Goal: Task Accomplishment & Management: Use online tool/utility

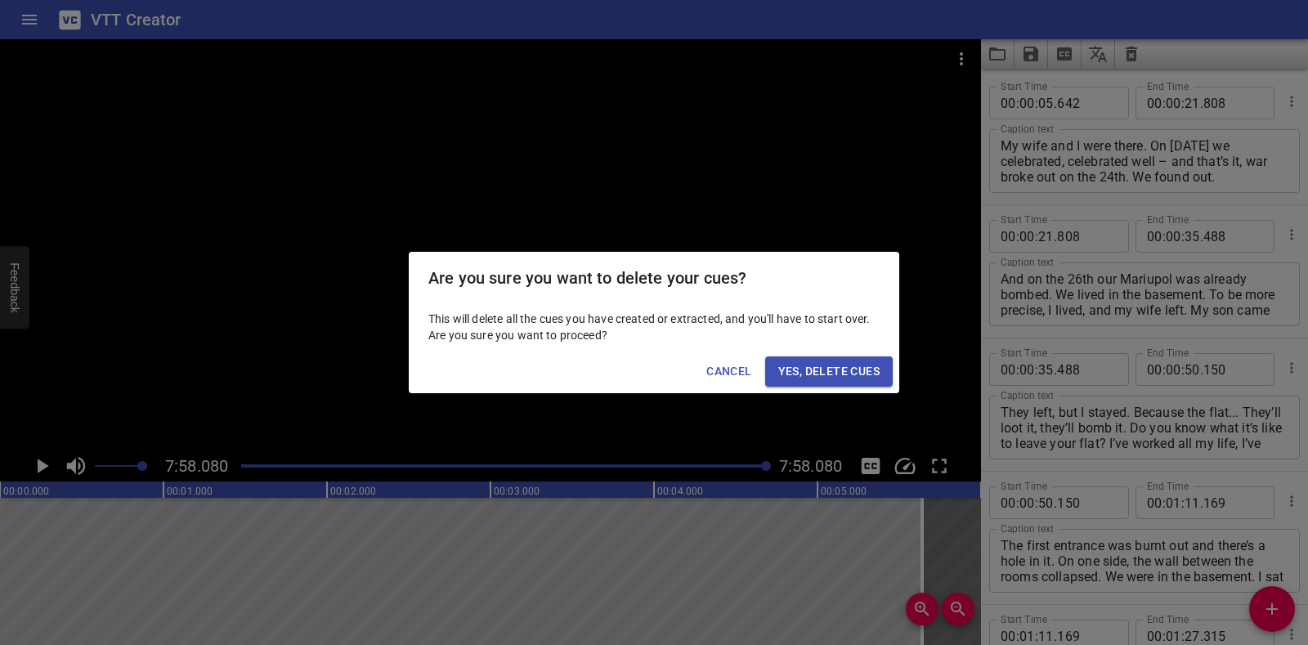
click at [841, 374] on span "Yes, Delete Cues" at bounding box center [828, 371] width 101 height 20
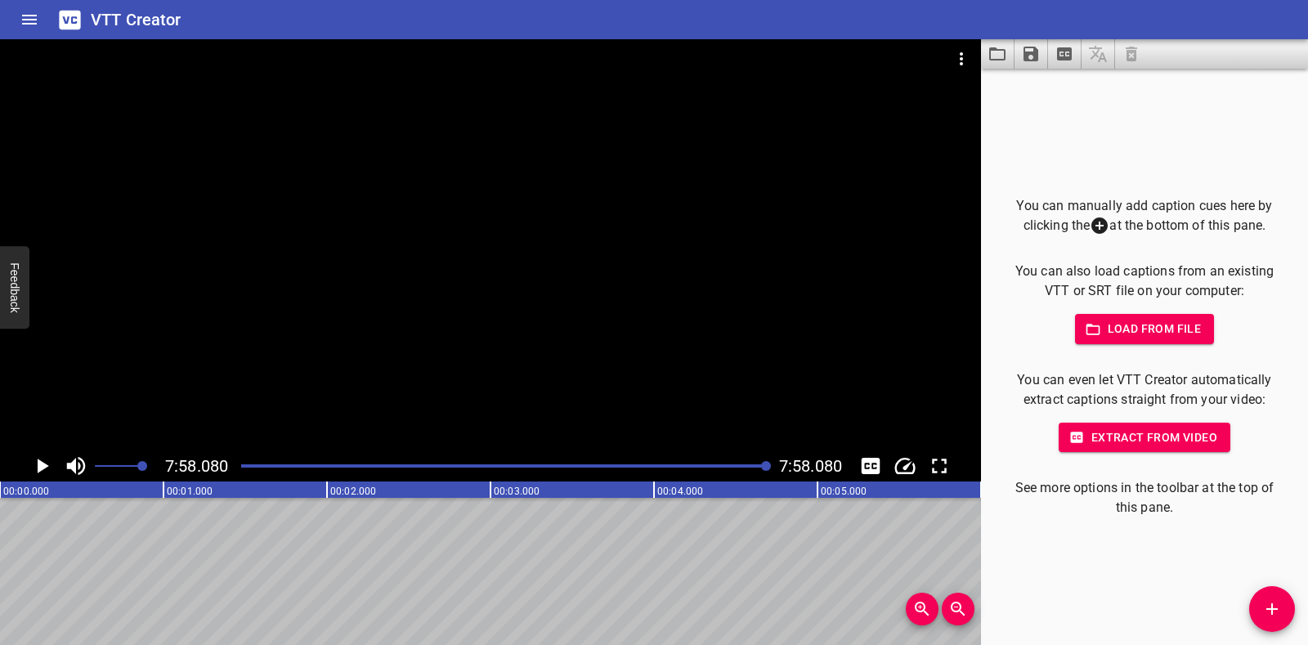
click at [956, 52] on div "Are you sure you want to delete your cues? This will delete all the cues you ha…" at bounding box center [654, 322] width 1308 height 645
click at [956, 59] on icon "Video Options" at bounding box center [962, 59] width 20 height 20
click at [956, 59] on li "Select New Video File..." at bounding box center [1023, 60] width 163 height 29
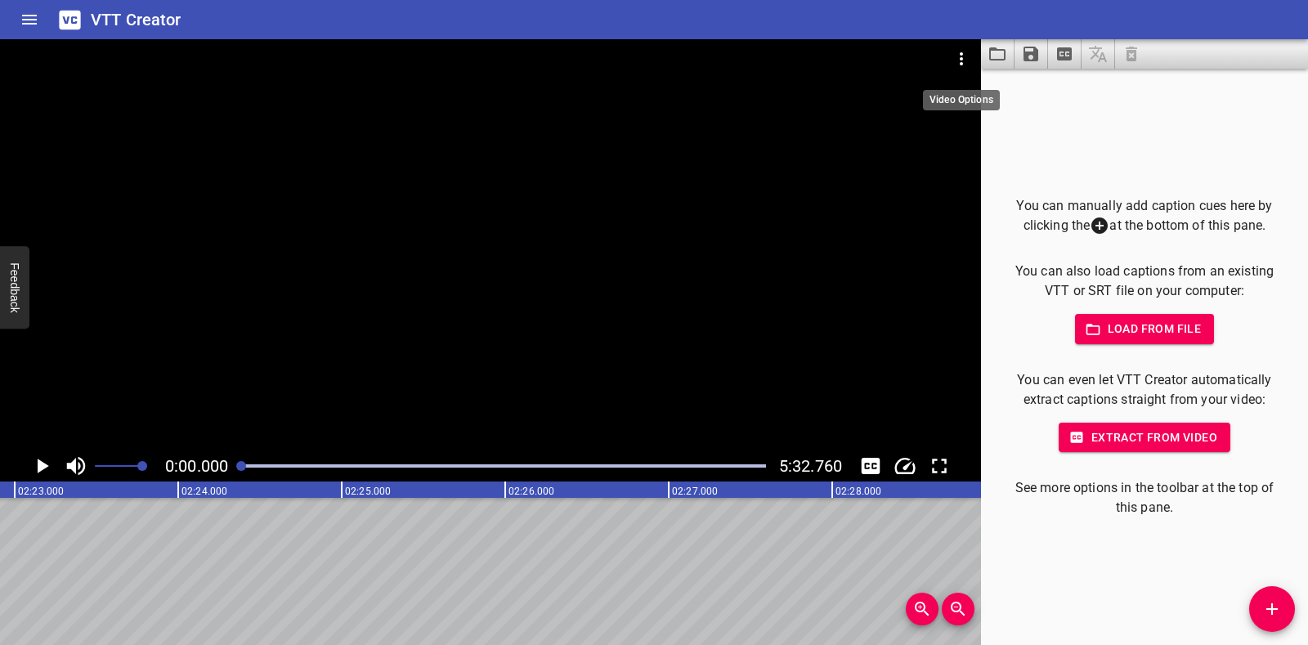
scroll to position [0, 0]
click at [47, 467] on icon "Play/Pause" at bounding box center [43, 466] width 11 height 15
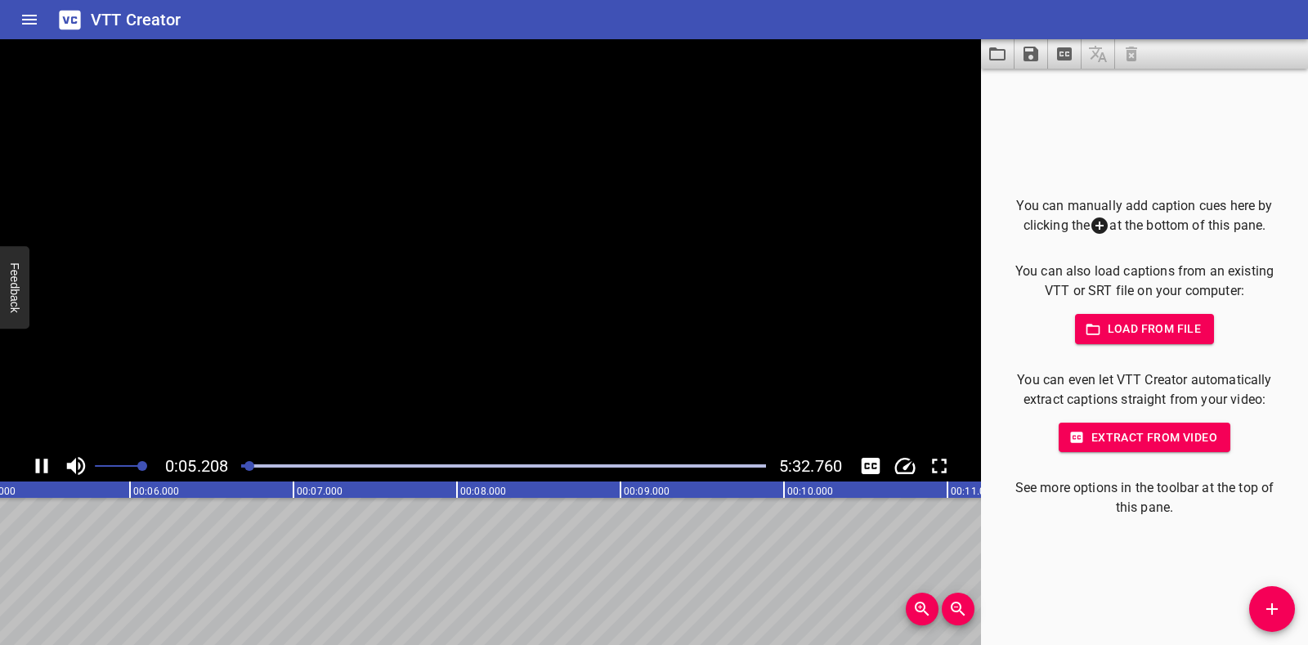
click at [47, 467] on icon "Play/Pause" at bounding box center [42, 466] width 12 height 15
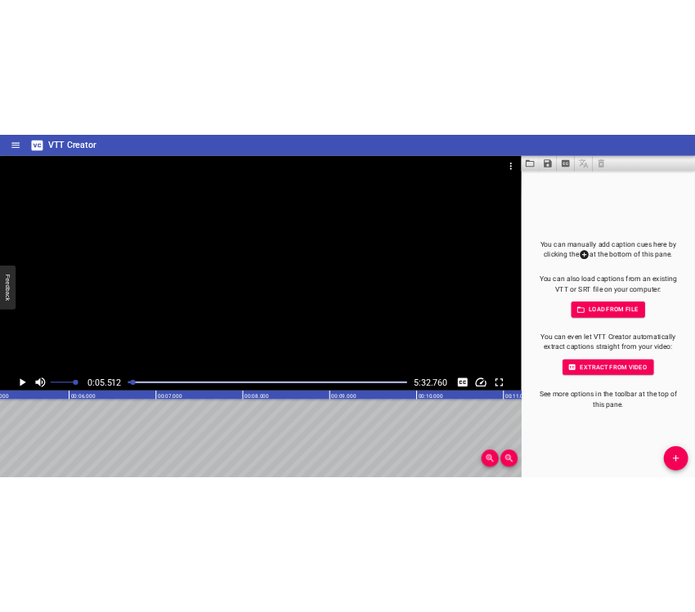
scroll to position [0, 901]
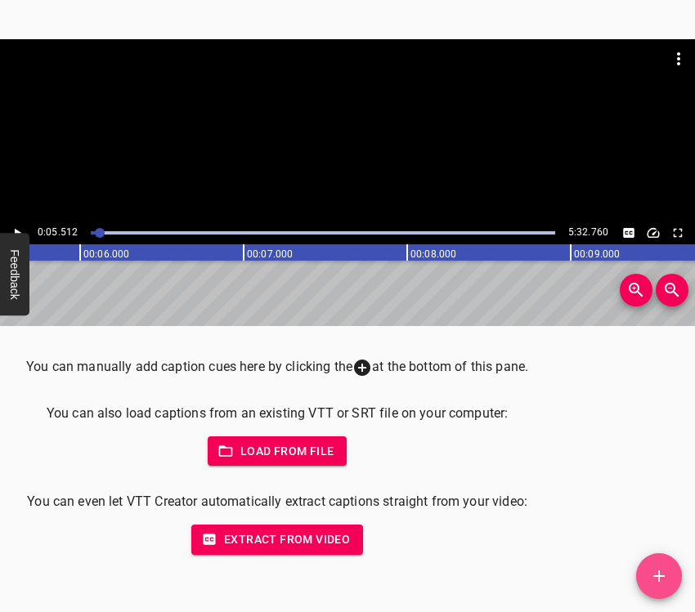
click at [661, 577] on icon "Add Cue" at bounding box center [659, 576] width 20 height 20
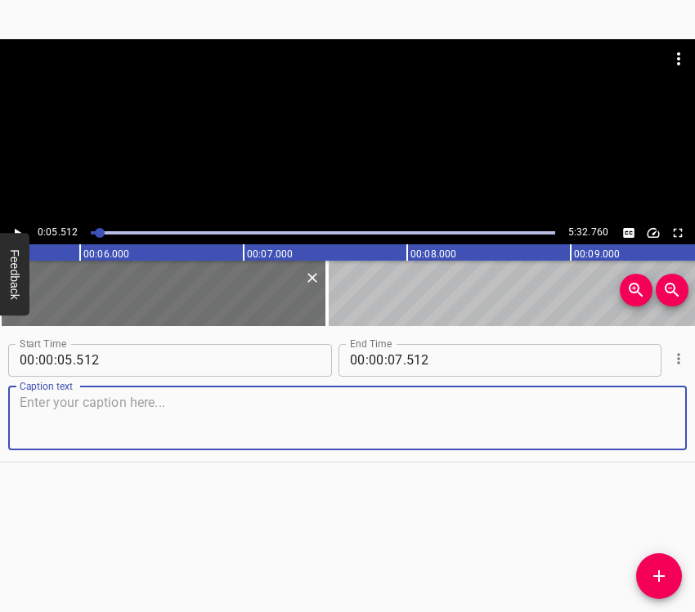
click at [147, 400] on textarea at bounding box center [348, 418] width 656 height 47
paste textarea "As for weapons — that was not discussed at all. But I had known since December …"
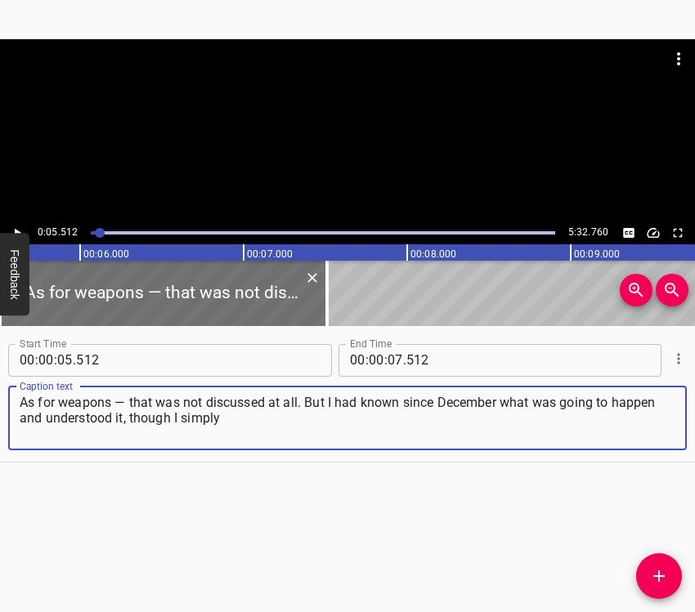
type textarea "As for weapons — that was not discussed at all. But I had known since December …"
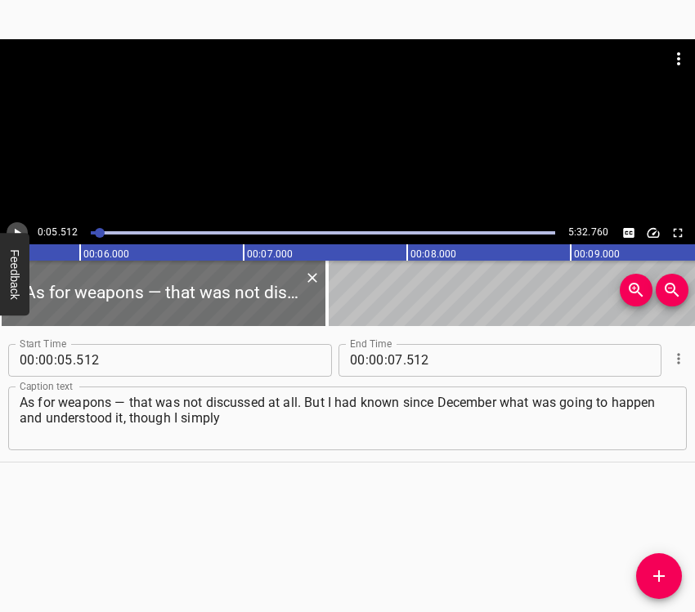
click at [20, 231] on icon "Play/Pause" at bounding box center [17, 233] width 15 height 15
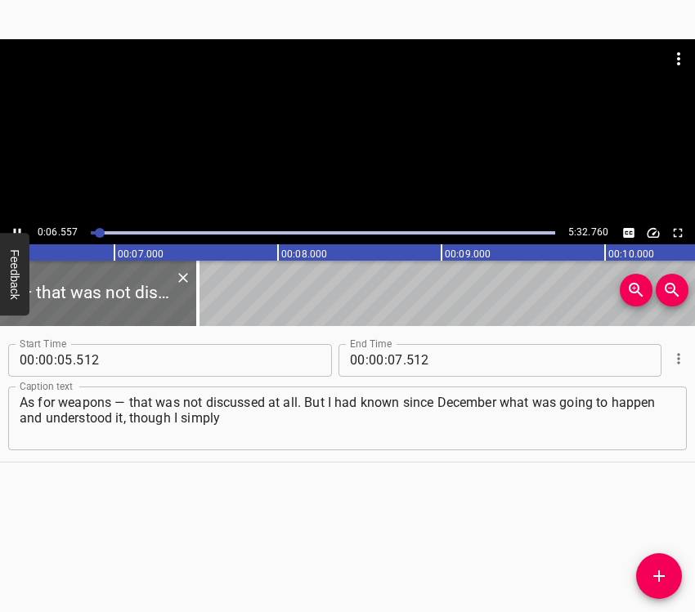
scroll to position [0, 1072]
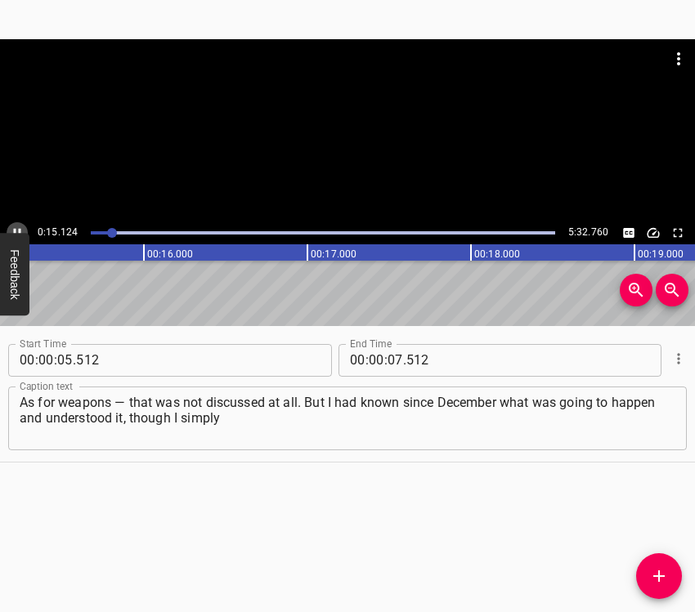
click at [15, 226] on icon "Play/Pause" at bounding box center [17, 233] width 15 height 15
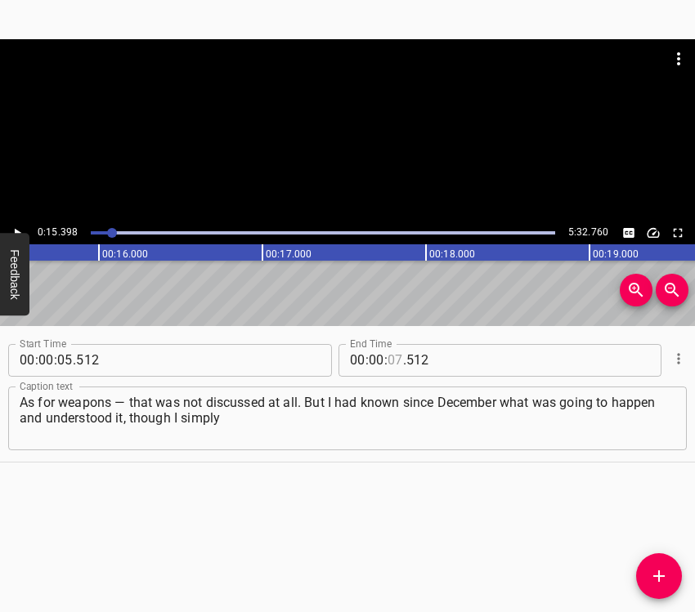
click at [387, 352] on input "number" at bounding box center [395, 360] width 16 height 33
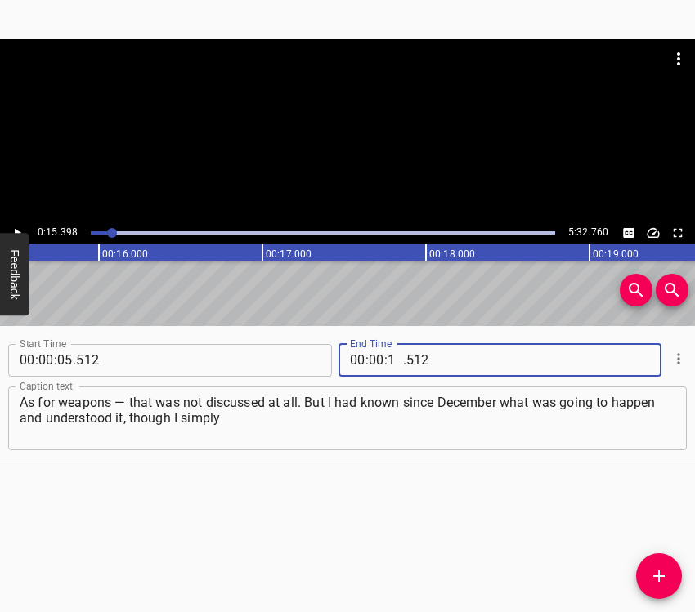
type input "15"
type input "398"
drag, startPoint x: 663, startPoint y: 584, endPoint x: 665, endPoint y: 575, distance: 9.1
click at [664, 584] on icon "Add Cue" at bounding box center [659, 576] width 20 height 20
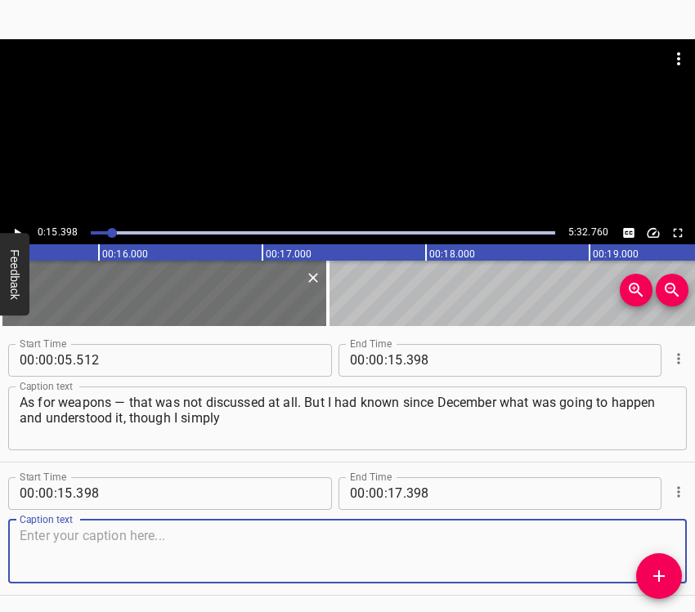
scroll to position [56, 0]
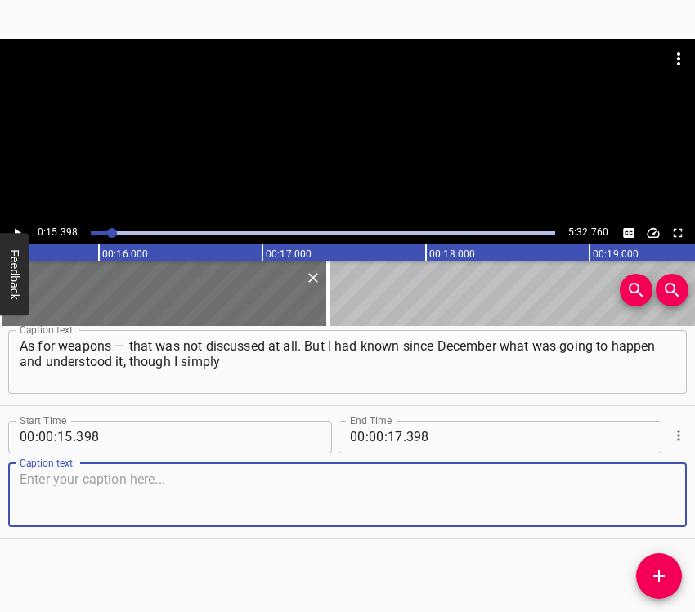
click at [637, 494] on textarea at bounding box center [348, 495] width 656 height 47
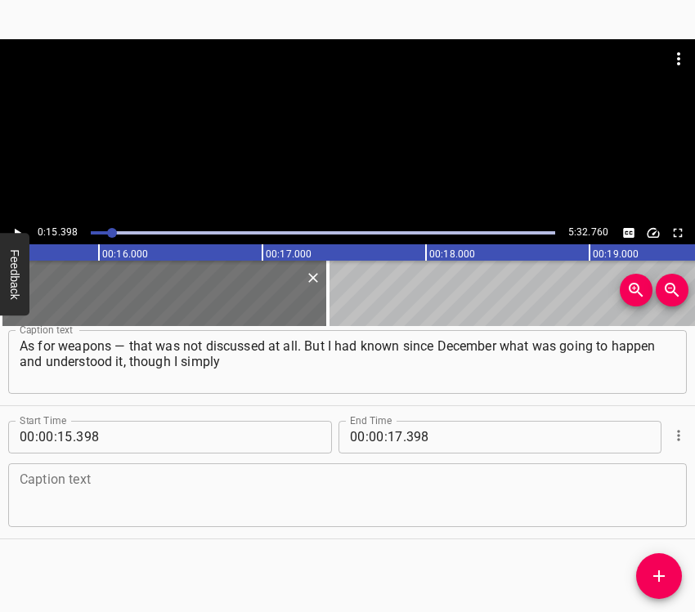
click at [105, 500] on textarea at bounding box center [348, 495] width 656 height 47
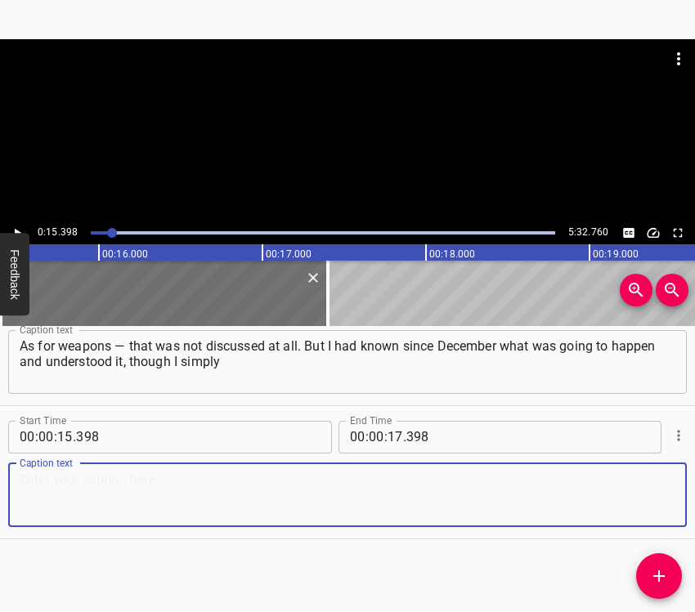
paste textarea "didn’t want to believe it. I really woke up from the explosions, and my state w…"
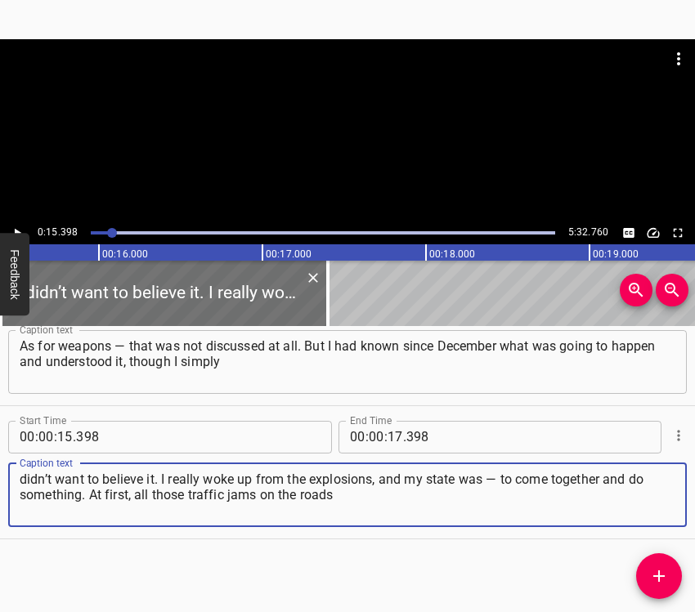
type textarea "didn’t want to believe it. I really woke up from the explosions, and my state w…"
click at [17, 224] on button "Play/Pause" at bounding box center [17, 232] width 21 height 21
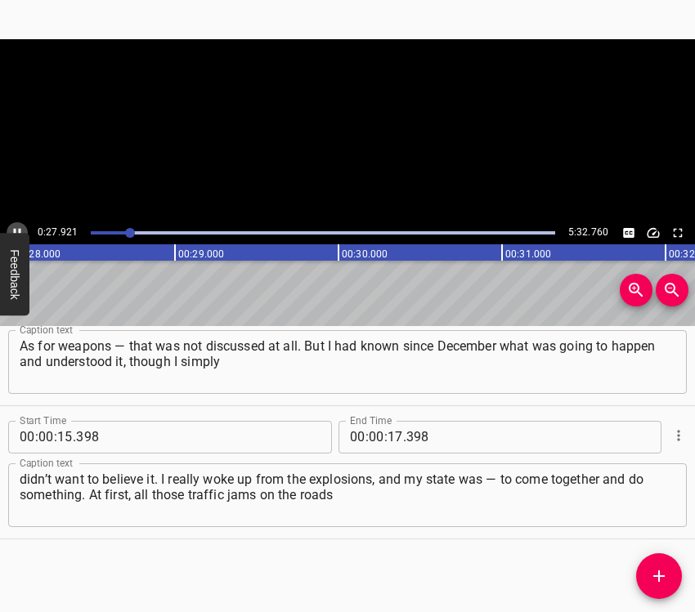
click at [15, 226] on icon "Play/Pause" at bounding box center [17, 233] width 15 height 15
click at [392, 432] on input "number" at bounding box center [395, 437] width 16 height 33
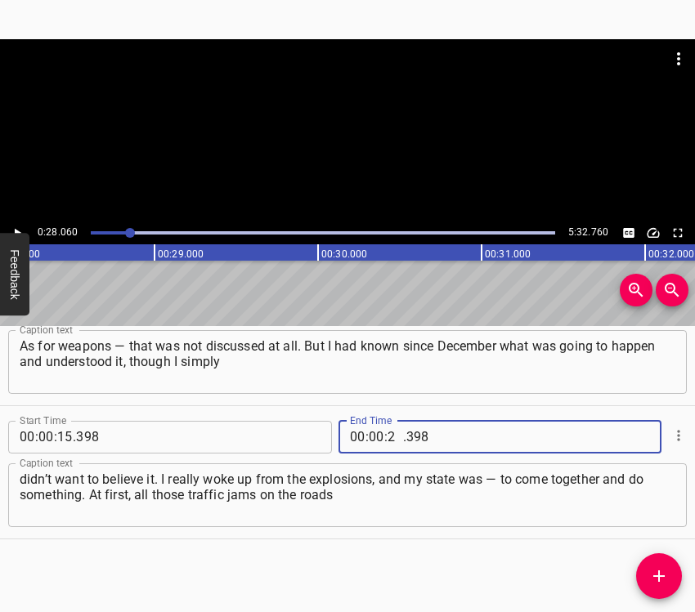
type input "28"
type input "060"
click at [664, 568] on icon "Add Cue" at bounding box center [659, 576] width 20 height 20
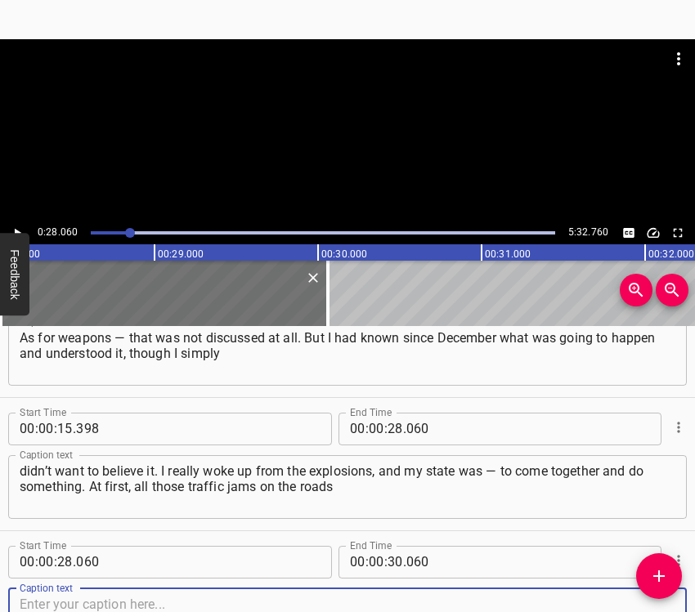
scroll to position [190, 0]
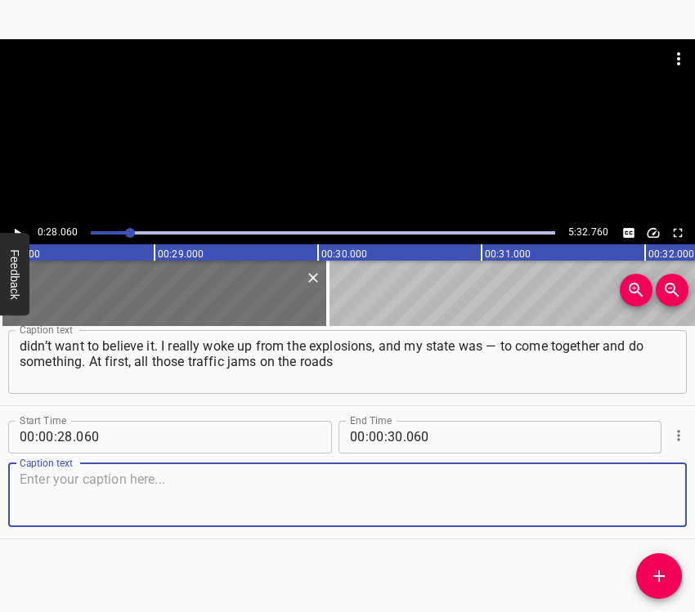
click at [650, 480] on textarea at bounding box center [348, 495] width 656 height 47
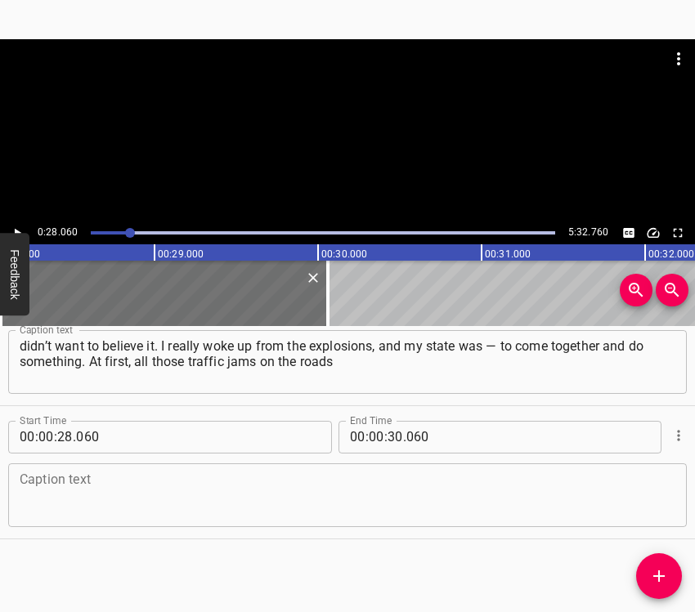
click at [47, 494] on textarea at bounding box center [348, 495] width 656 height 47
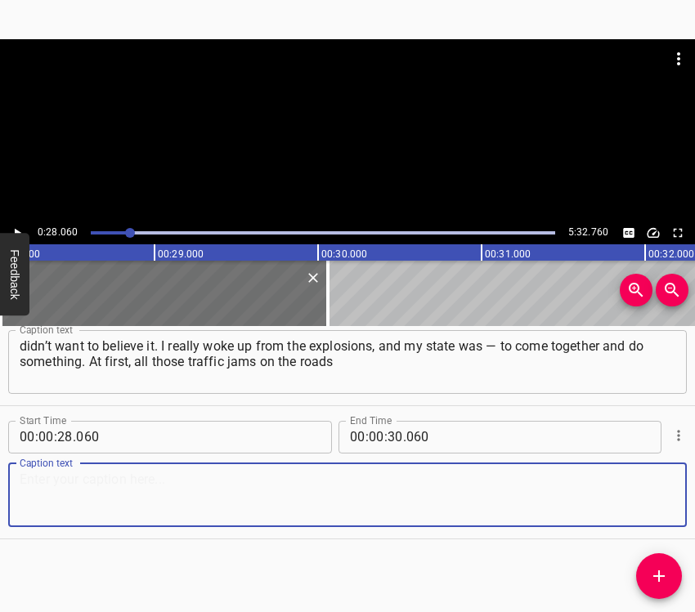
paste textarea "were very irritating, the fact that it was impossible to move anywhere at all, …"
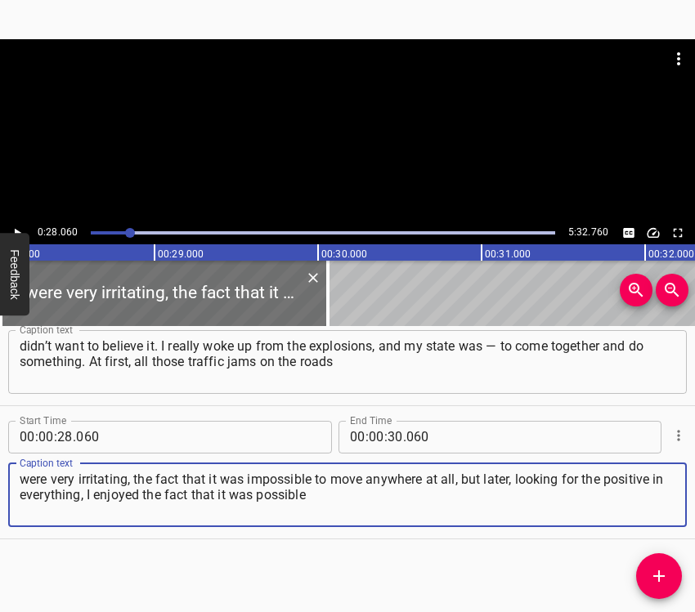
type textarea "were very irritating, the fact that it was impossible to move anywhere at all, …"
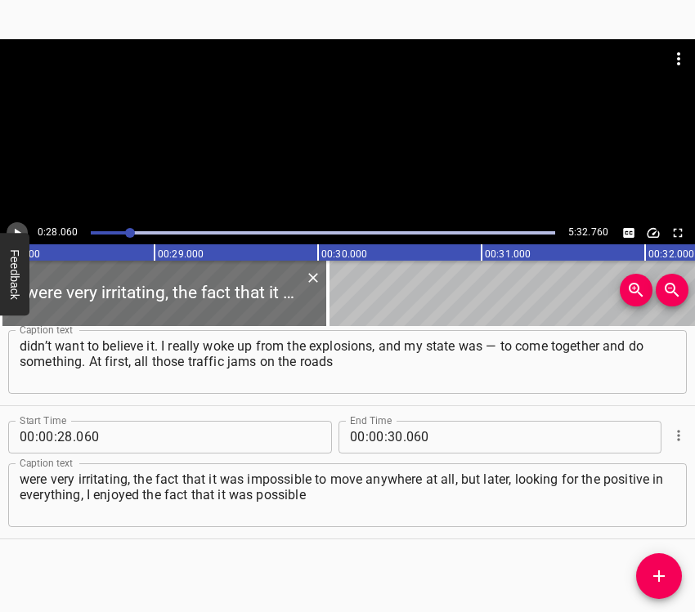
click at [15, 226] on icon "Play/Pause" at bounding box center [17, 233] width 15 height 15
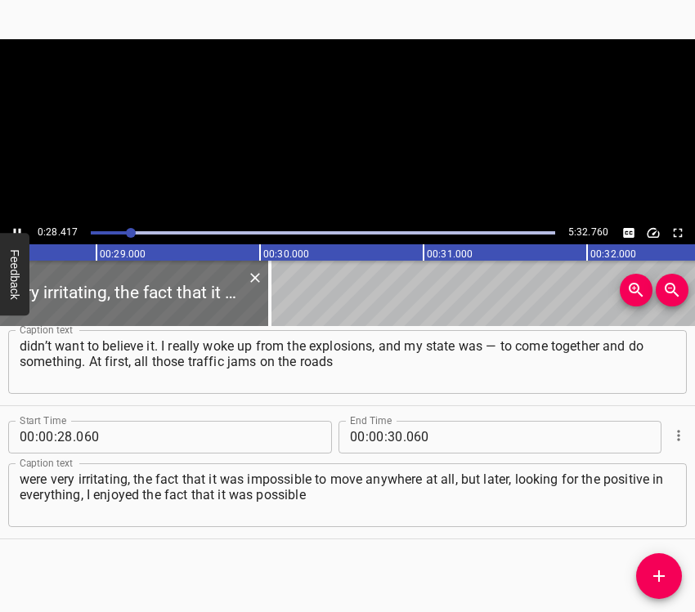
scroll to position [0, 4646]
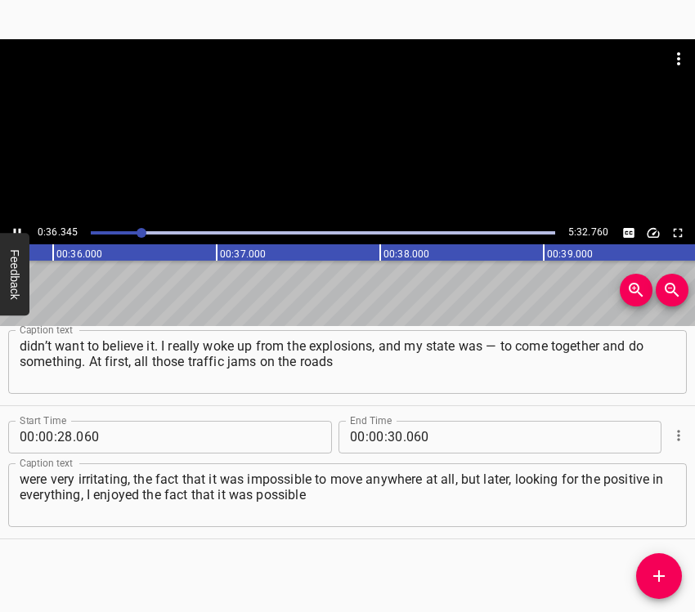
click at [15, 230] on icon "Play/Pause" at bounding box center [17, 232] width 7 height 9
click at [387, 433] on input "number" at bounding box center [395, 437] width 16 height 33
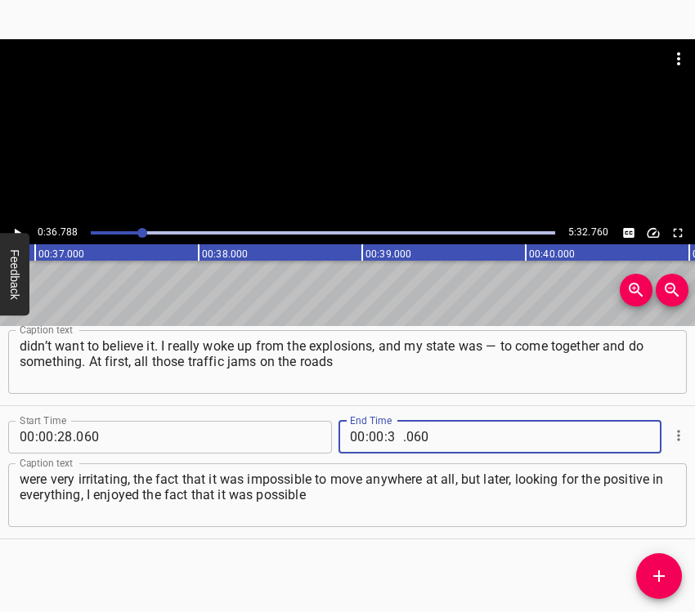
type input "36"
type input "788"
click at [663, 575] on icon "Add Cue" at bounding box center [658, 576] width 11 height 11
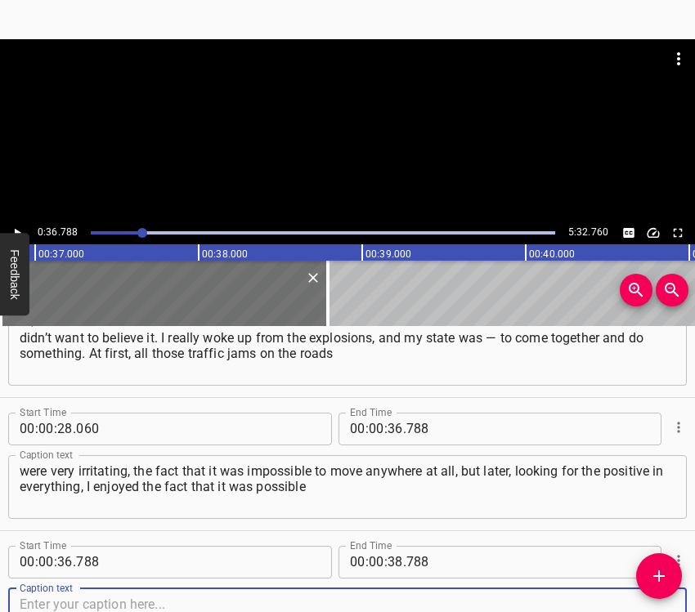
scroll to position [323, 0]
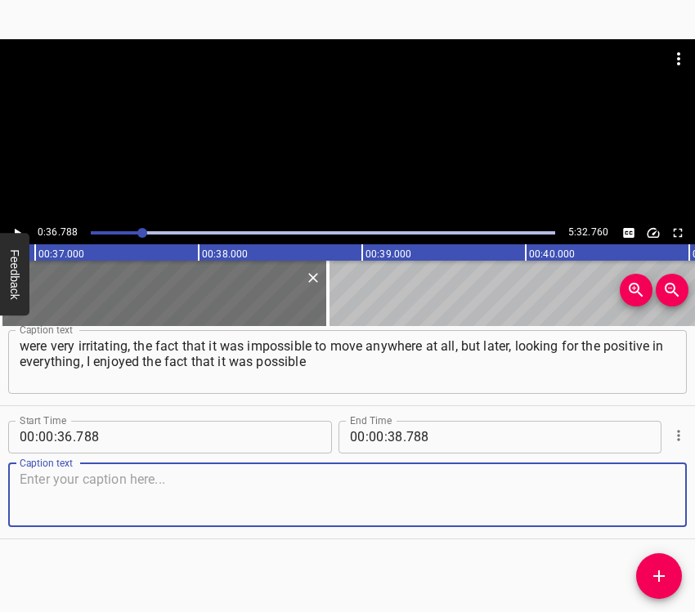
drag, startPoint x: 648, startPoint y: 505, endPoint x: 690, endPoint y: 492, distance: 43.7
click at [659, 502] on textarea at bounding box center [348, 495] width 656 height 47
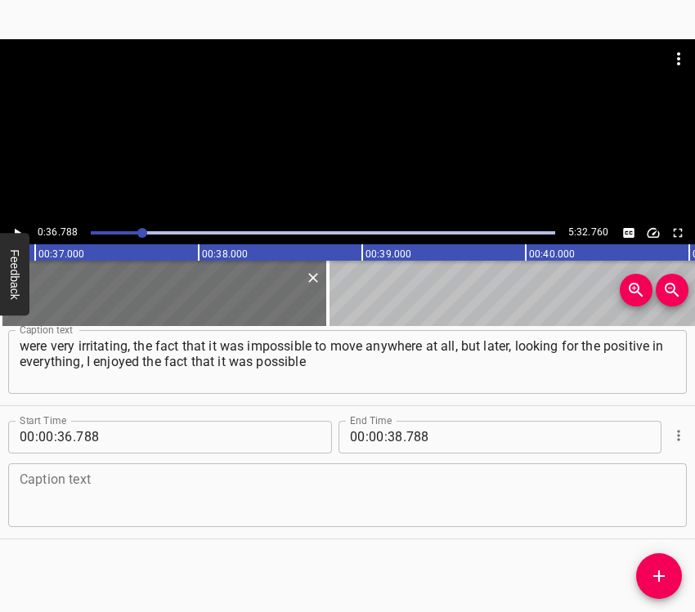
click at [86, 486] on textarea at bounding box center [348, 495] width 656 height 47
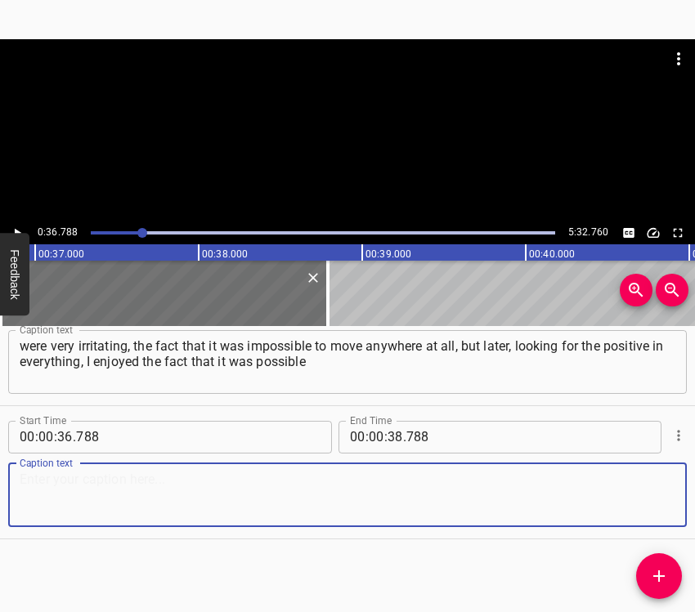
paste textarea "to drive around the city of [GEOGRAPHIC_DATA] perfectly — around the clock with…"
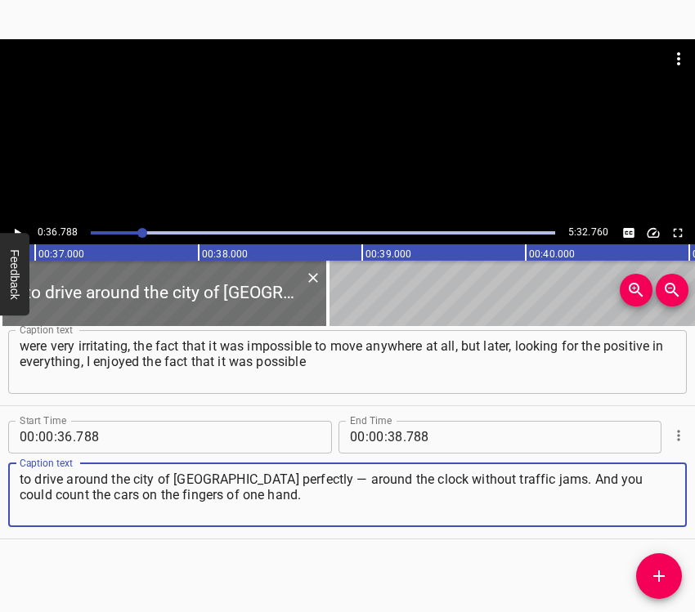
type textarea "to drive around the city of [GEOGRAPHIC_DATA] perfectly — around the clock with…"
click at [24, 228] on icon "Play/Pause" at bounding box center [17, 233] width 15 height 15
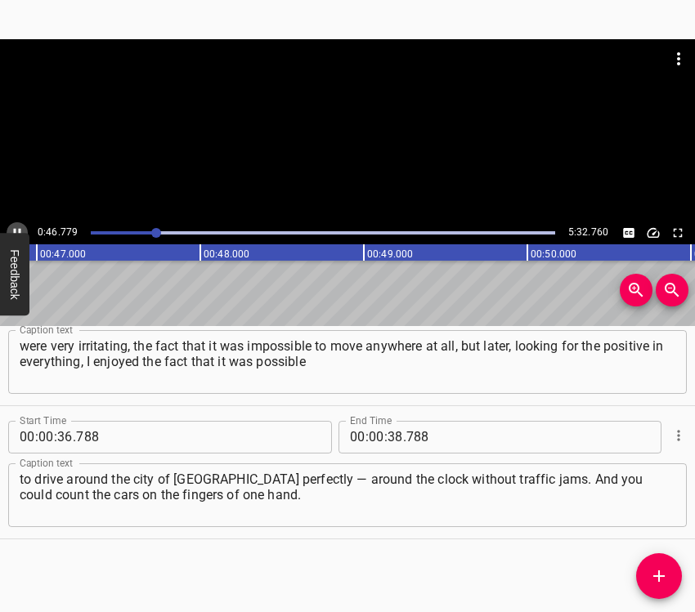
click at [16, 226] on icon "Play/Pause" at bounding box center [17, 233] width 15 height 15
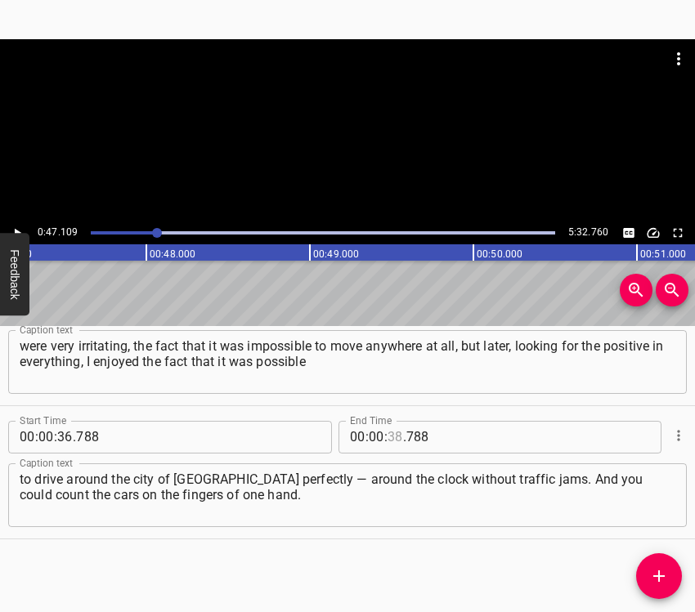
click at [387, 432] on input "number" at bounding box center [395, 437] width 16 height 33
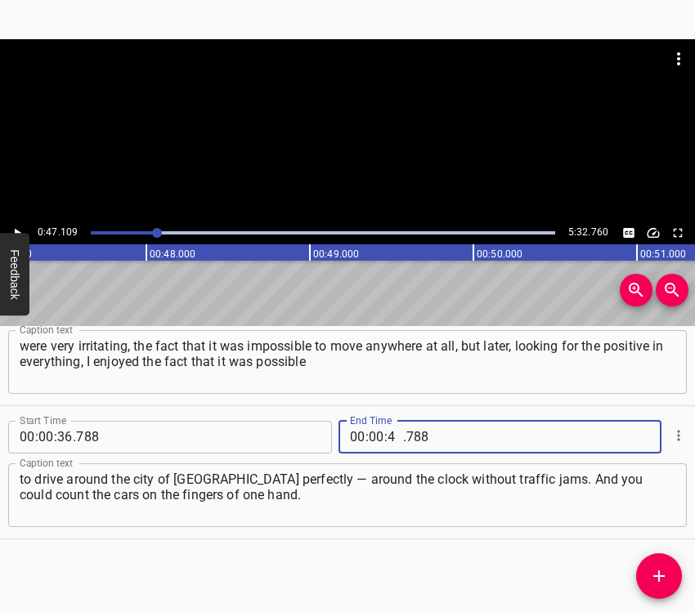
type input "47"
type input "109"
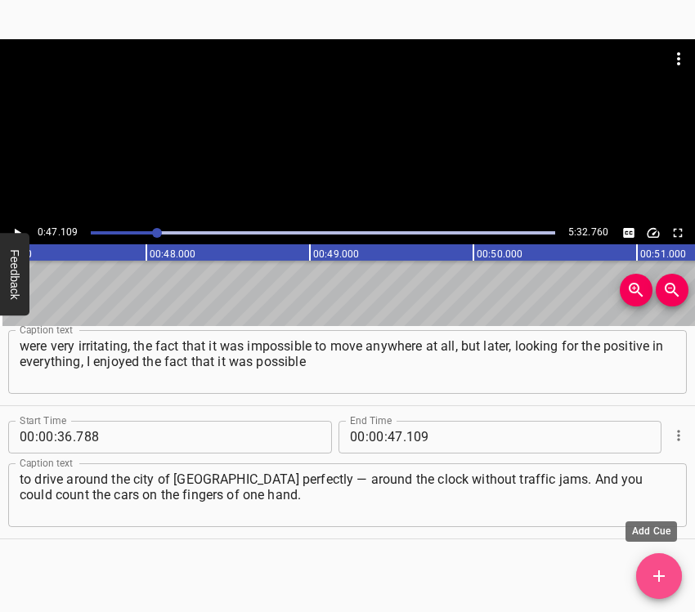
drag, startPoint x: 666, startPoint y: 571, endPoint x: 674, endPoint y: 554, distance: 18.3
click at [666, 570] on icon "Add Cue" at bounding box center [659, 576] width 20 height 20
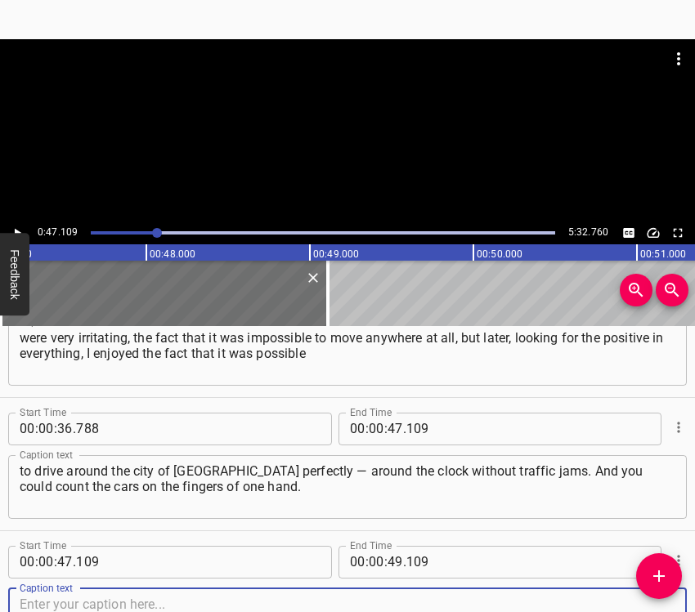
scroll to position [456, 0]
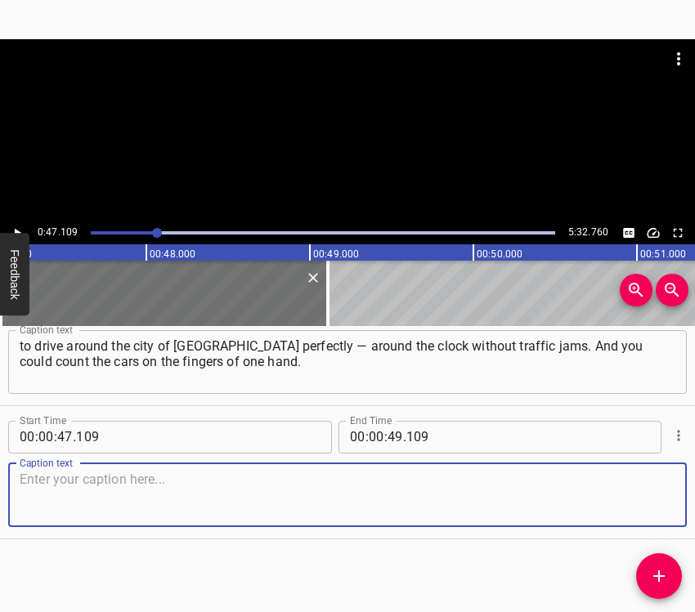
drag, startPoint x: 653, startPoint y: 501, endPoint x: 686, endPoint y: 490, distance: 34.4
click at [669, 496] on div "Caption text" at bounding box center [347, 495] width 678 height 64
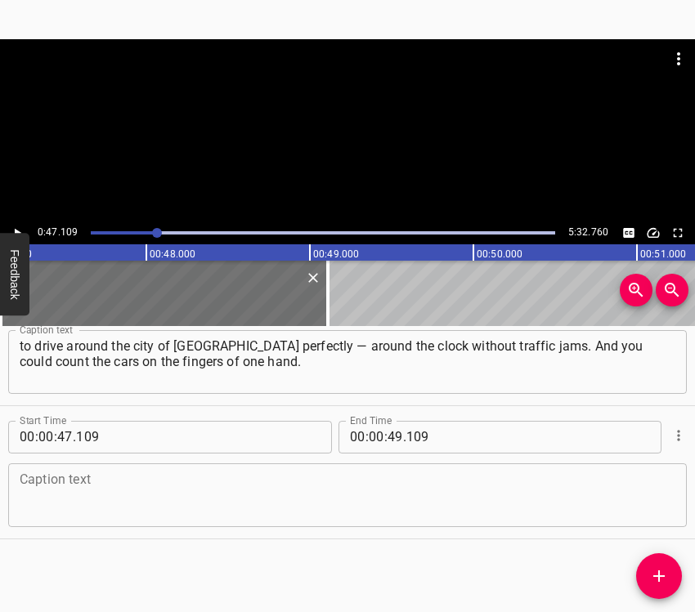
click at [83, 506] on textarea at bounding box center [348, 495] width 656 height 47
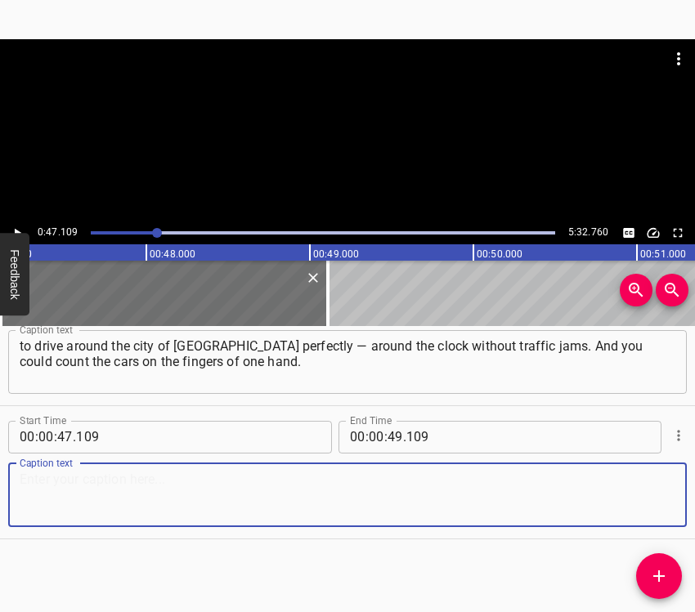
paste textarea "There was no such thought at all. I have been volunteering since [DATE]. So lea…"
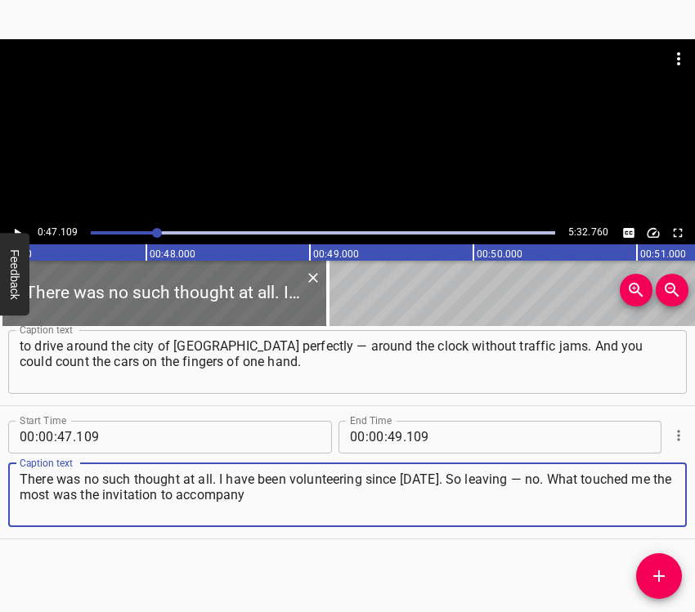
type textarea "There was no such thought at all. I have been volunteering since [DATE]. So lea…"
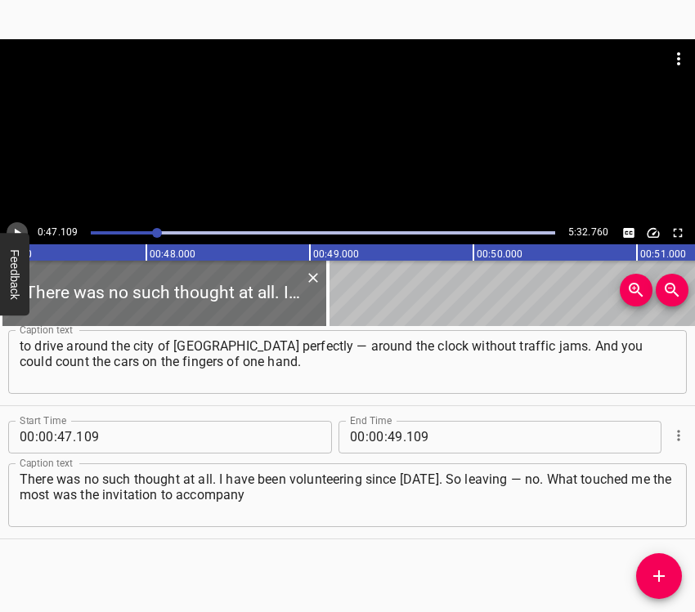
click at [16, 227] on icon "Play/Pause" at bounding box center [17, 233] width 15 height 15
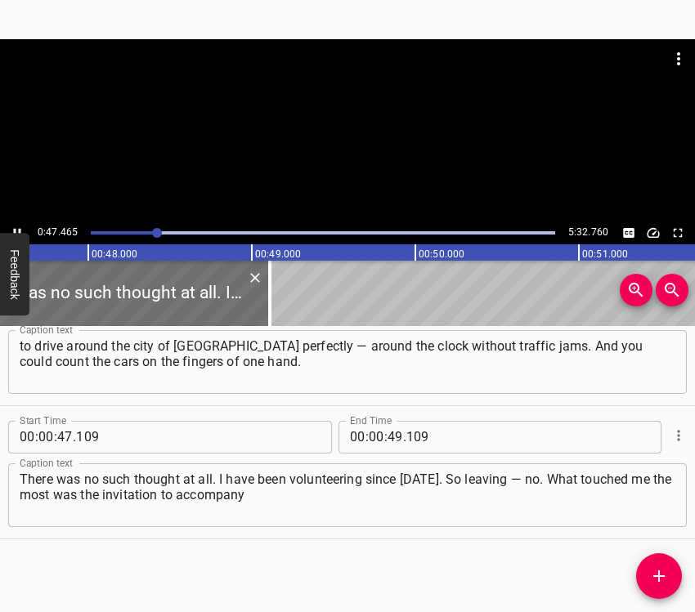
scroll to position [0, 7802]
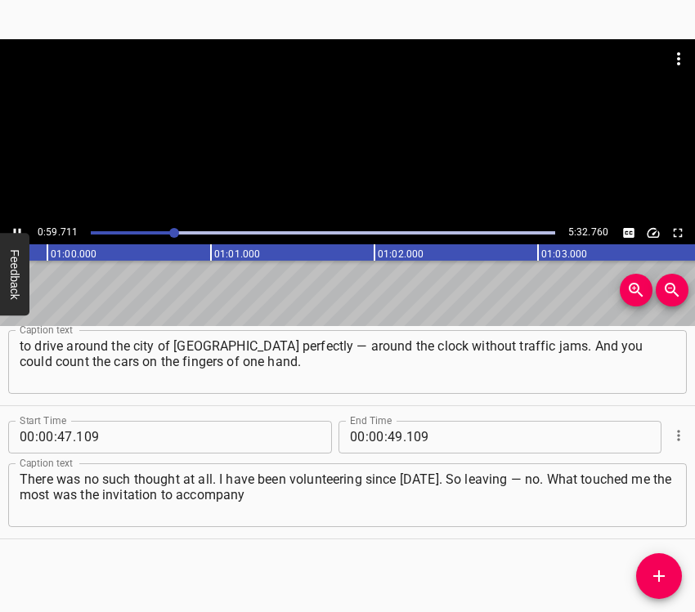
click at [20, 226] on icon "Play/Pause" at bounding box center [17, 233] width 15 height 15
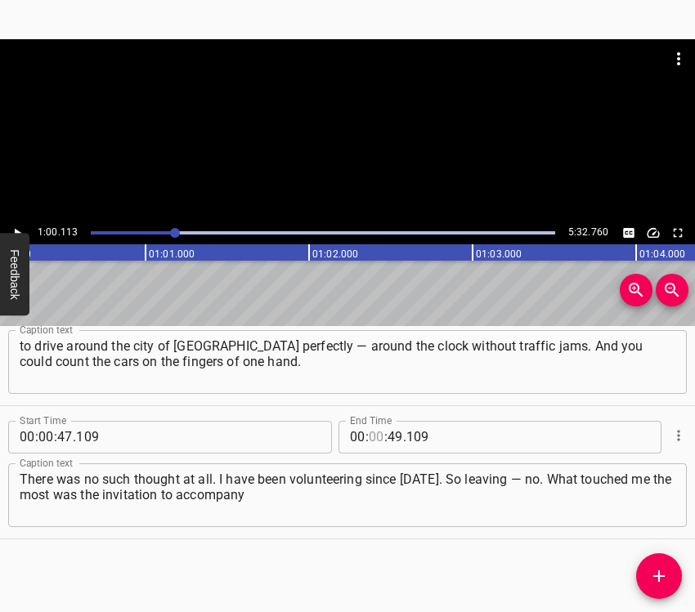
click at [369, 441] on input "number" at bounding box center [377, 437] width 16 height 33
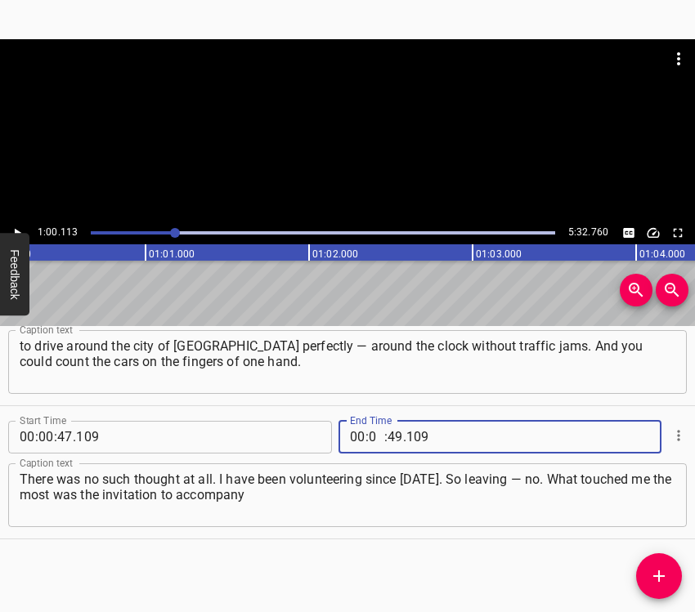
type input "01"
type input "00"
type input "113"
click at [663, 568] on icon "Add Cue" at bounding box center [659, 576] width 20 height 20
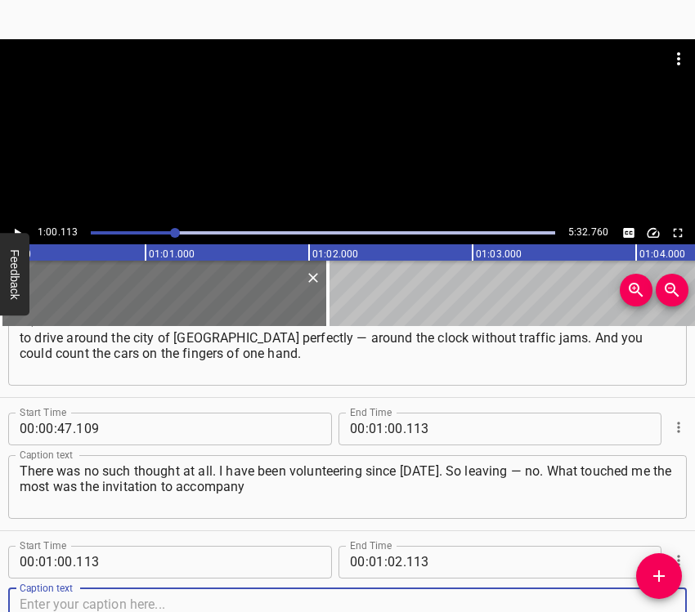
scroll to position [589, 0]
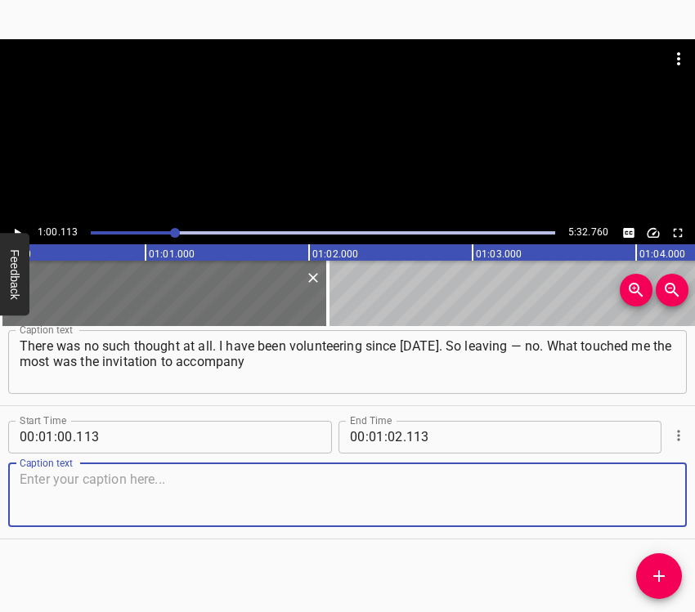
drag, startPoint x: 636, startPoint y: 505, endPoint x: 688, endPoint y: 481, distance: 57.4
click at [637, 504] on textarea at bounding box center [348, 495] width 656 height 47
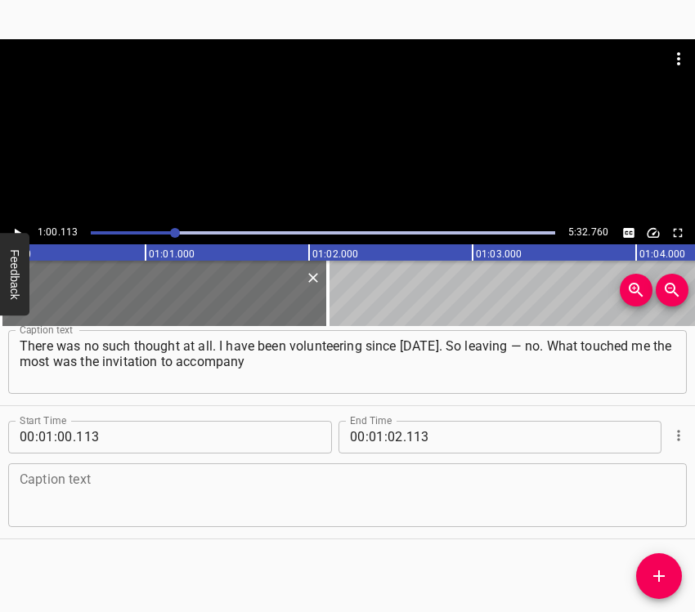
click at [76, 489] on textarea at bounding box center [348, 495] width 656 height 47
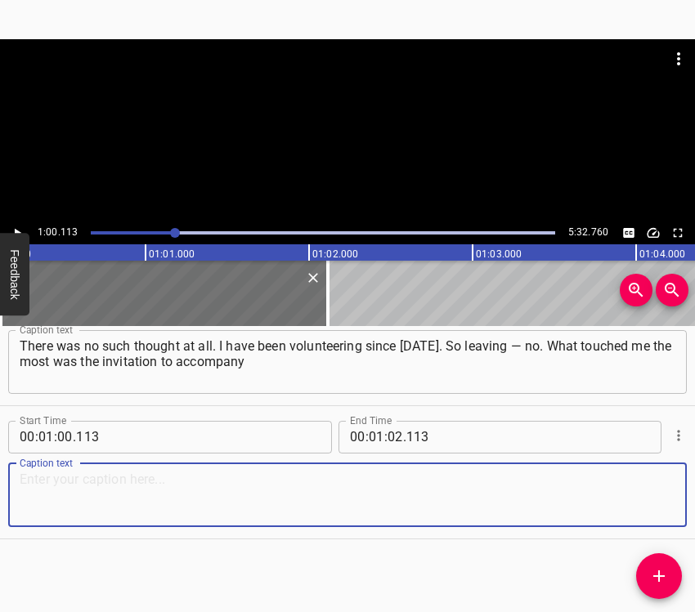
paste textarea "the raped girls to [GEOGRAPHIC_DATA]. There was a rehabilitation center. And th…"
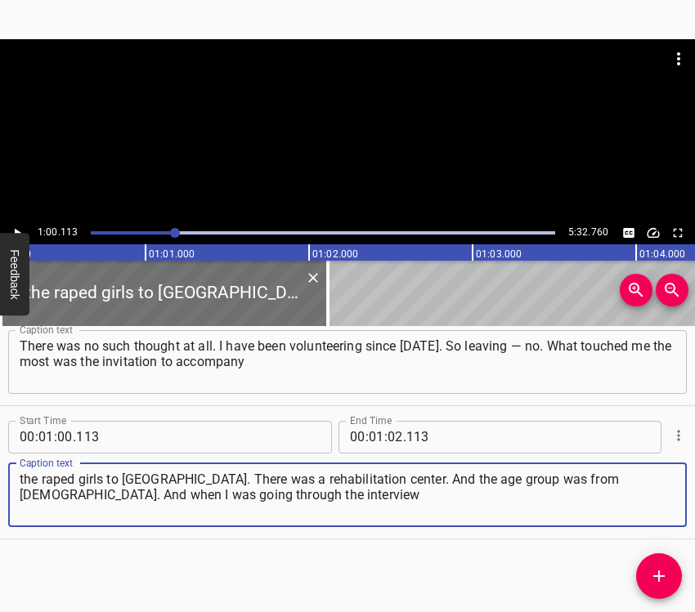
type textarea "the raped girls to [GEOGRAPHIC_DATA]. There was a rehabilitation center. And th…"
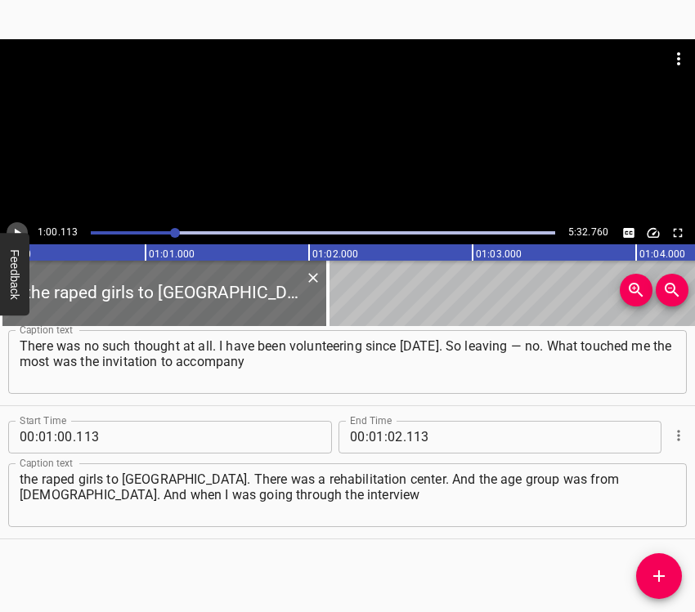
click at [19, 226] on icon "Play/Pause" at bounding box center [17, 233] width 15 height 15
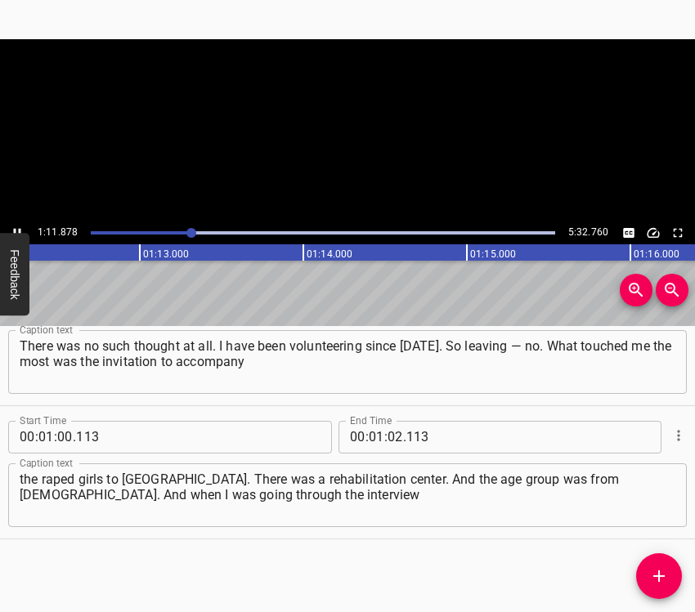
click at [19, 226] on icon "Play/Pause" at bounding box center [17, 233] width 15 height 15
click at [17, 231] on icon "Play/Pause" at bounding box center [18, 232] width 7 height 9
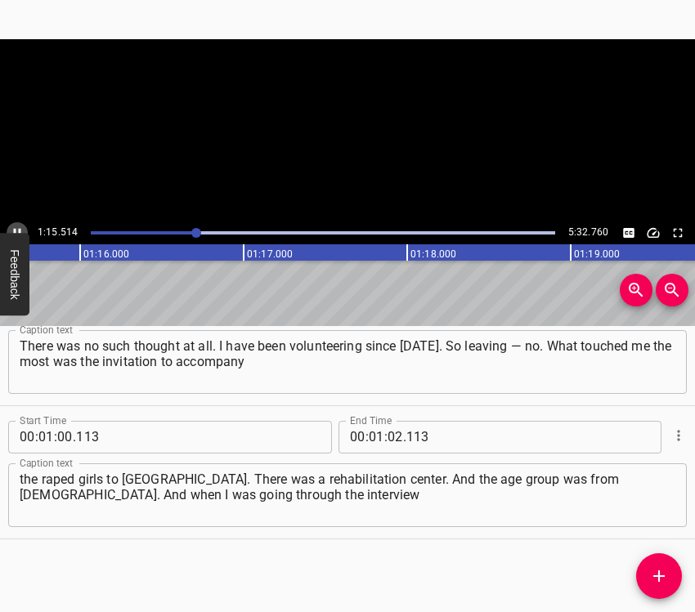
click at [17, 231] on icon "Play/Pause" at bounding box center [17, 233] width 15 height 15
click at [391, 436] on input "number" at bounding box center [395, 437] width 16 height 33
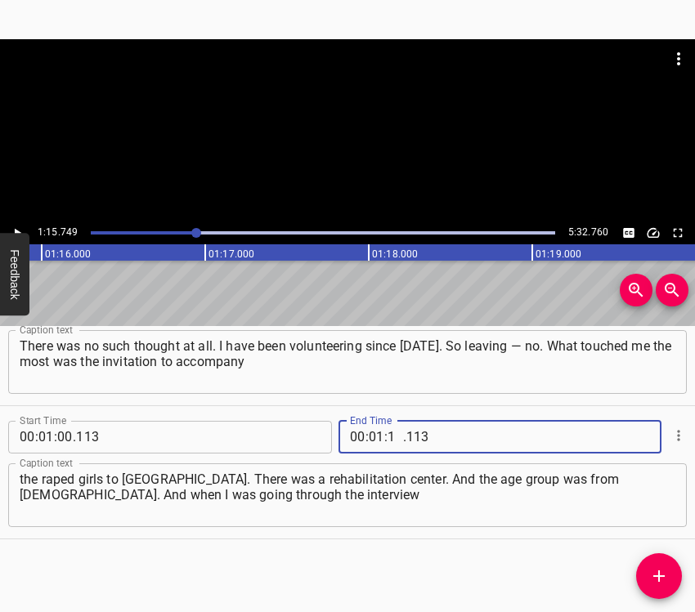
type input "15"
type input "749"
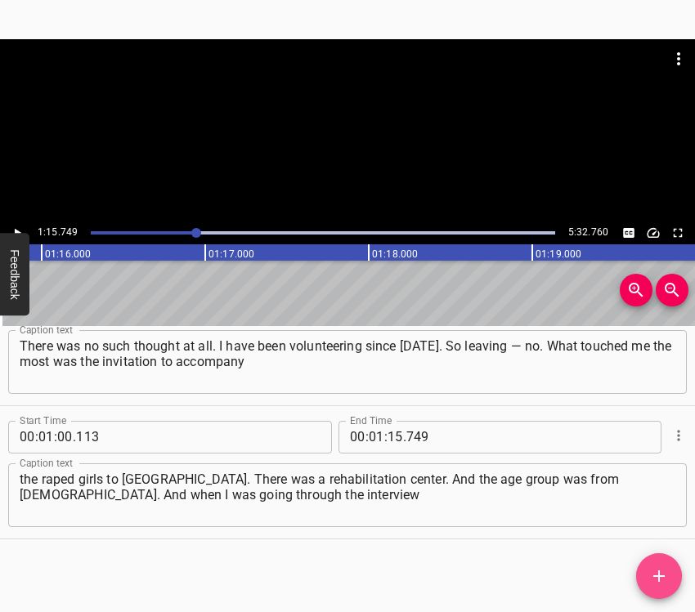
click at [659, 570] on icon "Add Cue" at bounding box center [659, 576] width 20 height 20
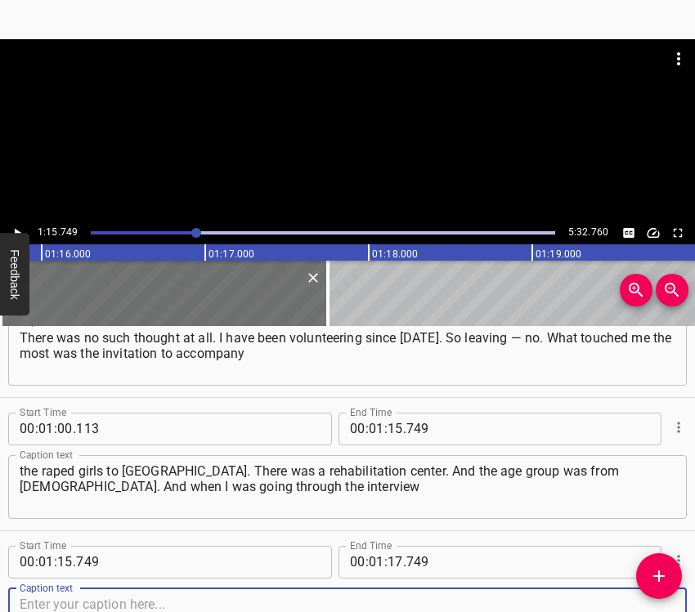
scroll to position [723, 0]
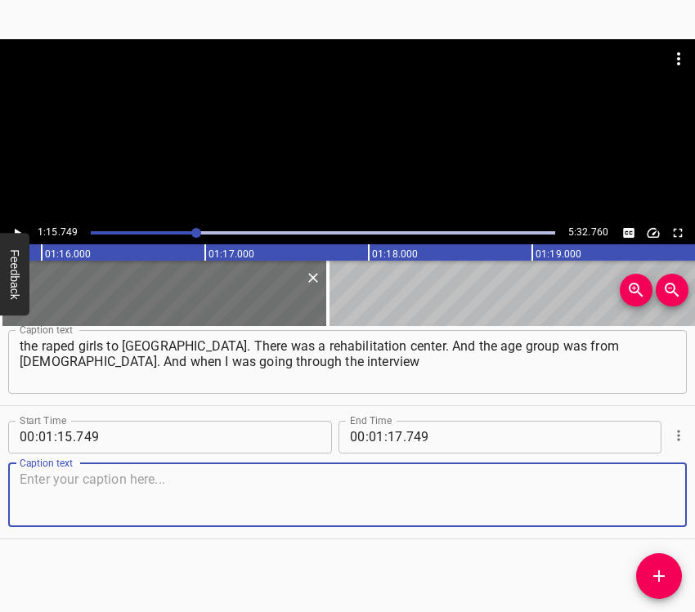
drag, startPoint x: 641, startPoint y: 487, endPoint x: 694, endPoint y: 465, distance: 57.5
click at [643, 489] on textarea at bounding box center [348, 495] width 656 height 47
click at [87, 494] on textarea at bounding box center [348, 495] width 656 height 47
paste textarea "for accompaniment, I realized that I would not be able to handle it. I would no…"
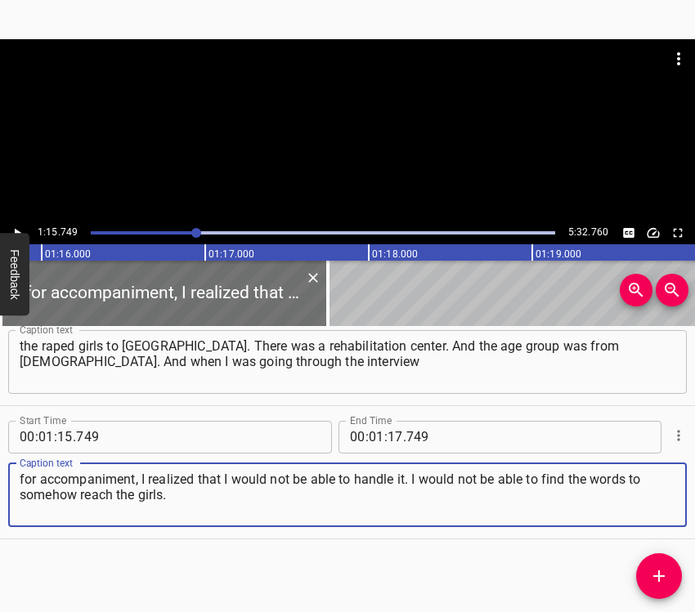
type textarea "for accompaniment, I realized that I would not be able to handle it. I would no…"
click at [19, 228] on icon "Play/Pause" at bounding box center [17, 233] width 15 height 15
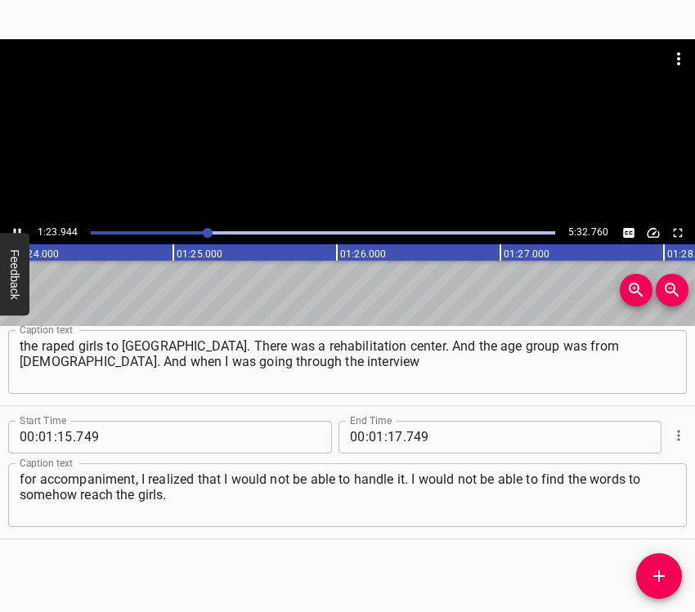
click at [13, 226] on icon "Play/Pause" at bounding box center [17, 233] width 15 height 15
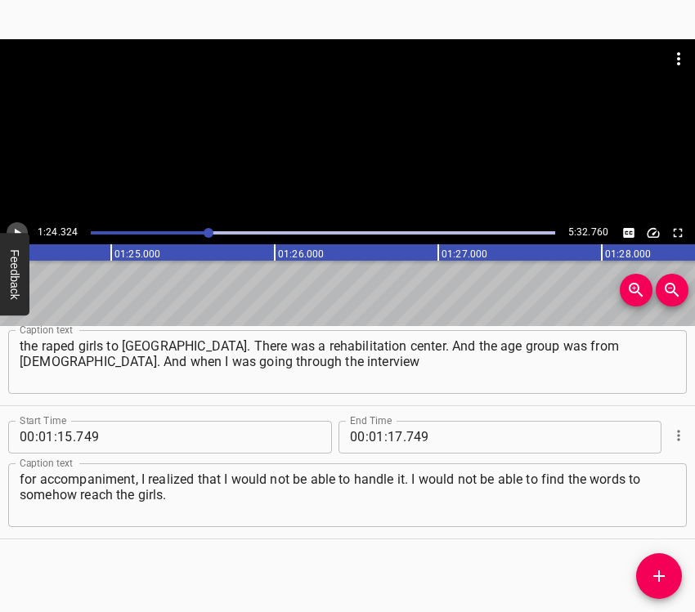
click at [21, 226] on icon "Play/Pause" at bounding box center [17, 233] width 15 height 15
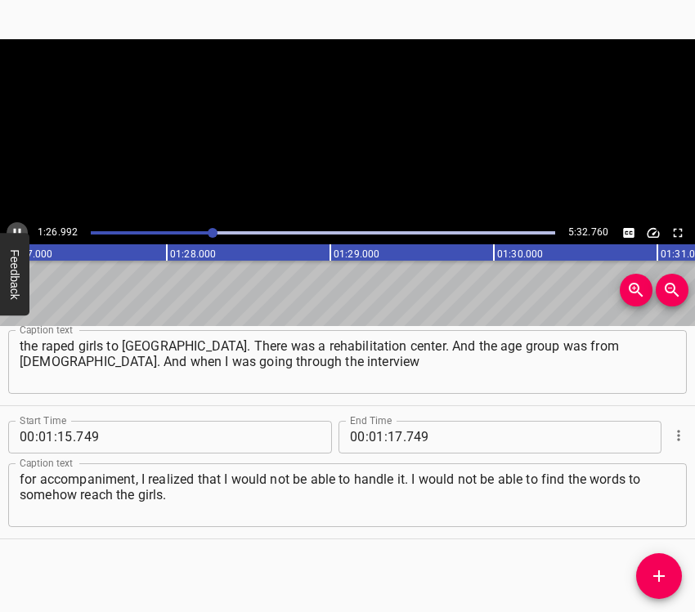
click at [21, 226] on icon "Play/Pause" at bounding box center [17, 233] width 15 height 15
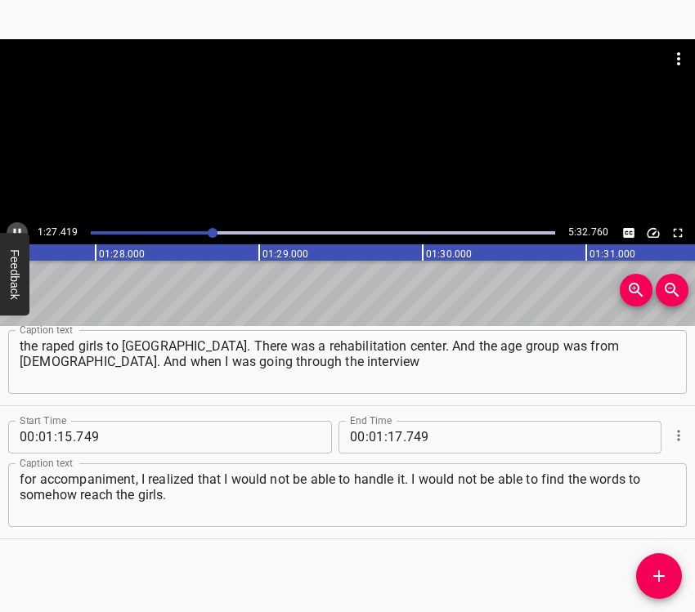
click at [21, 226] on icon "Play/Pause" at bounding box center [17, 233] width 15 height 15
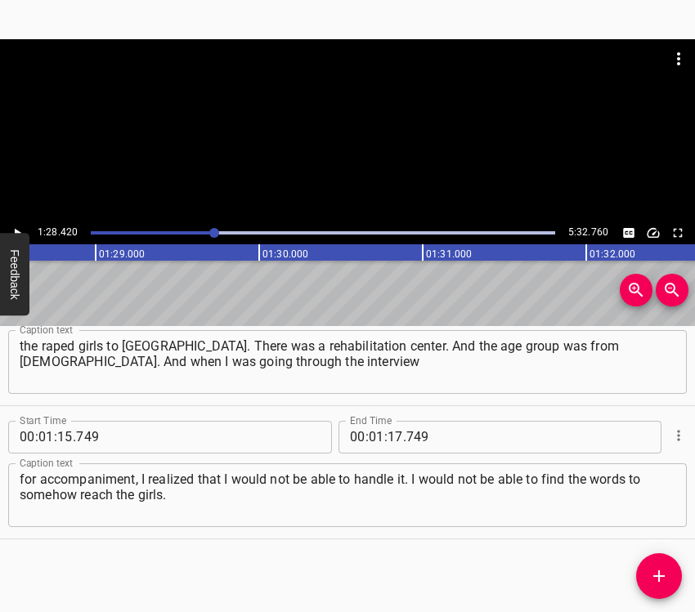
click at [21, 226] on icon "Play/Pause" at bounding box center [17, 233] width 15 height 15
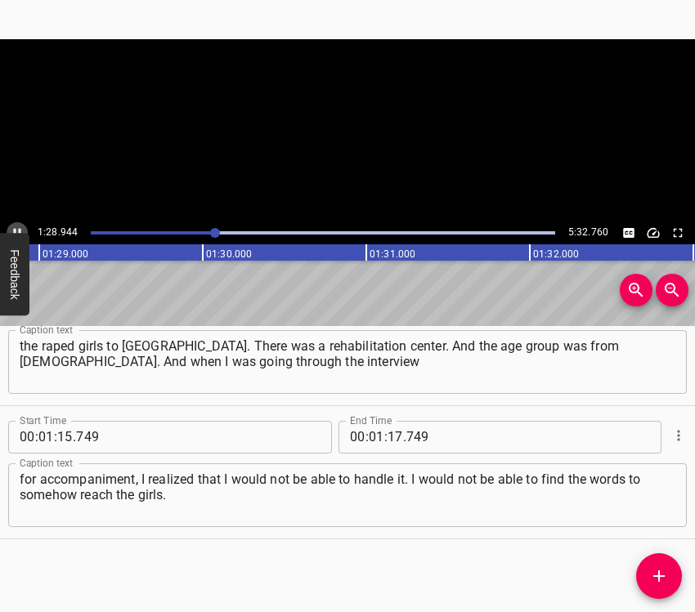
scroll to position [0, 14554]
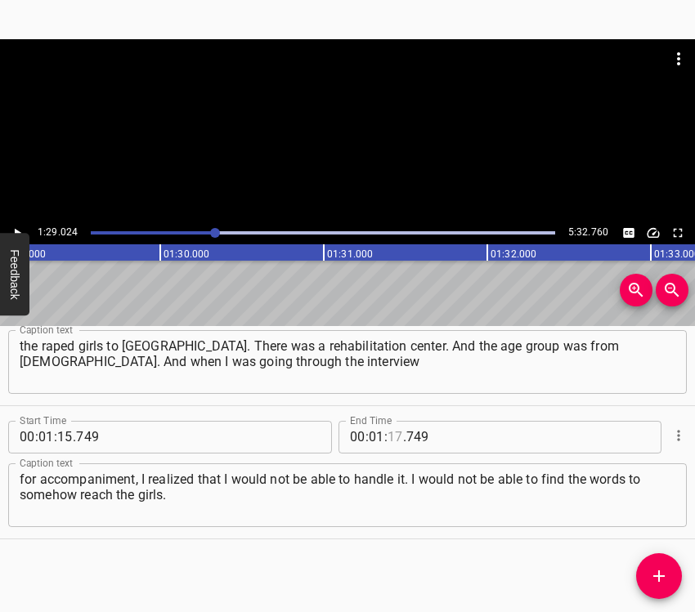
click at [394, 428] on input "number" at bounding box center [395, 437] width 16 height 33
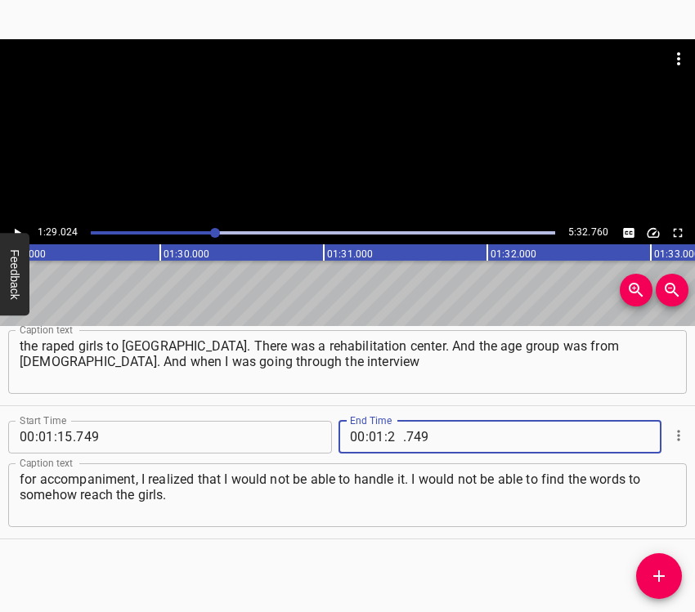
type input "29"
type input "024"
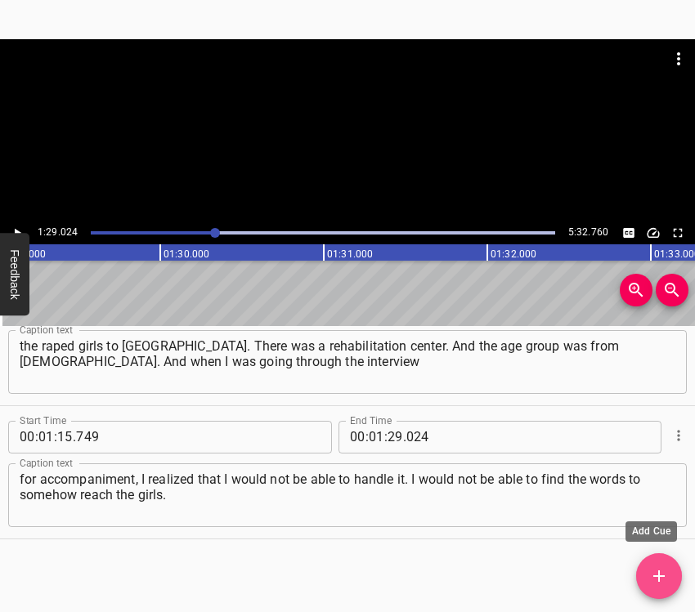
click at [667, 576] on icon "Add Cue" at bounding box center [659, 576] width 20 height 20
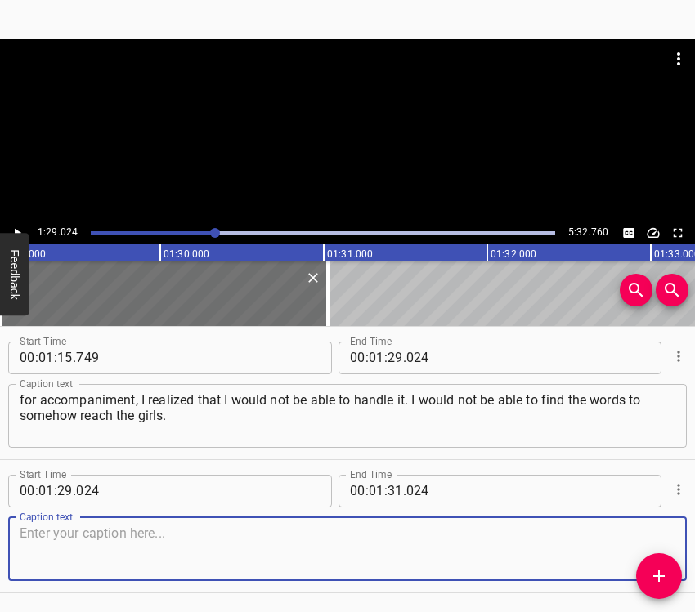
scroll to position [856, 0]
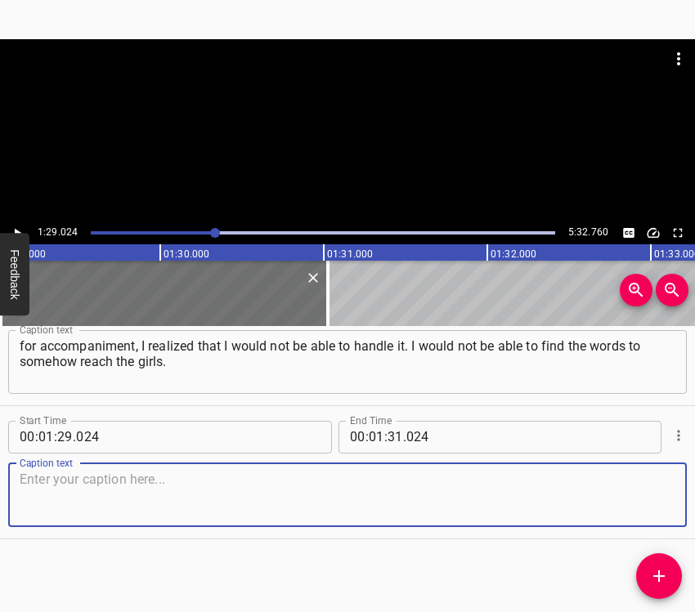
click at [652, 494] on textarea at bounding box center [348, 495] width 656 height 47
click at [73, 474] on textarea at bounding box center [348, 495] width 656 height 47
paste textarea "Well, I just wouldn’t be able to! Because my daughter is [DEMOGRAPHIC_DATA], so…"
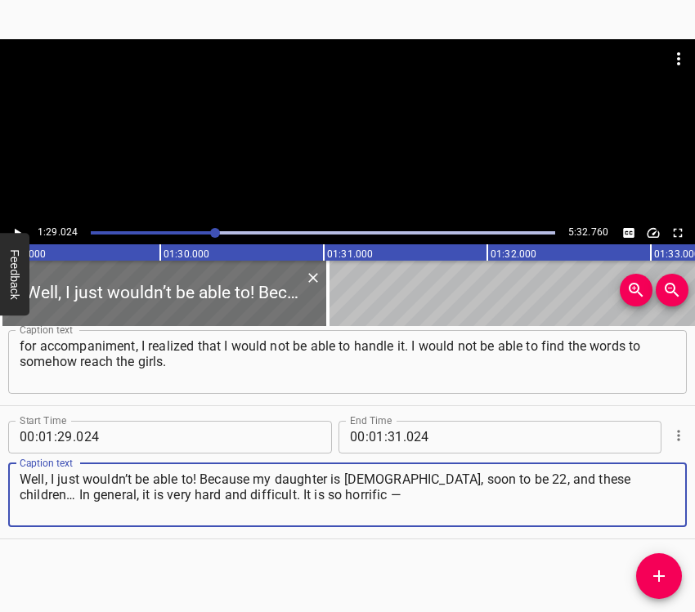
type textarea "Well, I just wouldn’t be able to! Because my daughter is [DEMOGRAPHIC_DATA], so…"
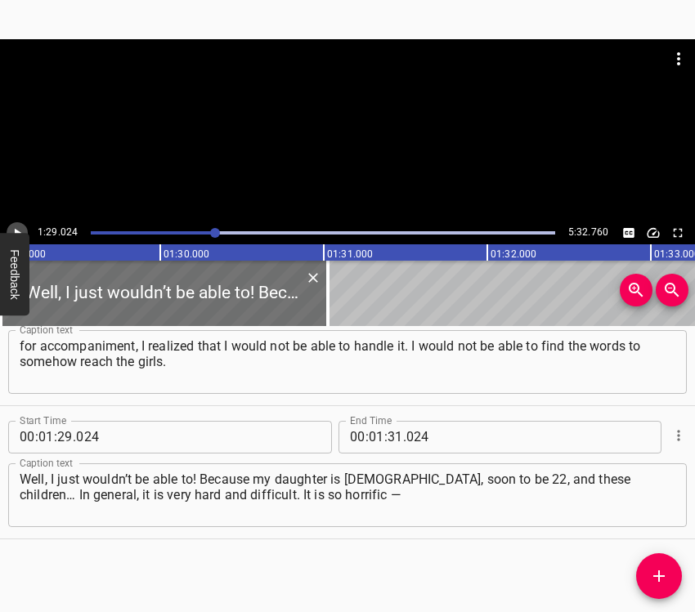
click at [17, 226] on icon "Play/Pause" at bounding box center [17, 233] width 15 height 15
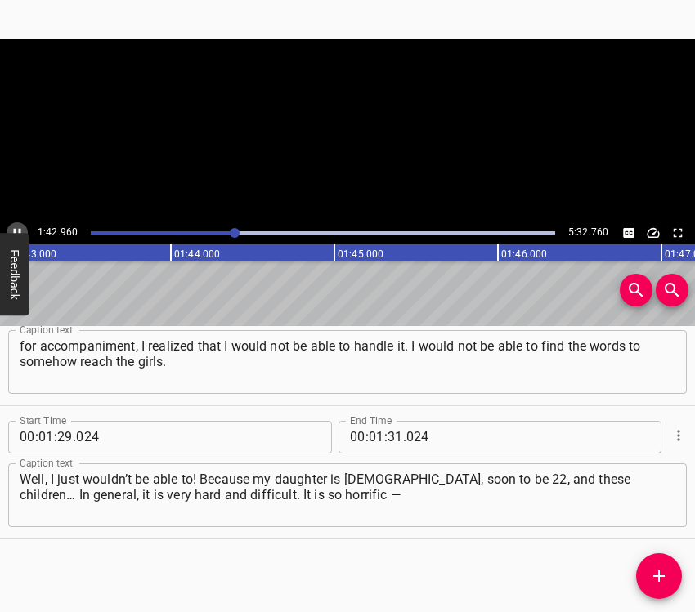
click at [17, 226] on icon "Play/Pause" at bounding box center [17, 233] width 15 height 15
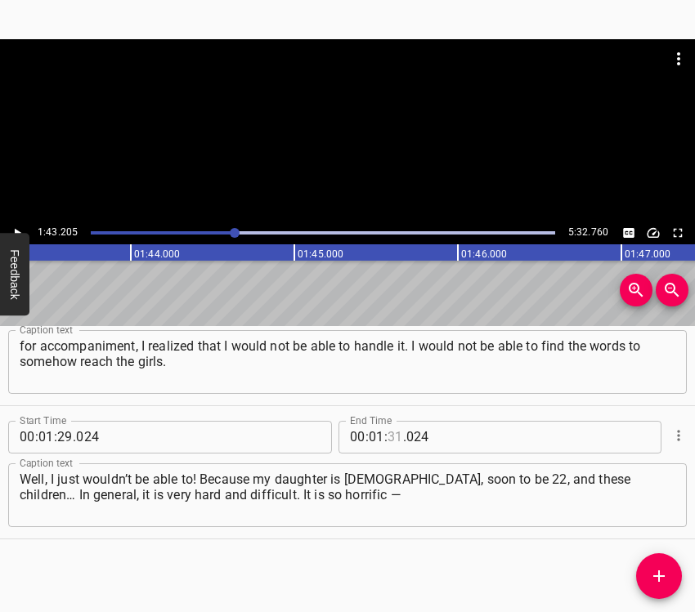
click at [388, 439] on input "number" at bounding box center [395, 437] width 16 height 33
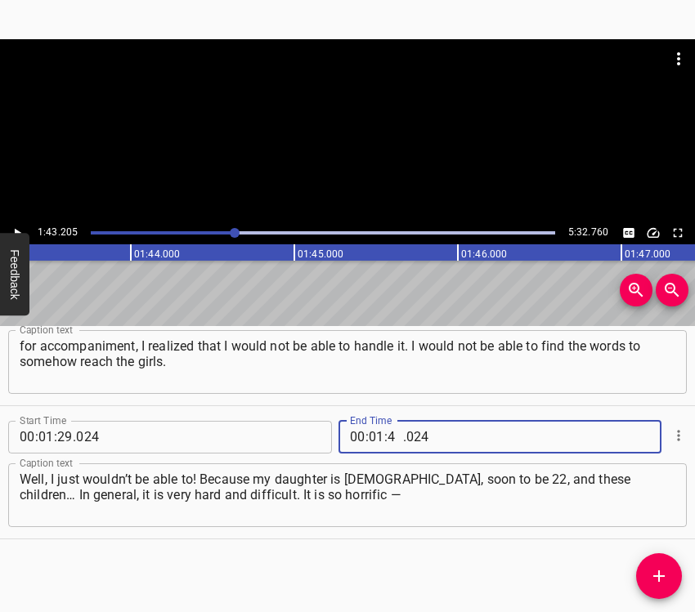
type input "43"
type input "205"
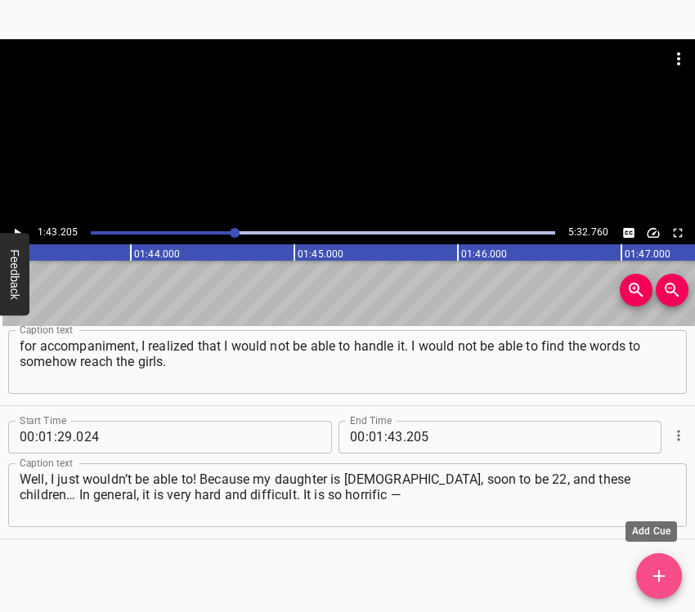
click at [652, 575] on icon "Add Cue" at bounding box center [659, 576] width 20 height 20
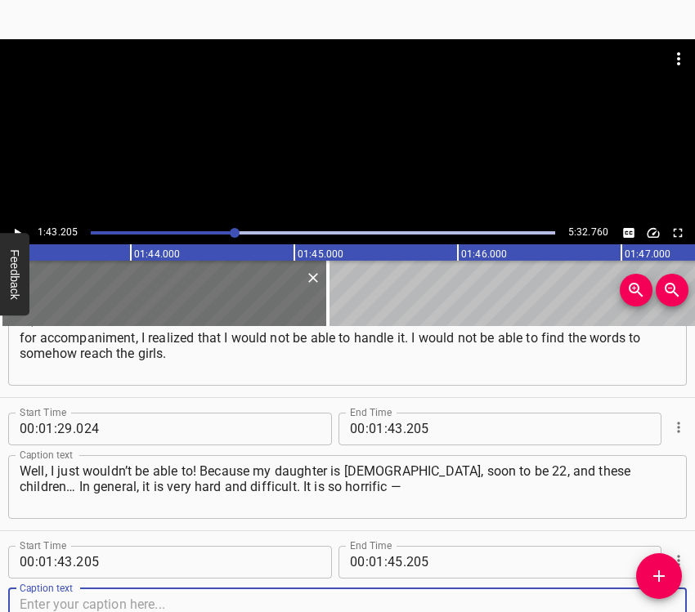
scroll to position [989, 0]
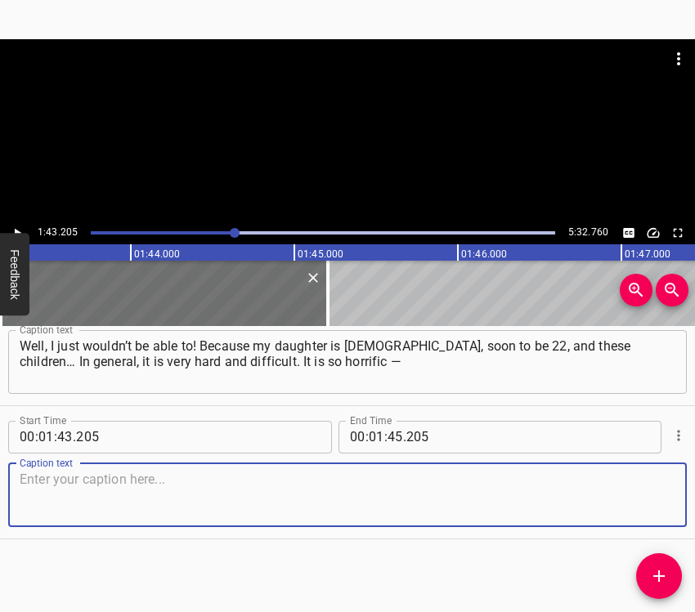
drag, startPoint x: 657, startPoint y: 495, endPoint x: 689, endPoint y: 486, distance: 33.4
click at [667, 490] on div "Caption text" at bounding box center [347, 495] width 678 height 64
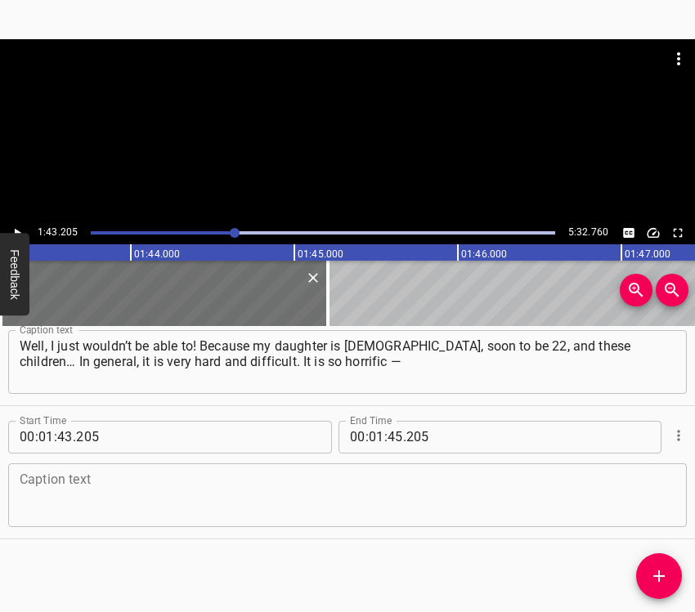
click at [60, 508] on textarea at bounding box center [348, 495] width 656 height 47
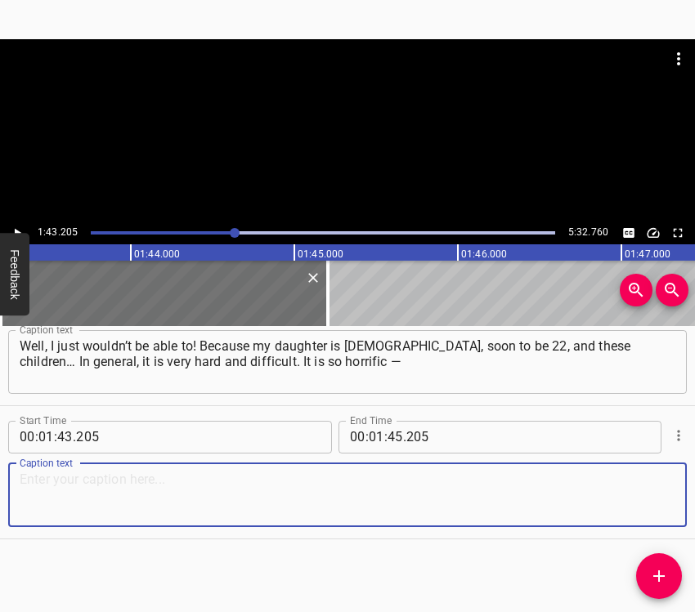
paste textarea "the realization that these children had been so brutally tortured! They all had…"
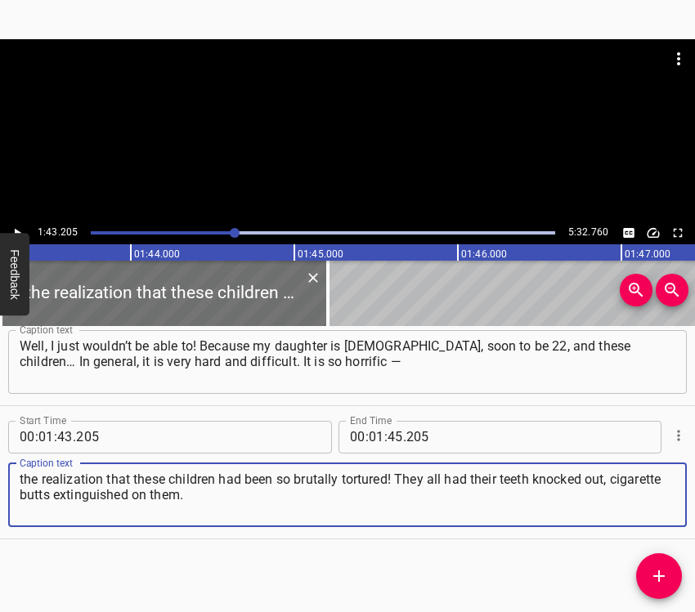
type textarea "the realization that these children had been so brutally tortured! They all had…"
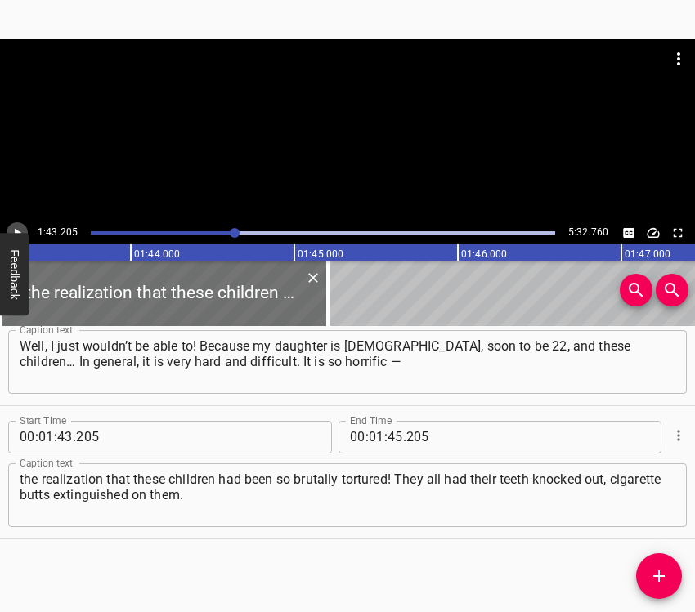
click at [17, 224] on button "Play/Pause" at bounding box center [17, 232] width 21 height 21
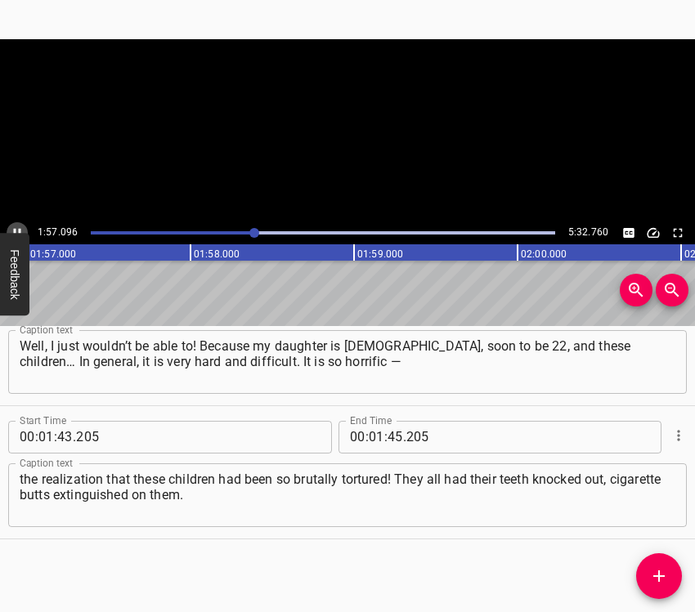
click at [17, 224] on button "Play/Pause" at bounding box center [17, 232] width 21 height 21
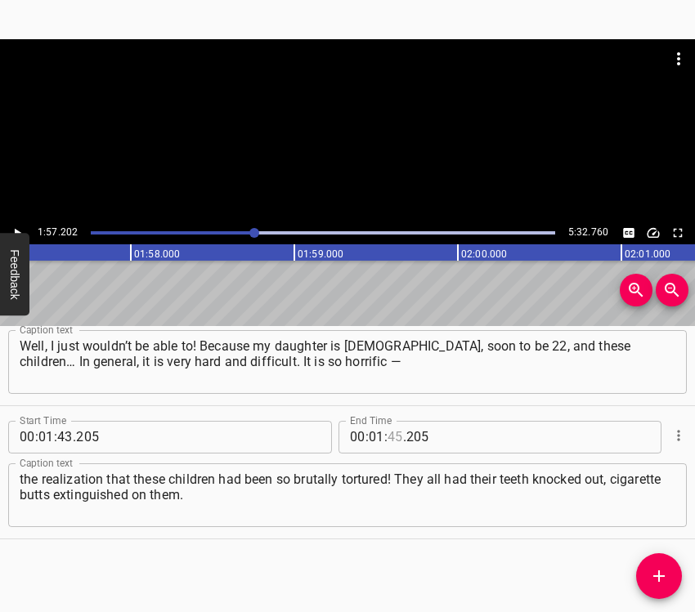
click at [387, 438] on input "number" at bounding box center [395, 437] width 16 height 33
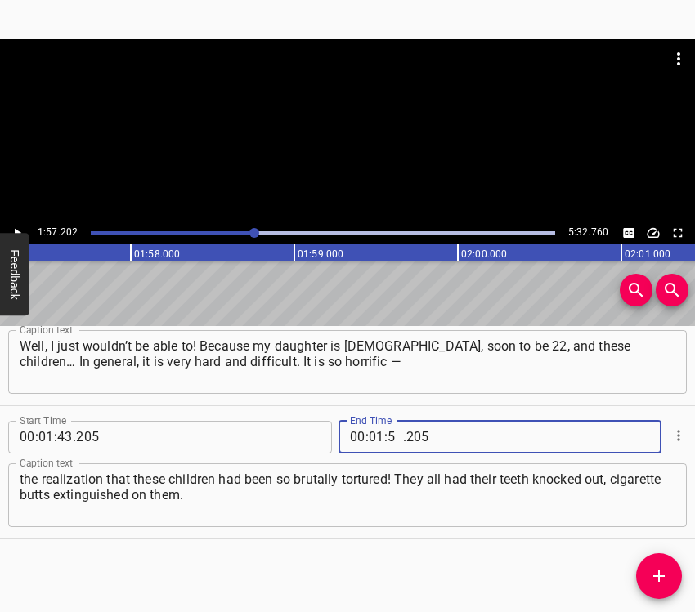
type input "57"
type input "202"
click at [652, 571] on icon "Add Cue" at bounding box center [659, 576] width 20 height 20
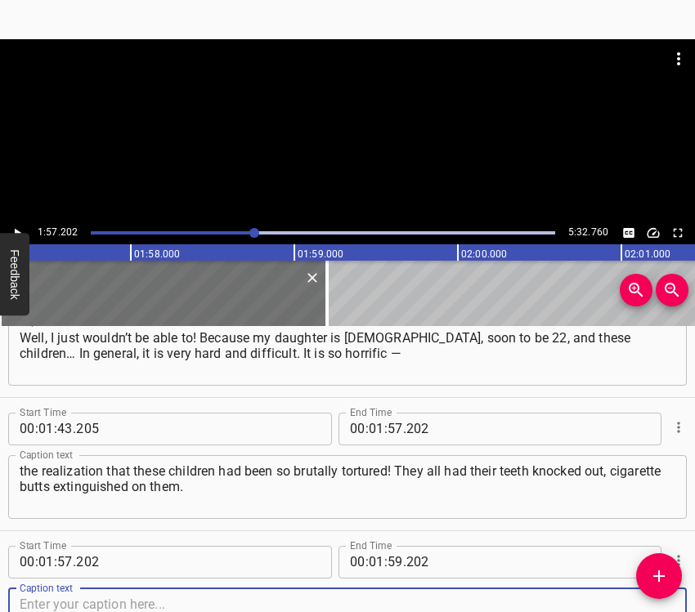
scroll to position [1122, 0]
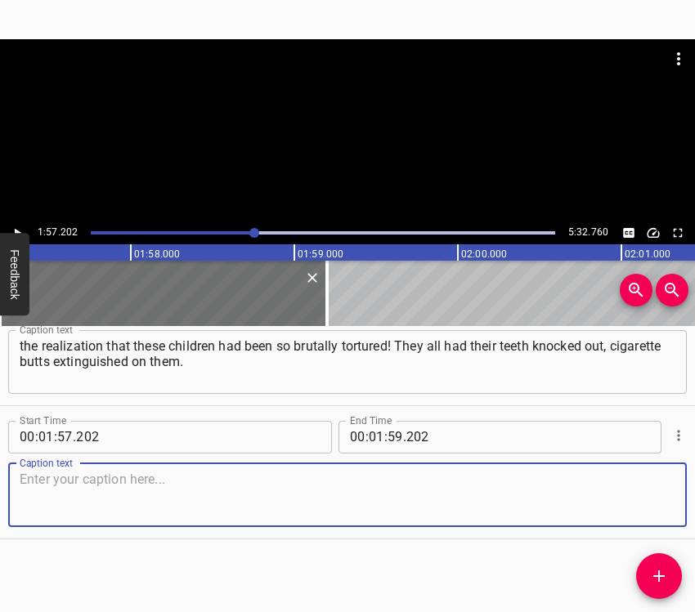
drag, startPoint x: 643, startPoint y: 490, endPoint x: 691, endPoint y: 490, distance: 47.4
click at [651, 492] on textarea at bounding box center [348, 495] width 656 height 47
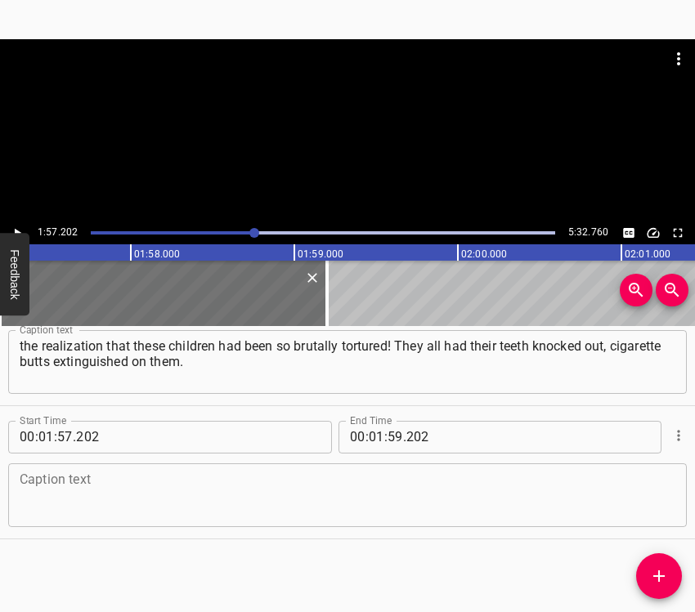
click at [65, 494] on textarea at bounding box center [348, 495] width 656 height 47
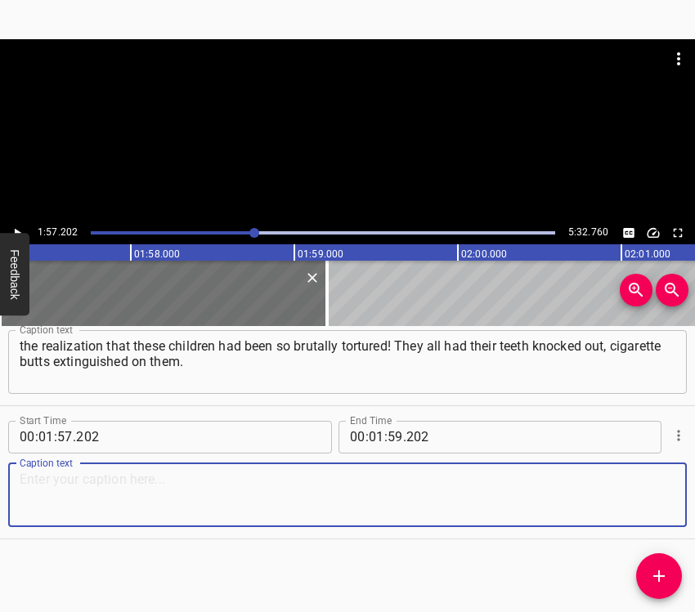
paste textarea "And to even imagine what they went through… And how are they to perceive their …"
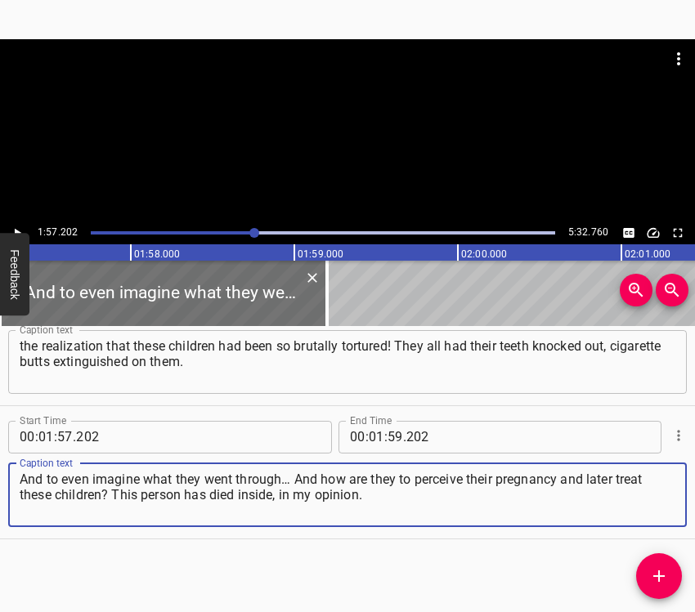
type textarea "And to even imagine what they went through… And how are they to perceive their …"
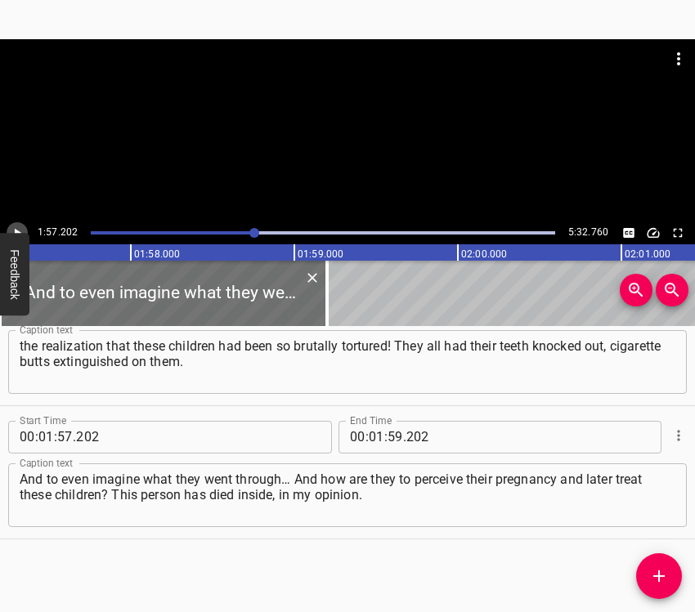
click at [14, 226] on icon "Play/Pause" at bounding box center [17, 233] width 15 height 15
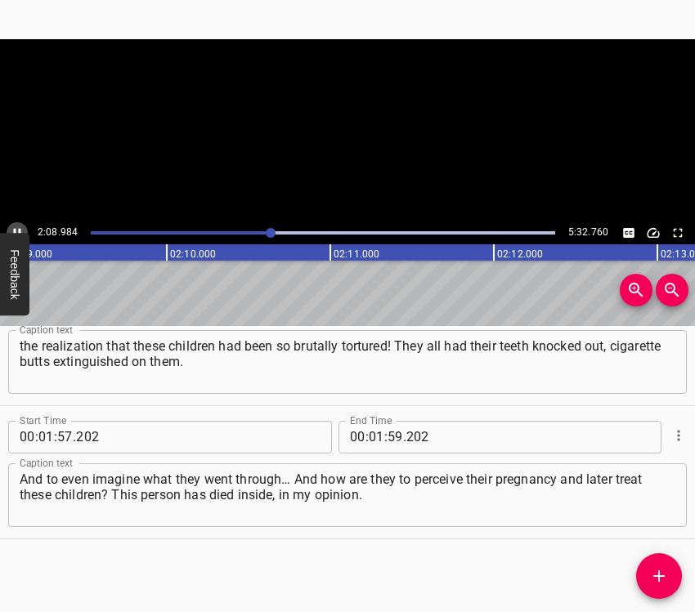
click at [14, 226] on icon "Play/Pause" at bounding box center [17, 233] width 15 height 15
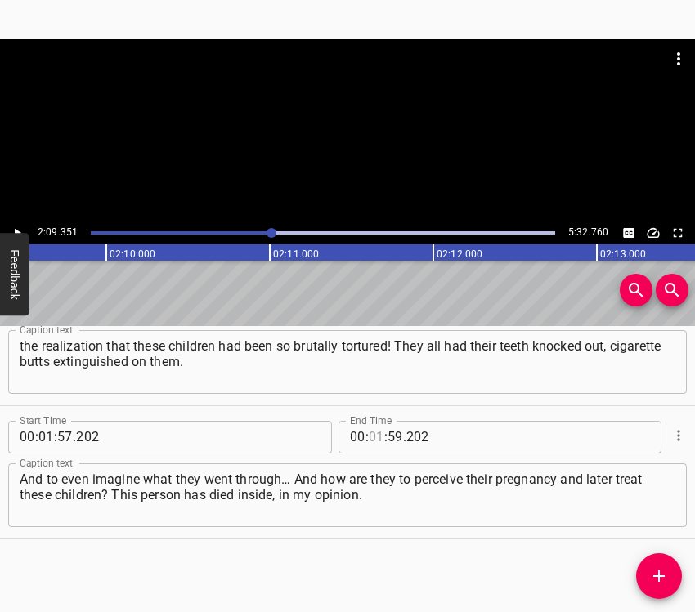
click at [369, 432] on input "number" at bounding box center [377, 437] width 16 height 33
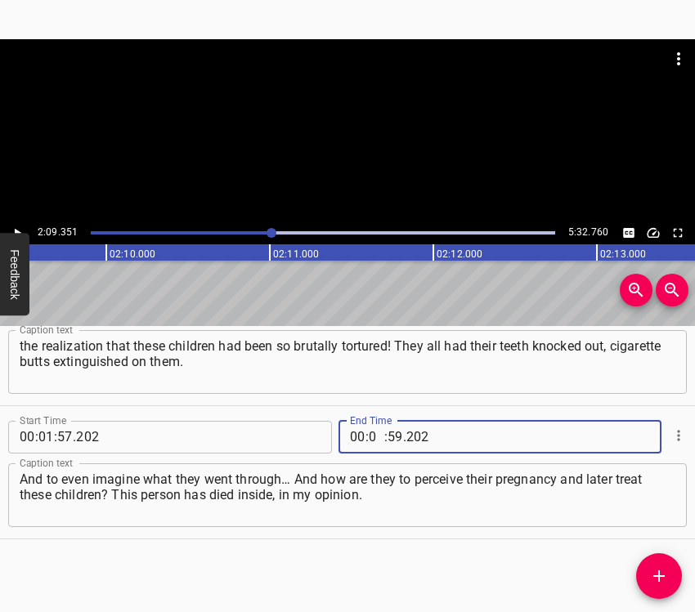
type input "02"
type input "09"
type input "351"
click at [651, 572] on icon "Add Cue" at bounding box center [659, 576] width 20 height 20
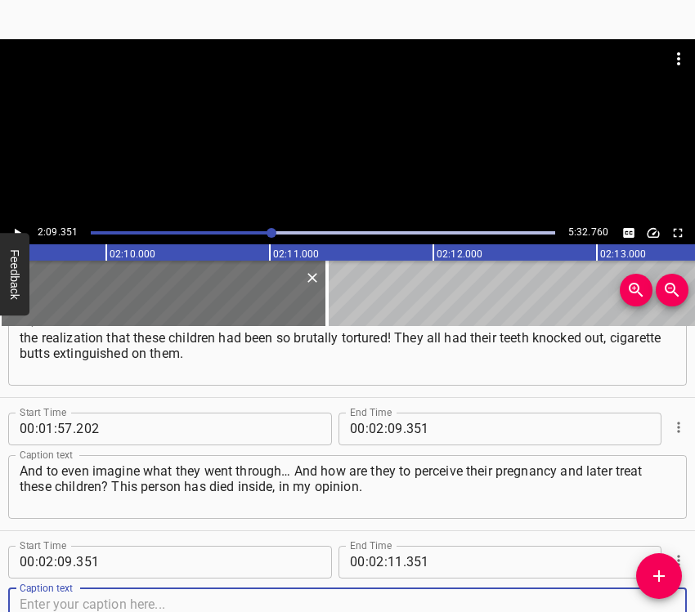
scroll to position [1256, 0]
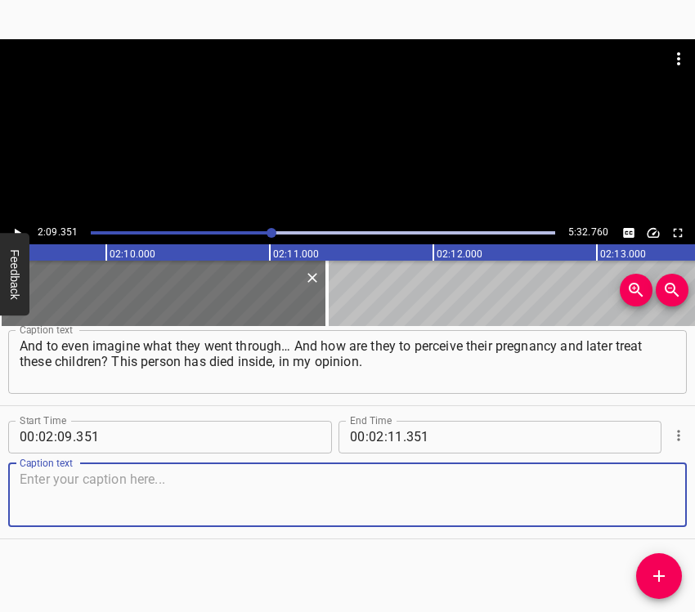
click at [620, 478] on textarea at bounding box center [348, 495] width 656 height 47
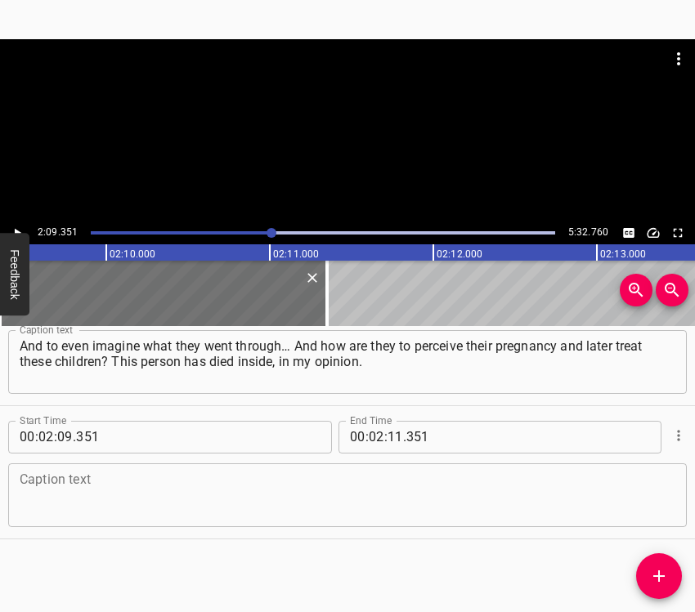
click at [87, 513] on textarea at bounding box center [348, 495] width 656 height 47
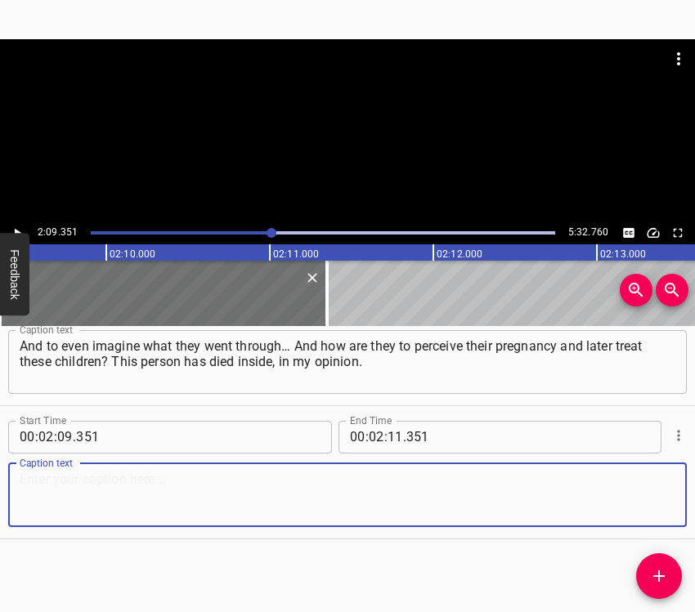
paste textarea "She has a physical shell, but what is she to do next, how is she to live on? Th…"
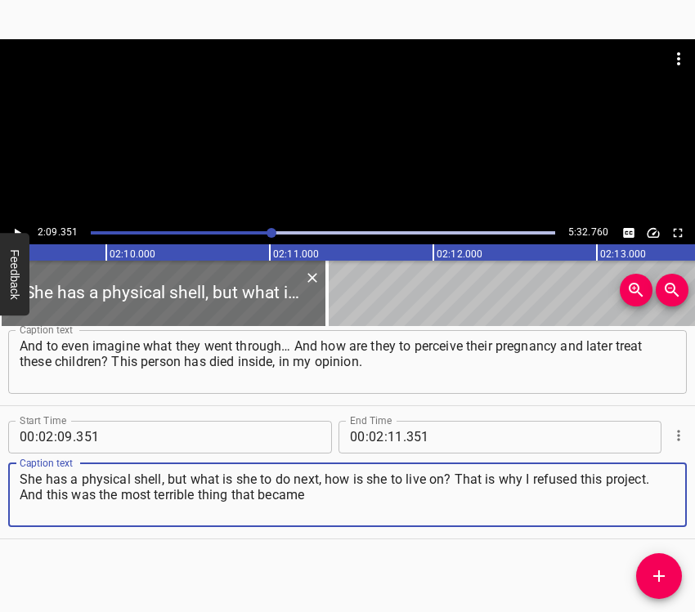
type textarea "She has a physical shell, but what is she to do next, how is she to live on? Th…"
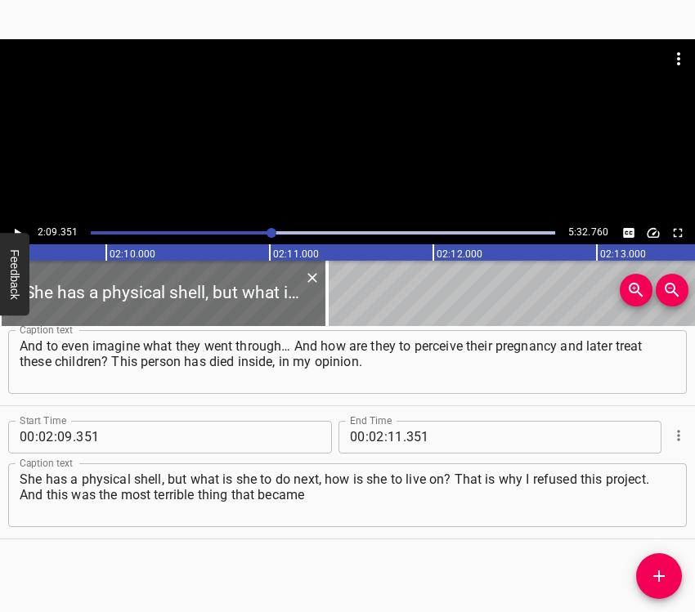
click at [21, 221] on div at bounding box center [347, 130] width 695 height 182
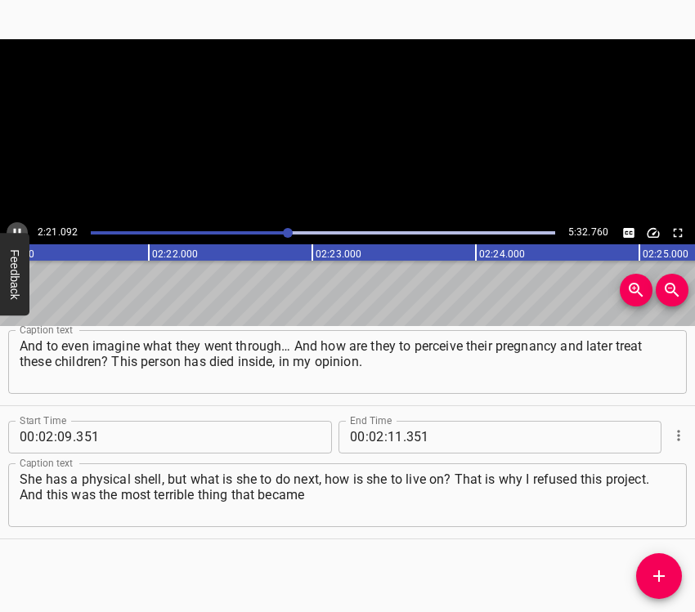
click at [20, 228] on icon "Play/Pause" at bounding box center [17, 233] width 15 height 15
click at [387, 440] on input "number" at bounding box center [395, 437] width 16 height 33
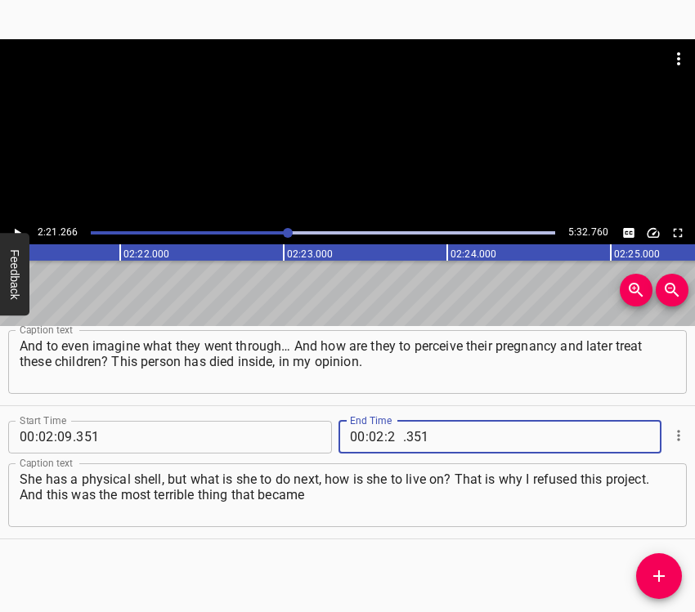
type input "21"
type input "266"
click at [652, 577] on icon "Add Cue" at bounding box center [659, 576] width 20 height 20
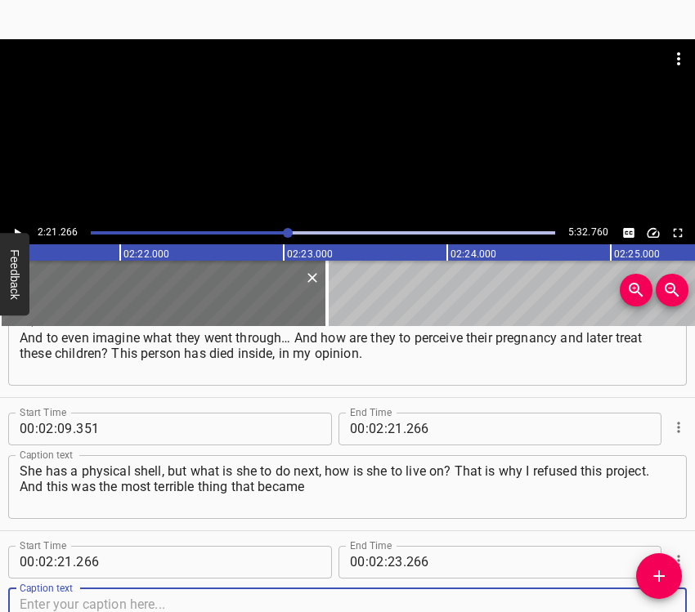
scroll to position [1389, 0]
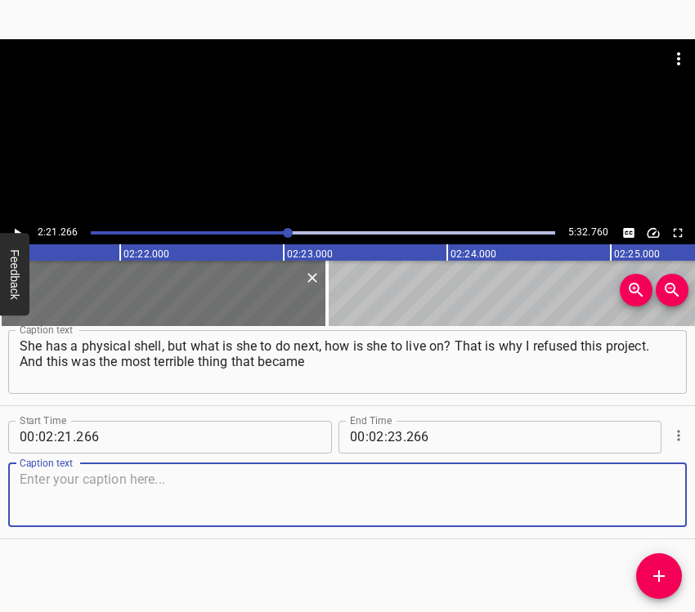
click at [645, 496] on textarea at bounding box center [348, 495] width 656 height 47
click at [78, 509] on textarea at bounding box center [348, 495] width 656 height 47
paste textarea "engraved in my memory. I was inspired by an incredibly wonderful man. Unfortuna…"
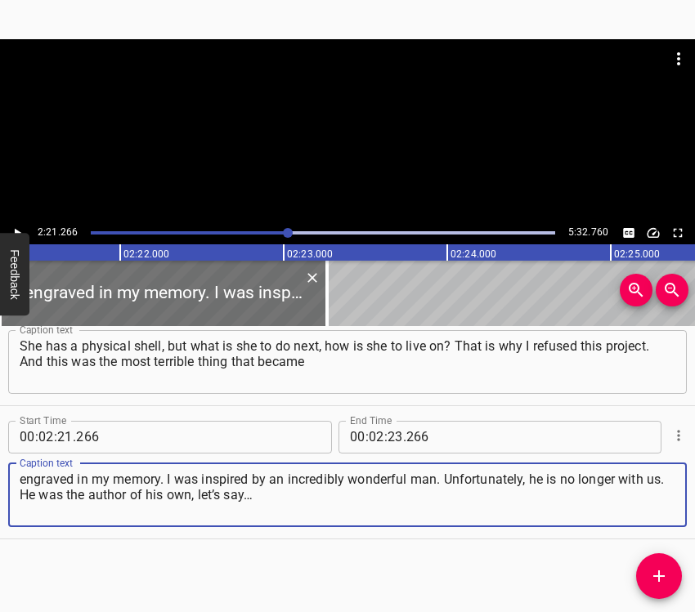
type textarea "engraved in my memory. I was inspired by an incredibly wonderful man. Unfortuna…"
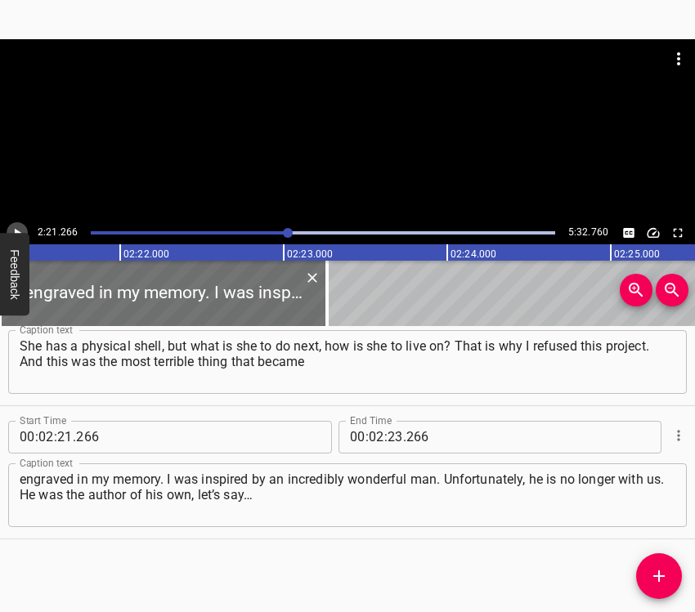
click at [15, 231] on icon "Play/Pause" at bounding box center [18, 232] width 7 height 9
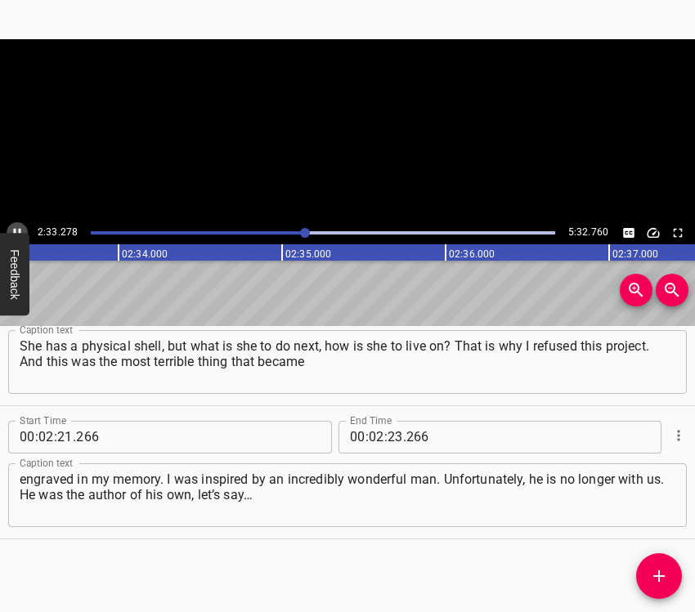
click at [22, 227] on icon "Play/Pause" at bounding box center [17, 233] width 15 height 15
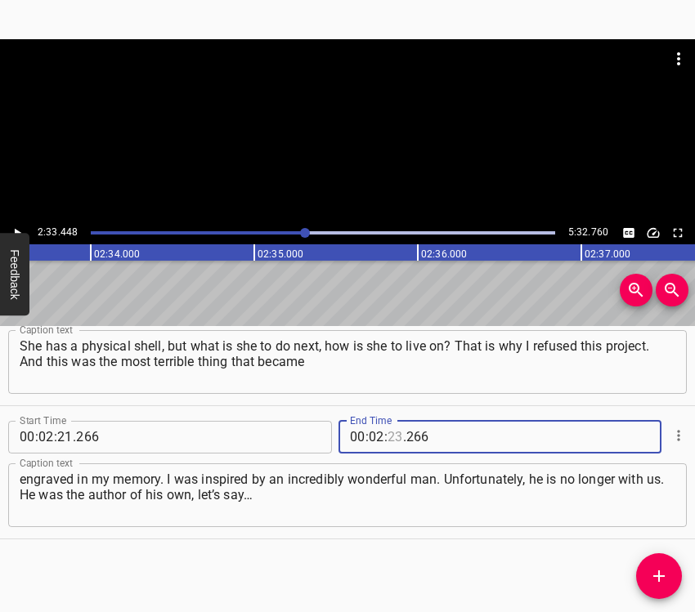
click at [394, 439] on input "number" at bounding box center [395, 437] width 16 height 33
type input "33"
type input "448"
click at [660, 575] on icon "Add Cue" at bounding box center [659, 576] width 20 height 20
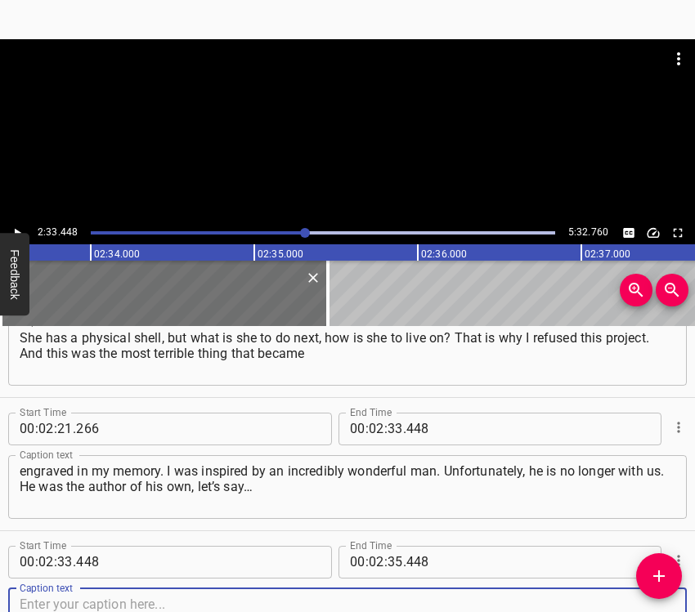
scroll to position [1522, 0]
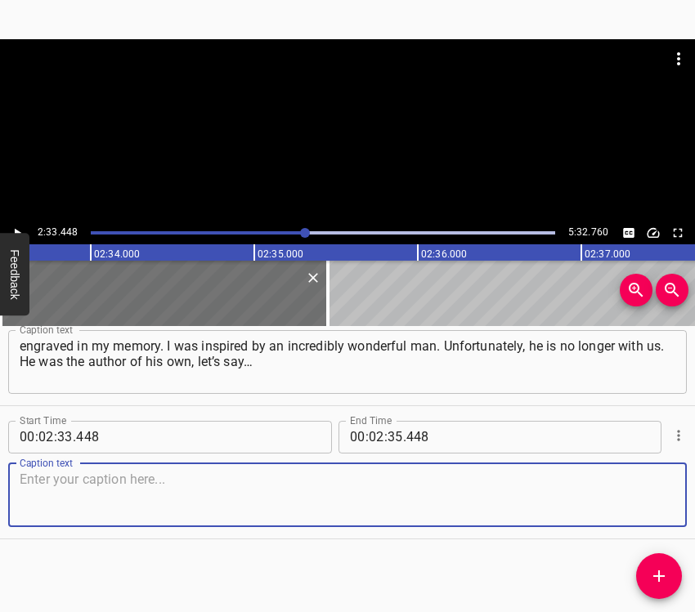
click at [654, 508] on textarea at bounding box center [348, 495] width 656 height 47
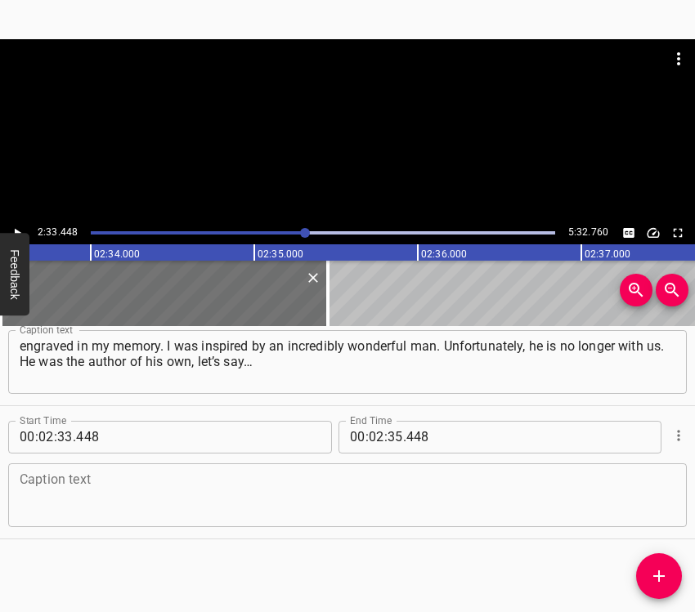
click at [140, 484] on textarea at bounding box center [348, 495] width 656 height 47
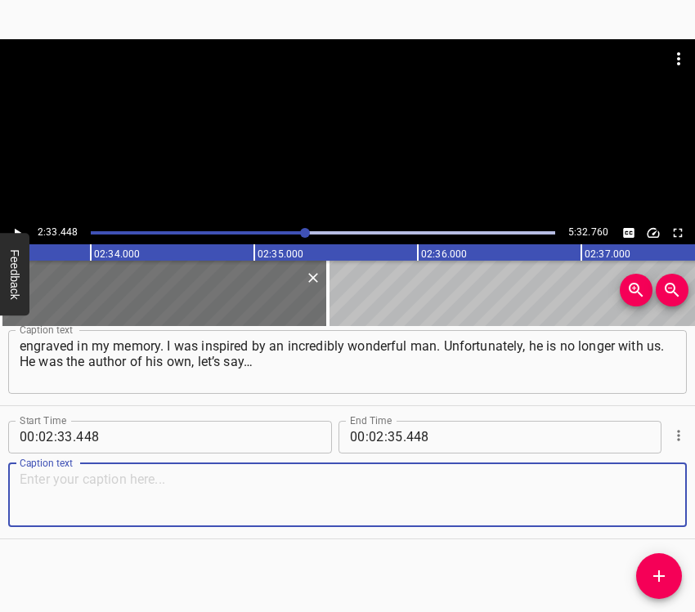
paste textarea "I don’t even know what to call them. Probably developments. He worked with addi…"
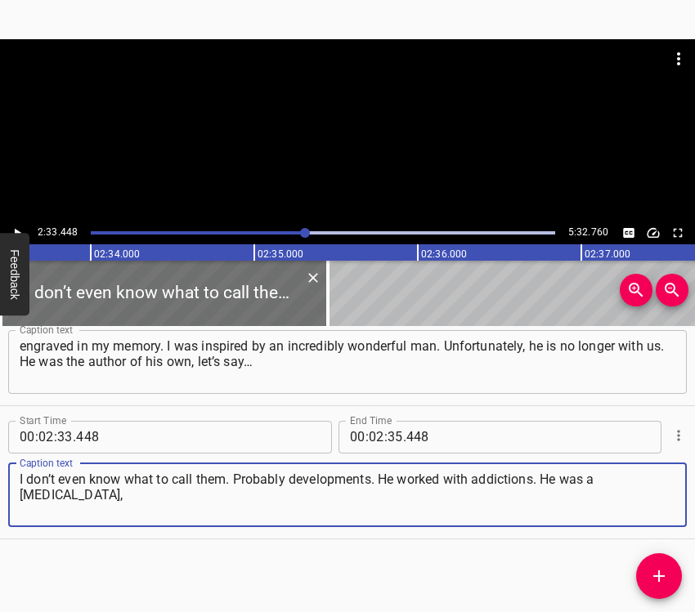
type textarea "I don’t even know what to call them. Probably developments. He worked with addi…"
click at [9, 225] on button "Play/Pause" at bounding box center [17, 232] width 21 height 21
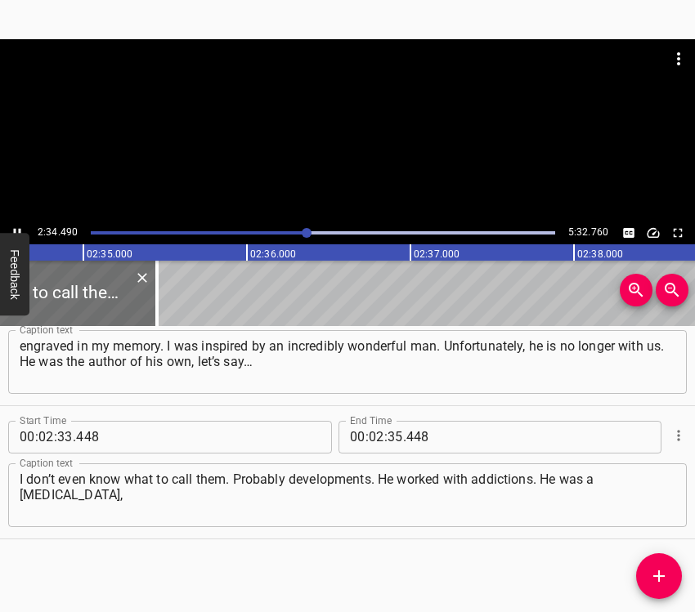
scroll to position [0, 25301]
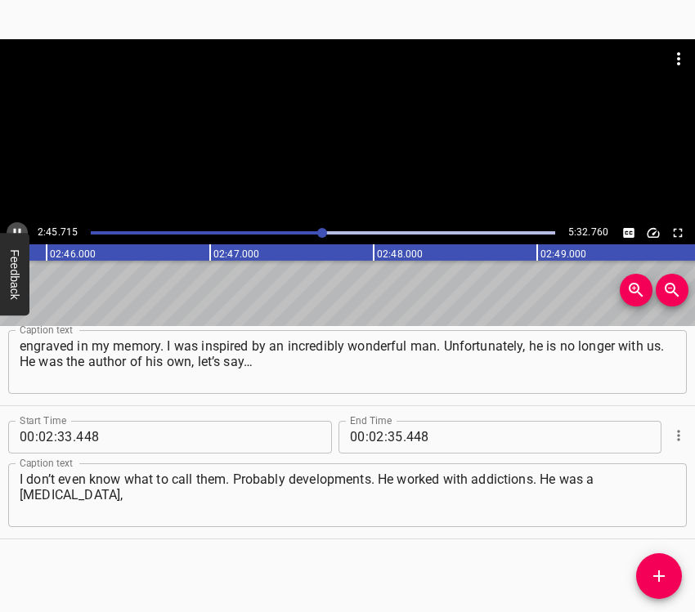
click at [17, 226] on icon "Play/Pause" at bounding box center [17, 233] width 15 height 15
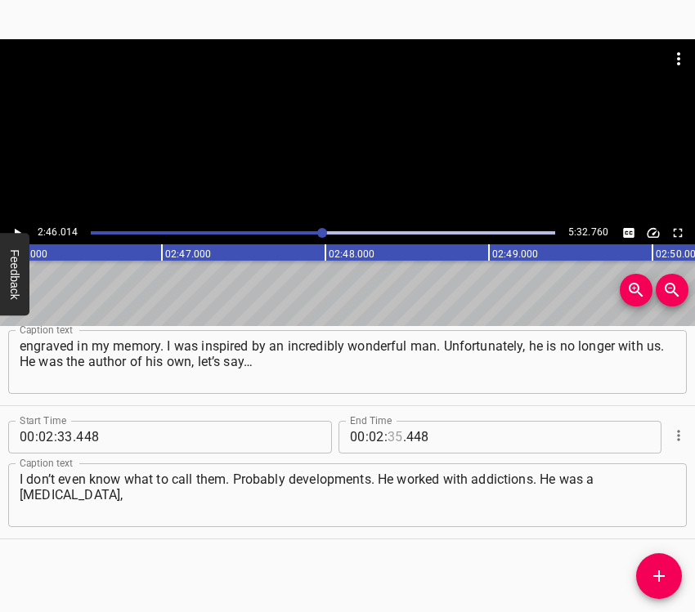
click at [390, 436] on input "number" at bounding box center [395, 437] width 16 height 33
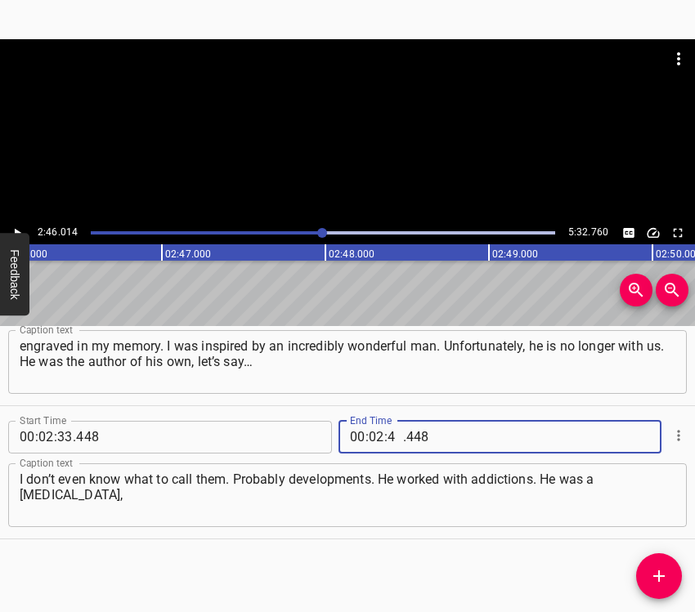
type input "46"
type input "014"
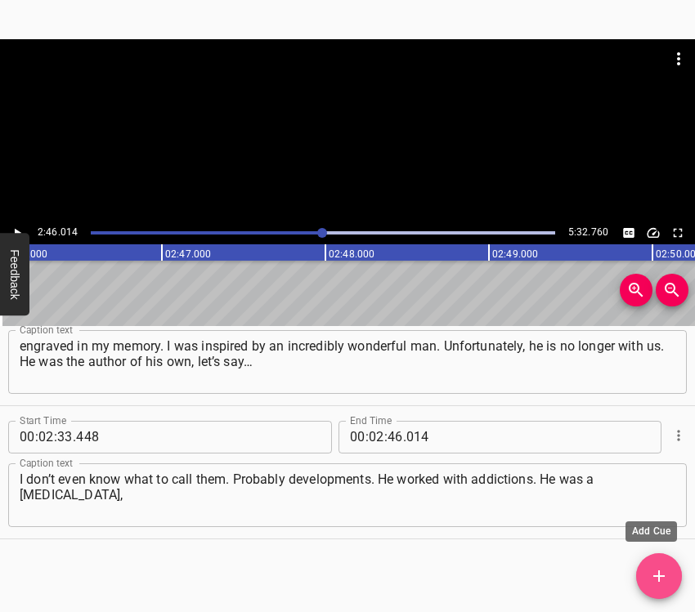
click at [664, 576] on icon "Add Cue" at bounding box center [658, 576] width 11 height 11
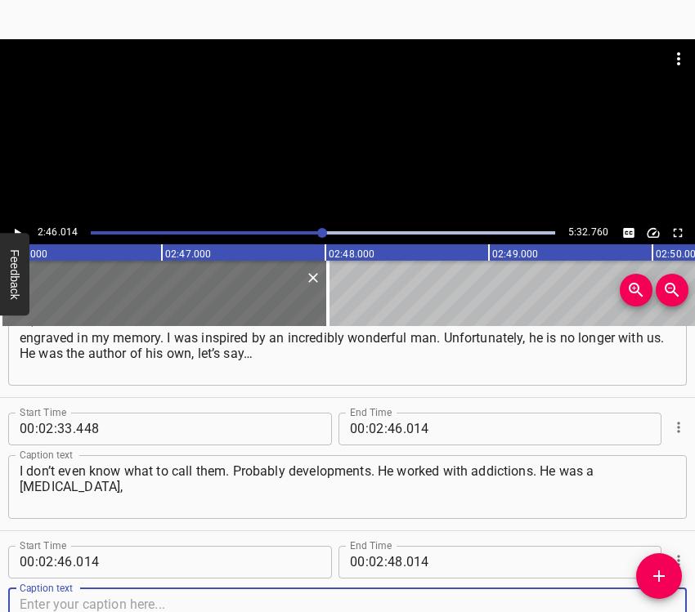
scroll to position [1655, 0]
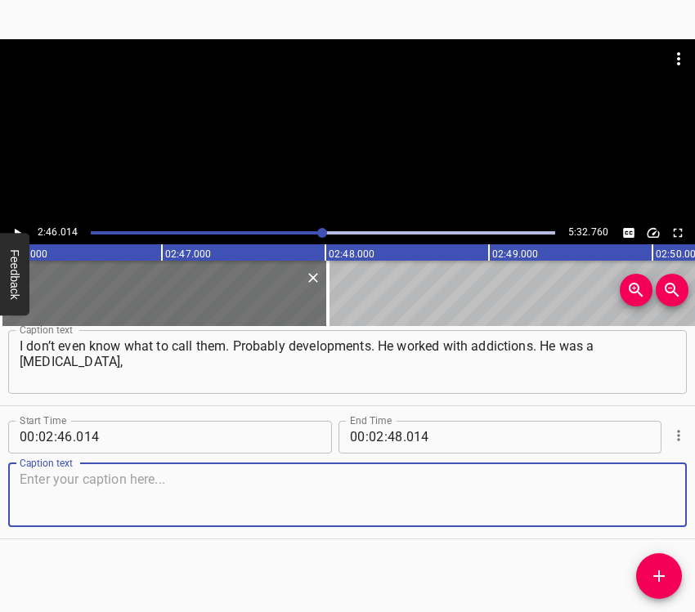
drag, startPoint x: 639, startPoint y: 501, endPoint x: 657, endPoint y: 500, distance: 18.0
click at [644, 500] on textarea at bounding box center [348, 495] width 656 height 47
click at [52, 503] on textarea at bounding box center [348, 495] width 656 height 47
paste textarea "taught at [GEOGRAPHIC_DATA], and he worked with gambling addicts, drug addicts.…"
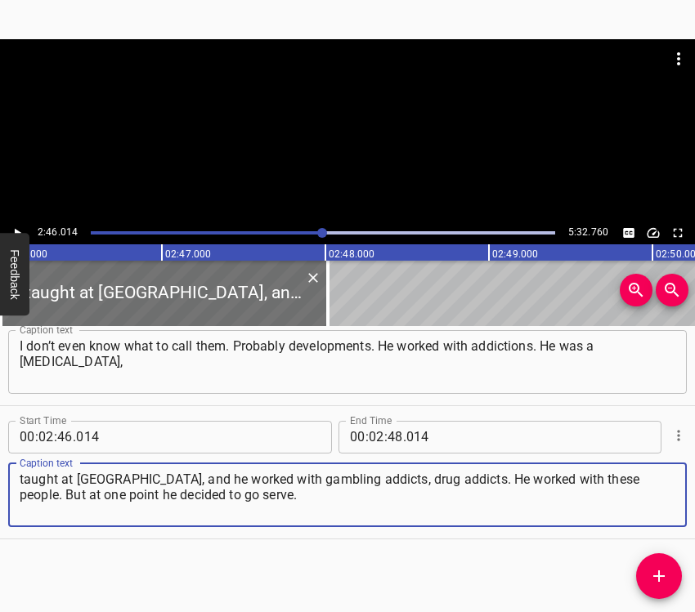
type textarea "taught at [GEOGRAPHIC_DATA], and he worked with gambling addicts, drug addicts.…"
click at [10, 226] on icon "Play/Pause" at bounding box center [17, 233] width 15 height 15
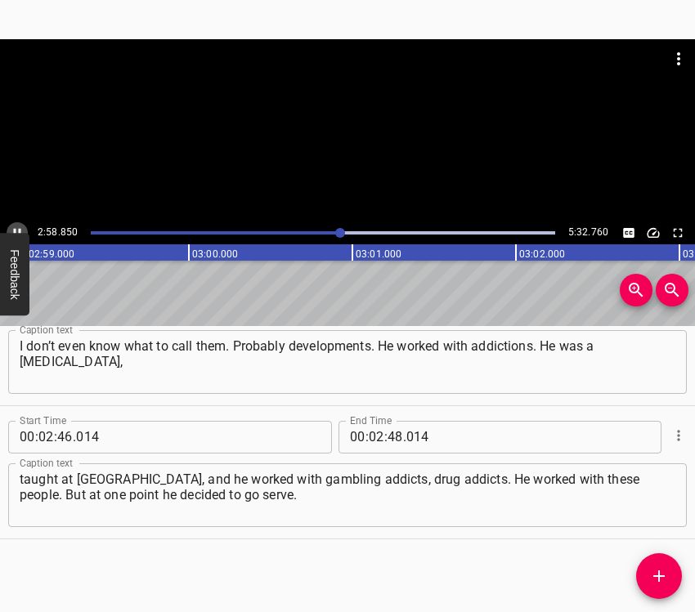
click at [15, 226] on icon "Play/Pause" at bounding box center [17, 233] width 15 height 15
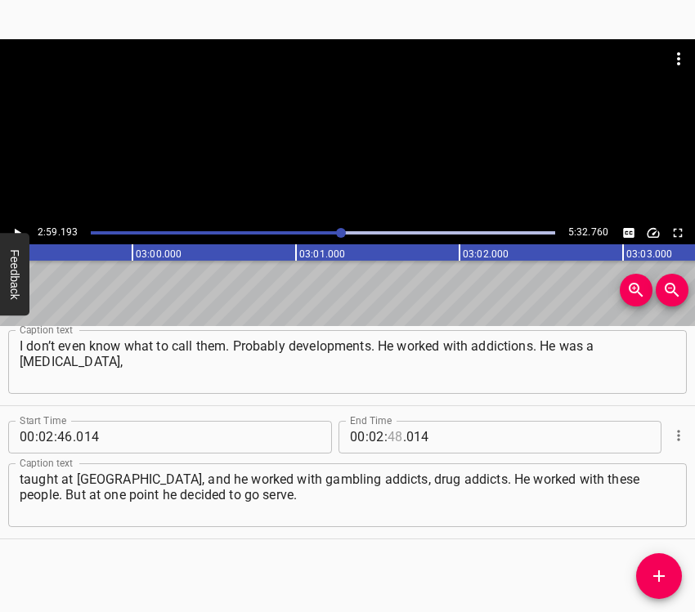
click at [392, 437] on input "number" at bounding box center [395, 437] width 16 height 33
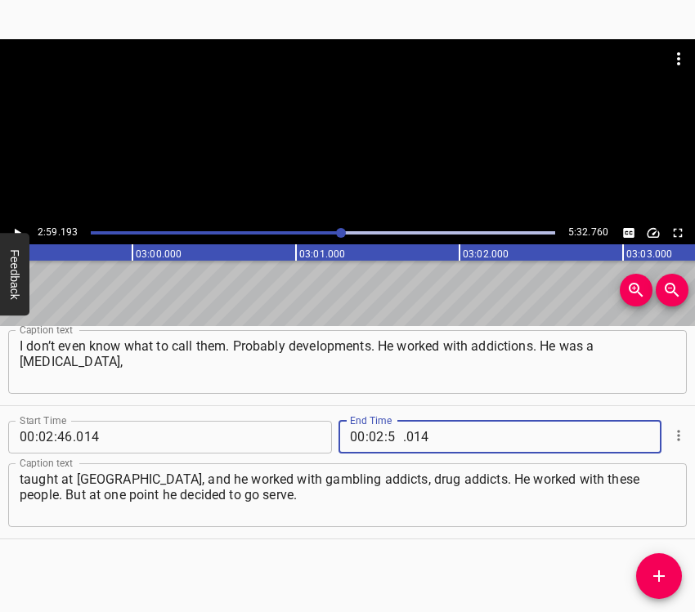
type input "59"
type input "193"
click at [661, 571] on icon "Add Cue" at bounding box center [659, 576] width 20 height 20
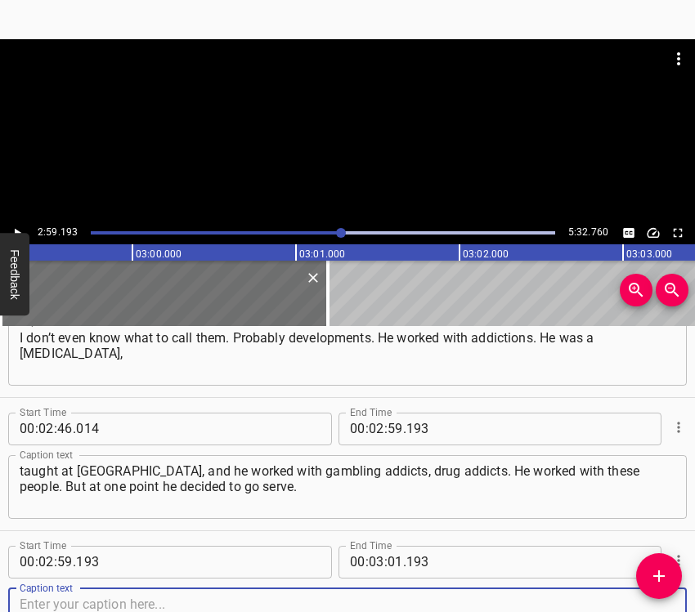
scroll to position [1789, 0]
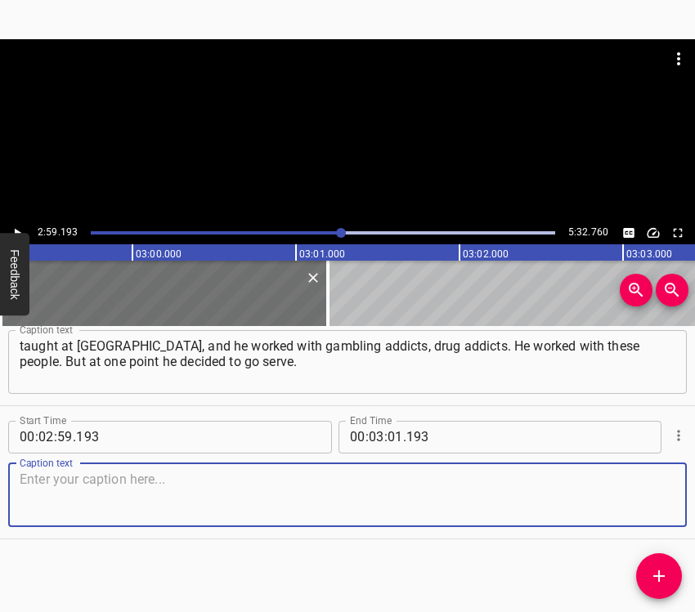
click at [653, 504] on textarea at bounding box center [348, 495] width 656 height 47
click at [50, 477] on textarea at bounding box center [348, 495] width 656 height 47
paste textarea "And I simply went to visit him, bringing him combat boots. And after that trip,…"
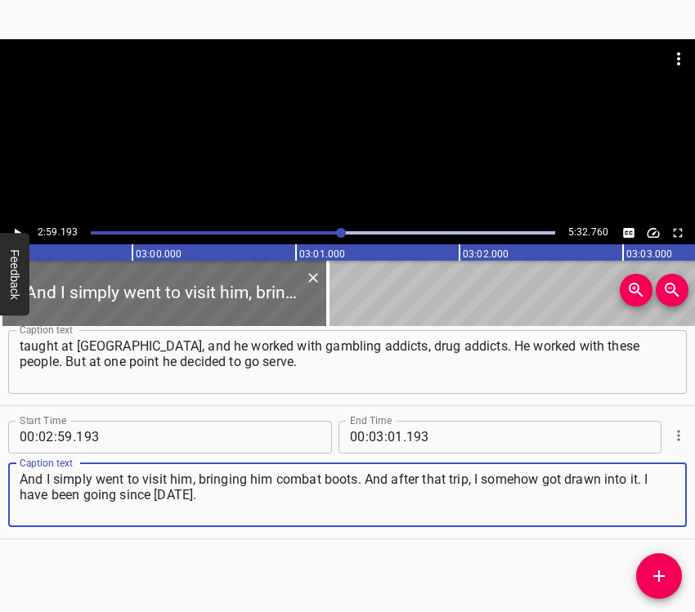
type textarea "And I simply went to visit him, bringing him combat boots. And after that trip,…"
click at [15, 229] on icon "Play/Pause" at bounding box center [18, 232] width 7 height 9
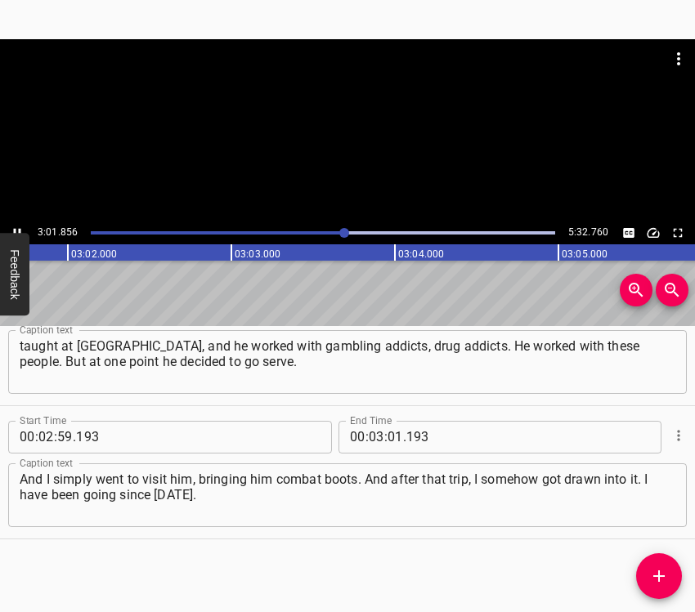
scroll to position [0, 29731]
click at [18, 227] on icon "Play/Pause" at bounding box center [17, 233] width 15 height 15
click at [387, 437] on input "number" at bounding box center [395, 437] width 16 height 33
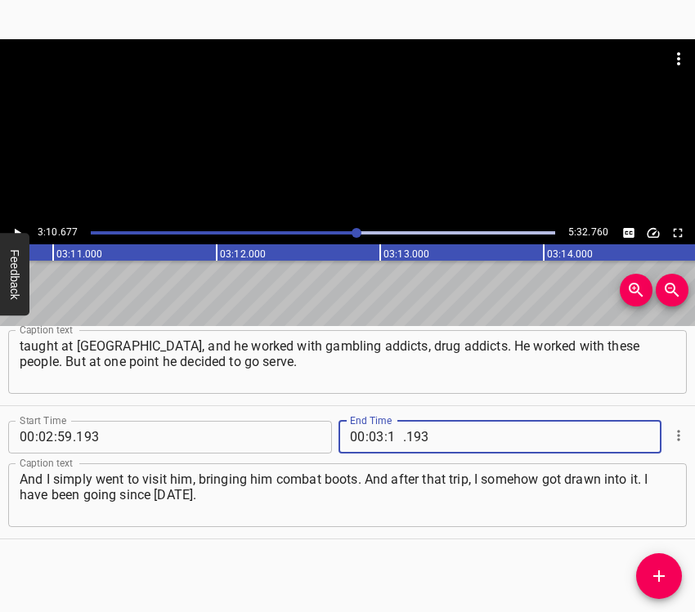
type input "10"
type input "677"
click at [665, 571] on icon "Add Cue" at bounding box center [659, 576] width 20 height 20
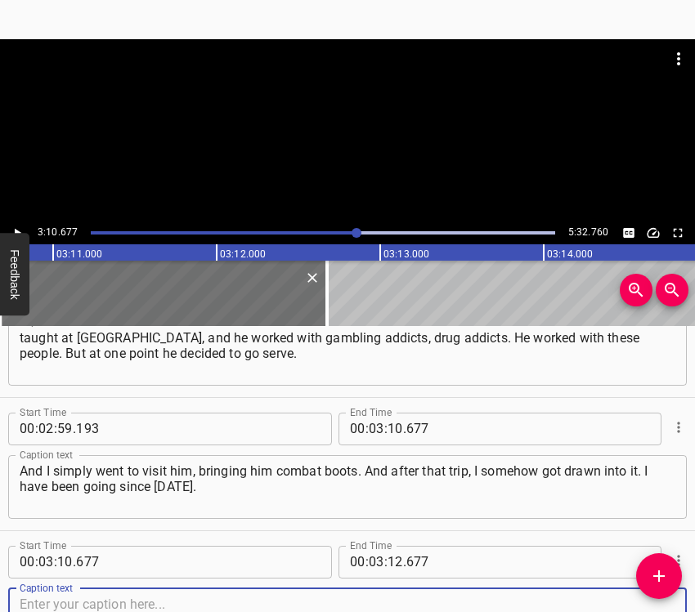
scroll to position [1922, 0]
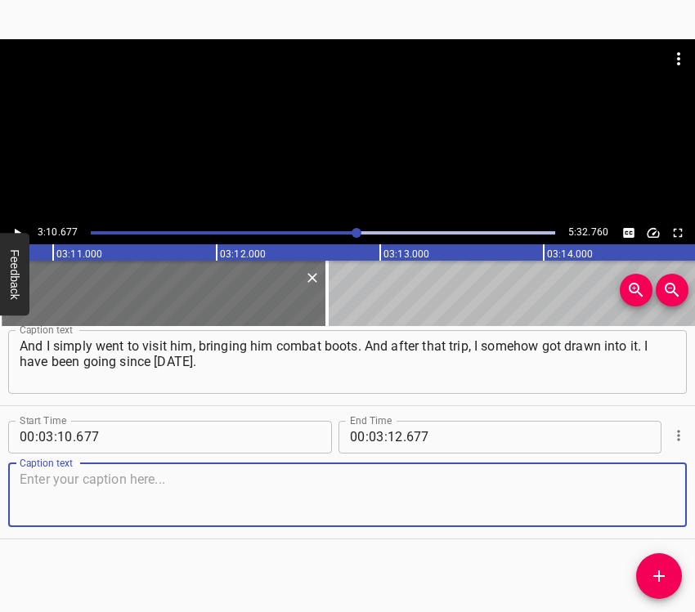
drag, startPoint x: 653, startPoint y: 495, endPoint x: 694, endPoint y: 495, distance: 40.9
click at [669, 495] on div "Caption text" at bounding box center [347, 495] width 678 height 64
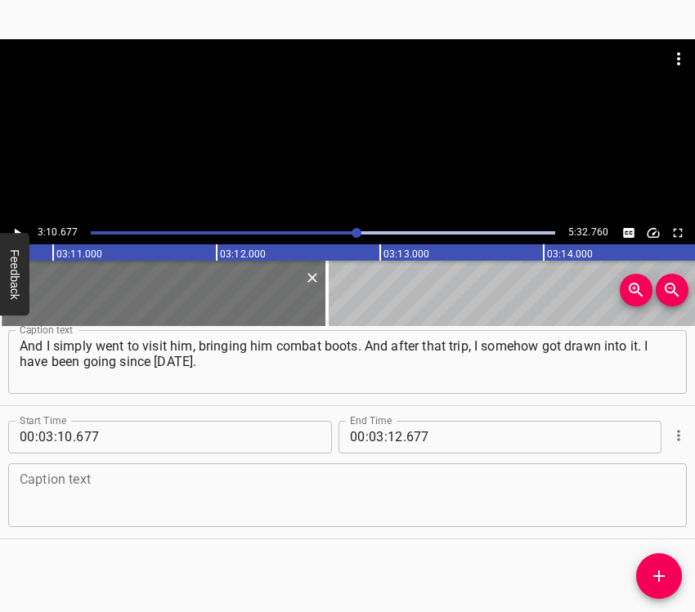
click at [54, 490] on textarea at bounding box center [348, 495] width 656 height 47
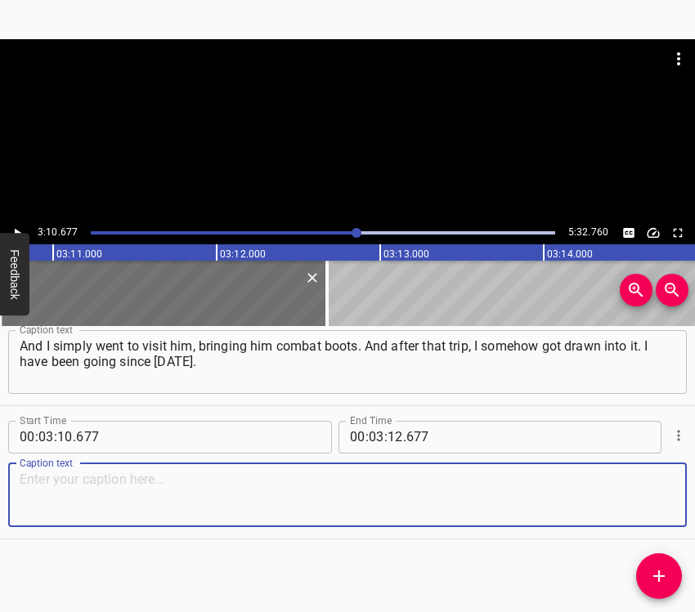
paste textarea "There was a certain moment in [DATE] when we came under mortar fire and I was l…"
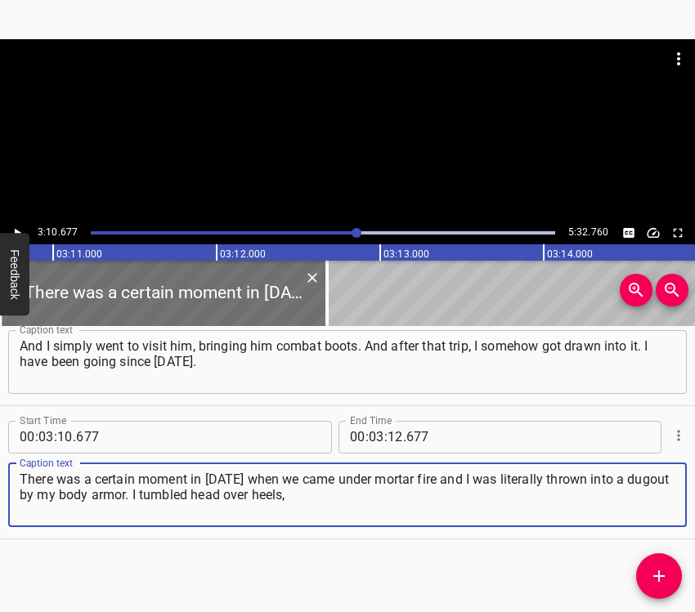
type textarea "There was a certain moment in [DATE] when we came under mortar fire and I was l…"
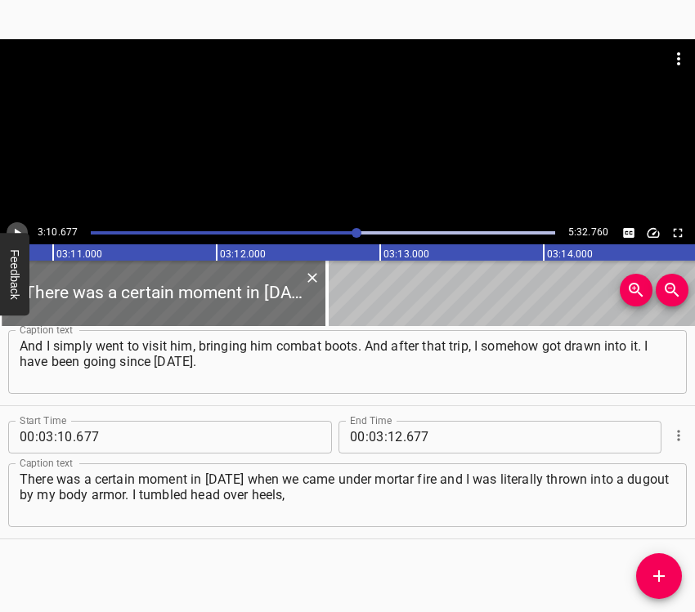
click at [20, 227] on icon "Play/Pause" at bounding box center [17, 233] width 15 height 15
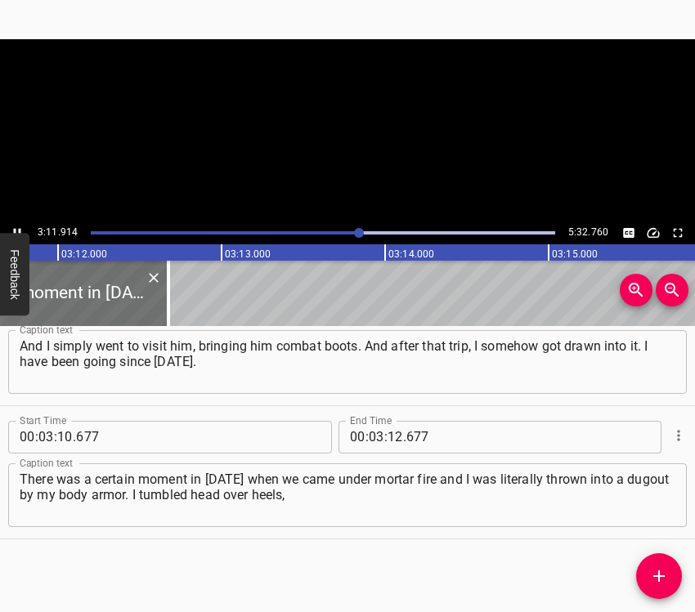
scroll to position [0, 31375]
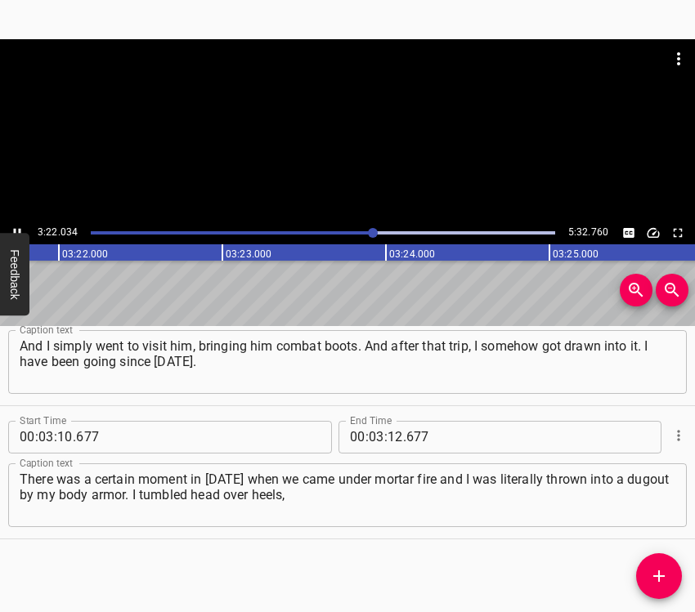
click at [19, 226] on icon "Play/Pause" at bounding box center [17, 233] width 15 height 15
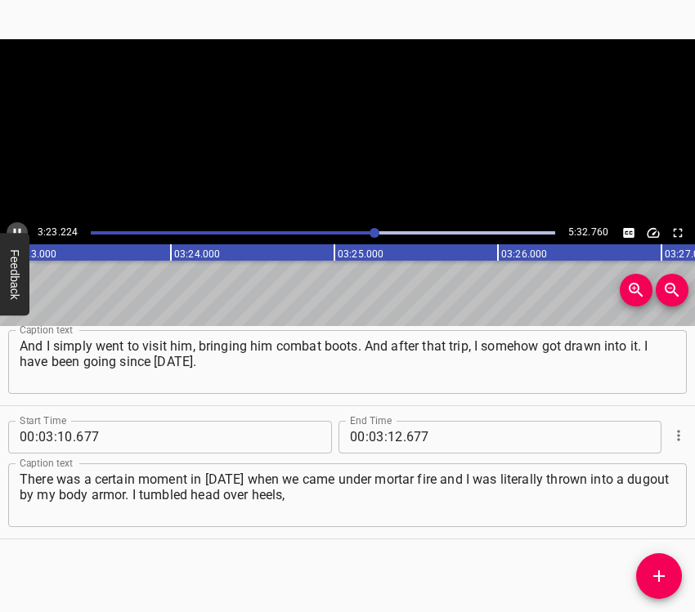
click at [19, 226] on icon "Play/Pause" at bounding box center [17, 233] width 15 height 15
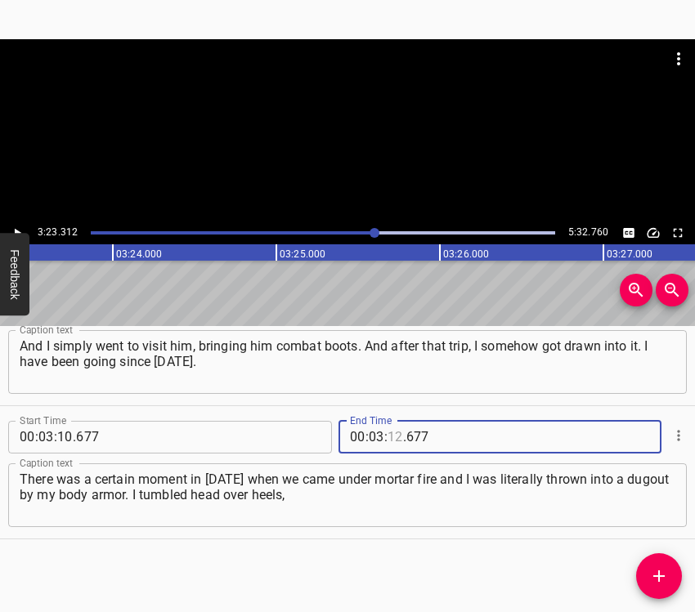
click at [387, 429] on input "number" at bounding box center [395, 437] width 16 height 33
type input "23"
type input "312"
click at [662, 577] on icon "Add Cue" at bounding box center [658, 576] width 11 height 11
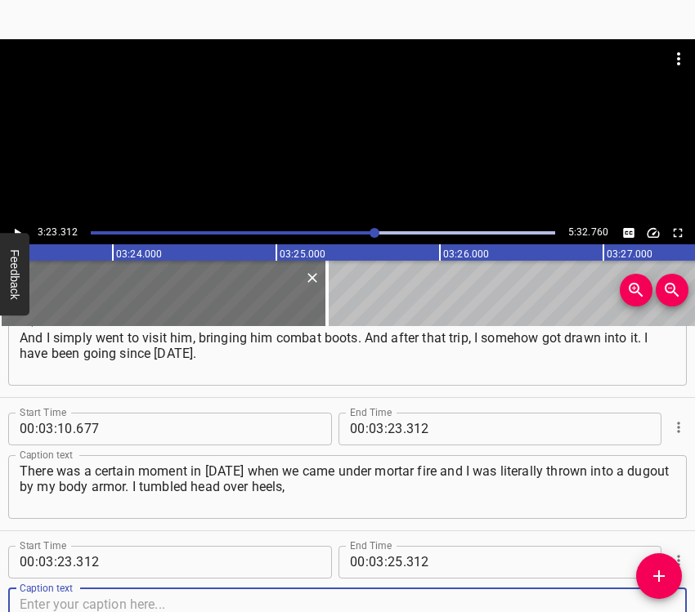
scroll to position [2055, 0]
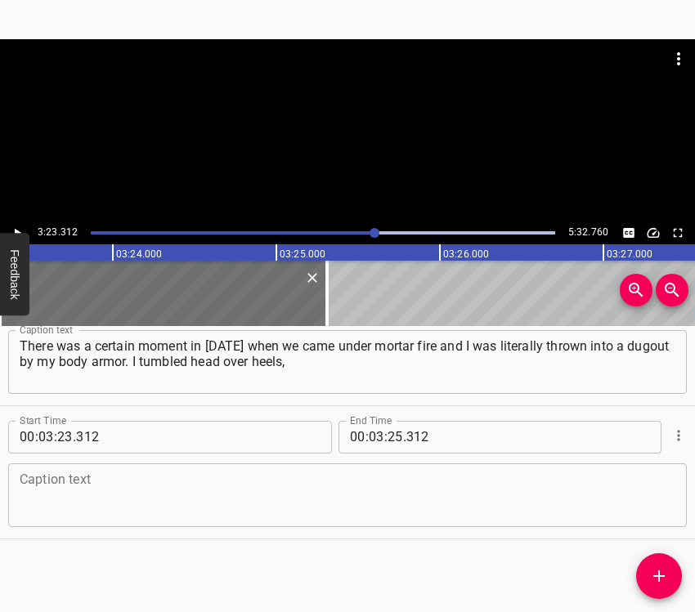
click at [634, 469] on div "Caption text" at bounding box center [347, 495] width 678 height 64
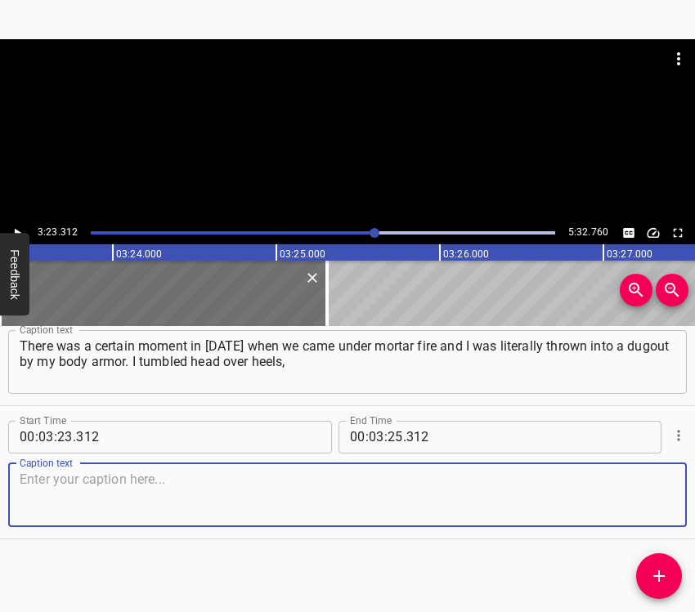
click at [655, 501] on textarea at bounding box center [348, 495] width 656 height 47
click at [170, 486] on textarea at bounding box center [348, 495] width 656 height 47
paste textarea "and it came to my mind that I had two children at home, and I am the only one t…"
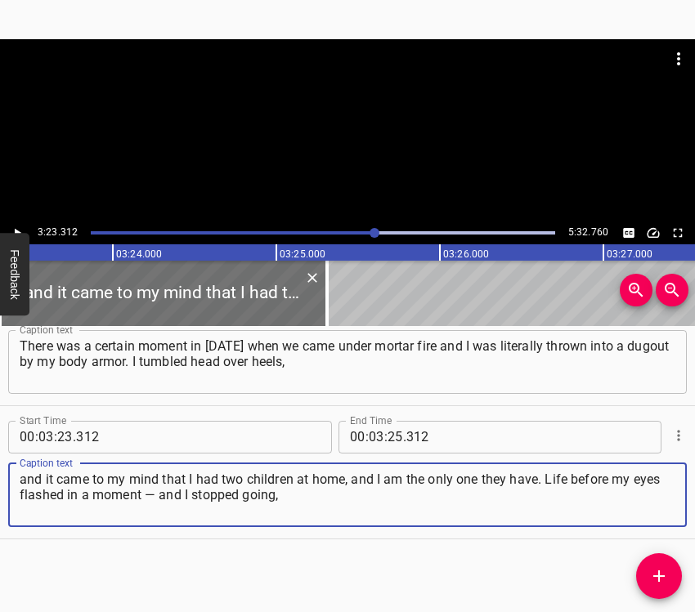
type textarea "and it came to my mind that I had two children at home, and I am the only one t…"
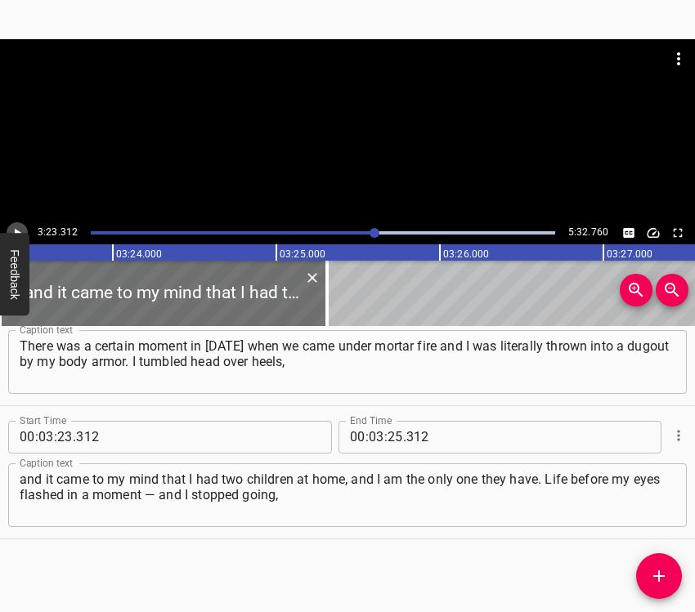
click at [16, 232] on icon "Play/Pause" at bounding box center [18, 232] width 7 height 9
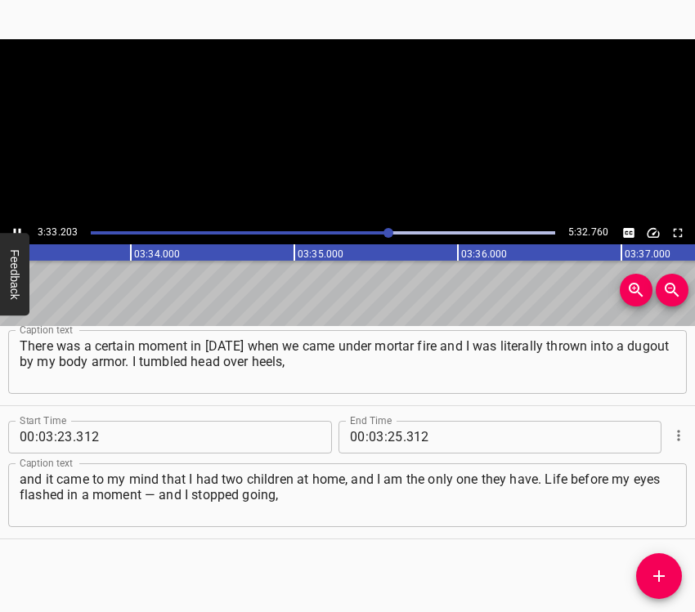
click at [16, 232] on icon "Play/Pause" at bounding box center [17, 232] width 7 height 9
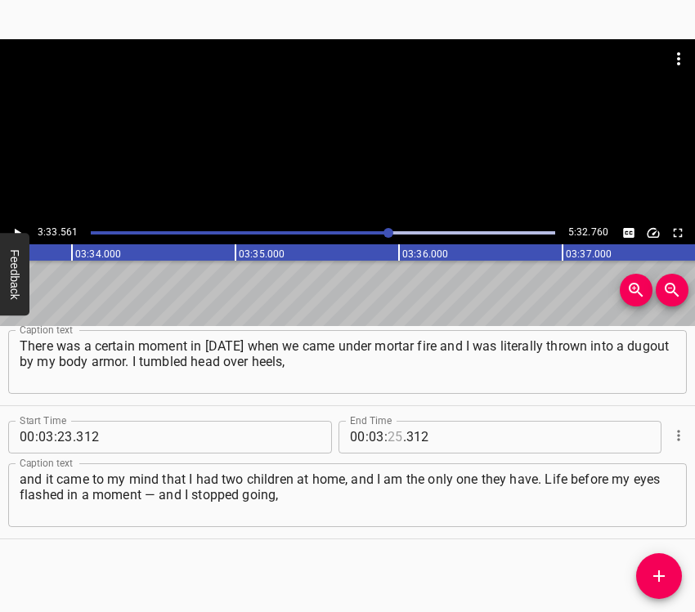
click at [387, 435] on input "number" at bounding box center [395, 437] width 16 height 33
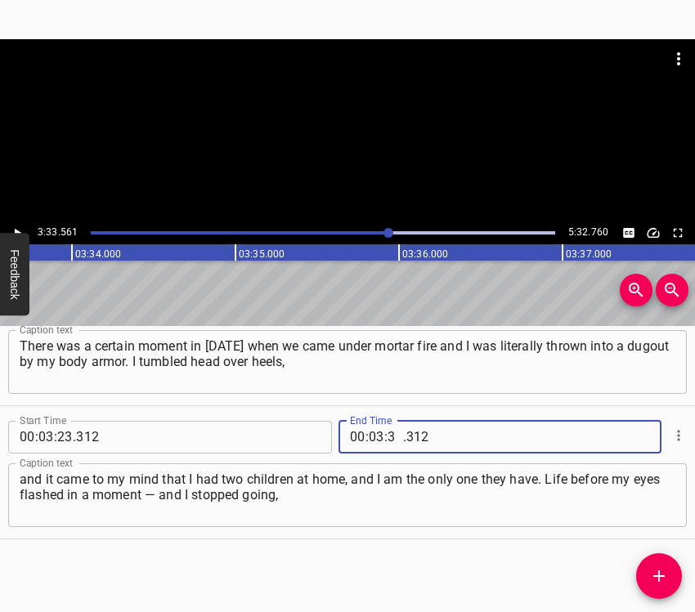
type input "33"
type input "561"
click at [660, 582] on icon "Add Cue" at bounding box center [658, 576] width 11 height 11
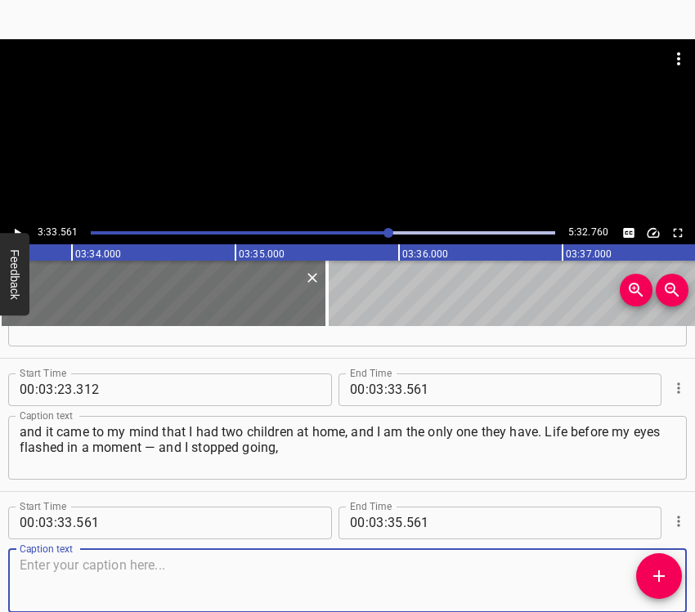
scroll to position [2188, 0]
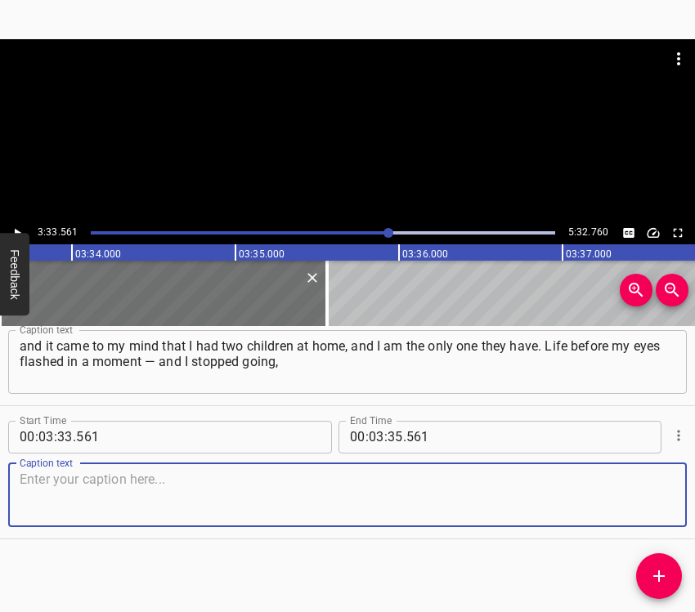
drag, startPoint x: 650, startPoint y: 499, endPoint x: 691, endPoint y: 485, distance: 43.2
click at [650, 498] on textarea at bounding box center [348, 495] width 656 height 47
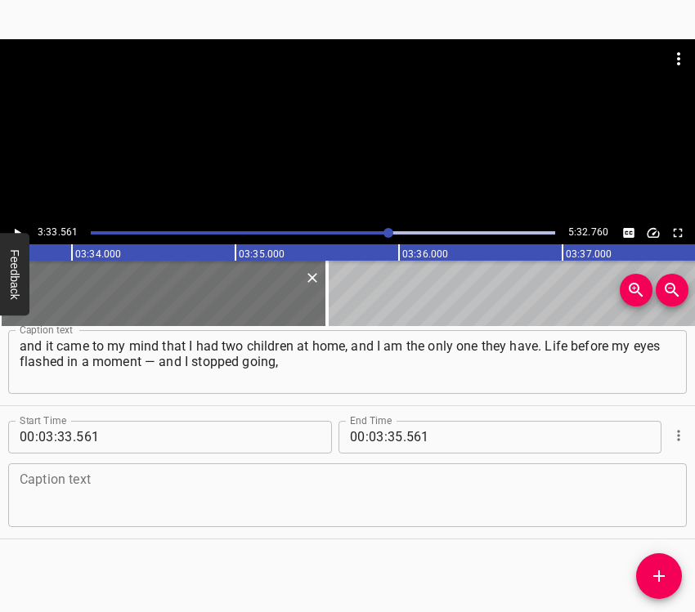
click at [78, 479] on textarea at bounding box center [348, 495] width 656 height 47
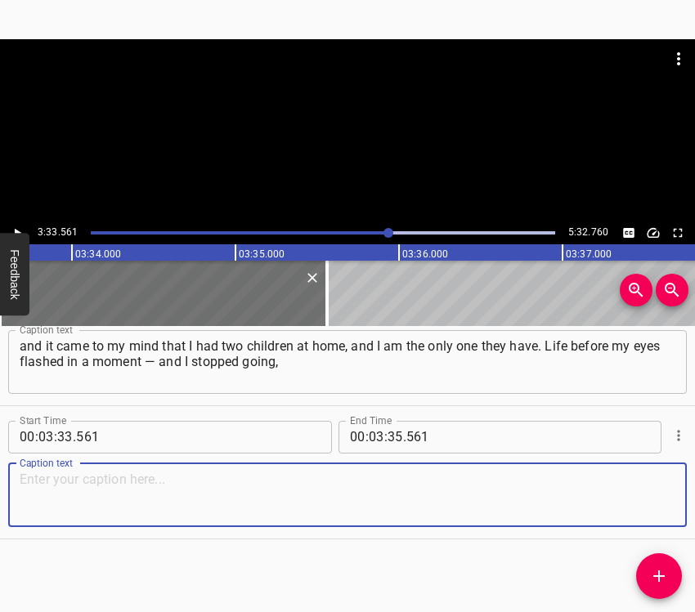
paste textarea "but I did not stop helping remotely. The activity had been going on since [DATE…"
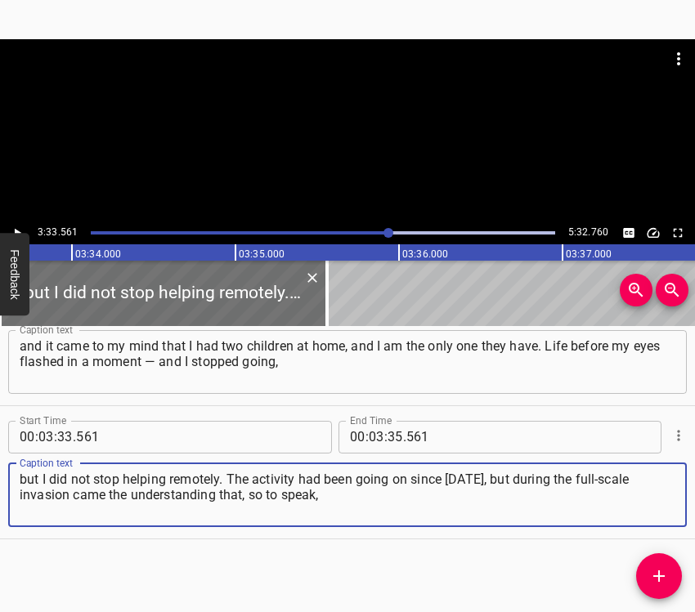
type textarea "but I did not stop helping remotely. The activity had been going on since [DATE…"
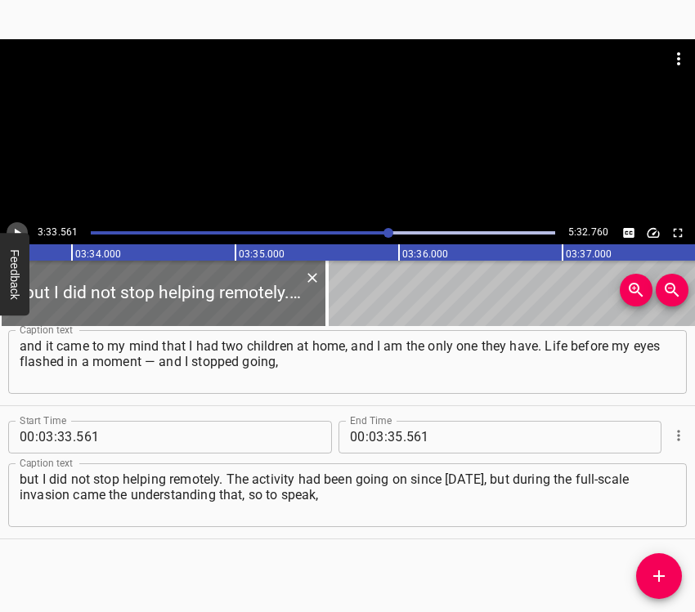
click at [15, 226] on icon "Play/Pause" at bounding box center [17, 233] width 15 height 15
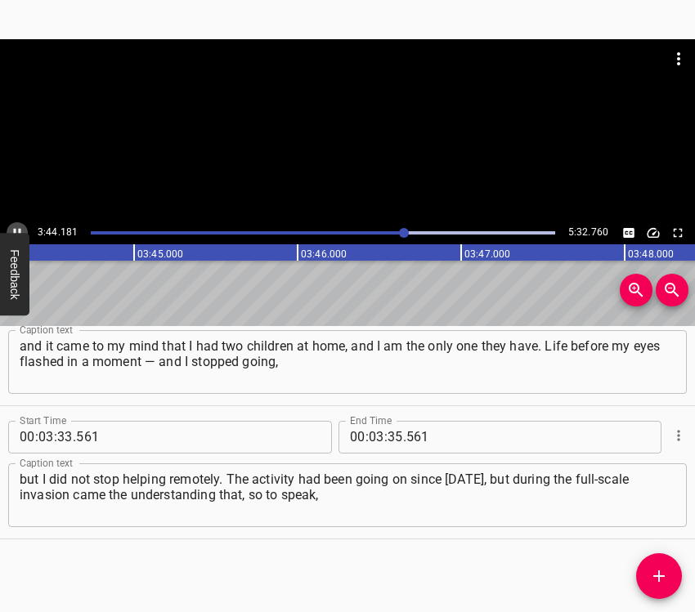
click at [12, 226] on icon "Play/Pause" at bounding box center [17, 233] width 15 height 15
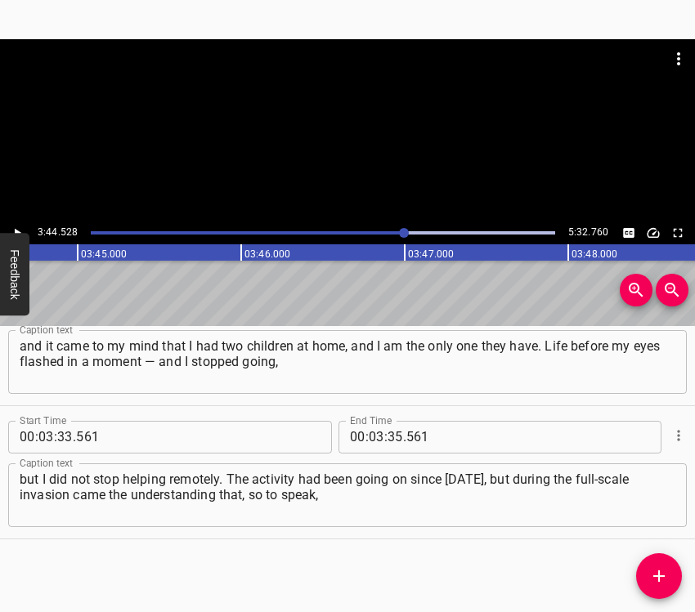
click at [12, 226] on icon "Play/Pause" at bounding box center [17, 233] width 15 height 15
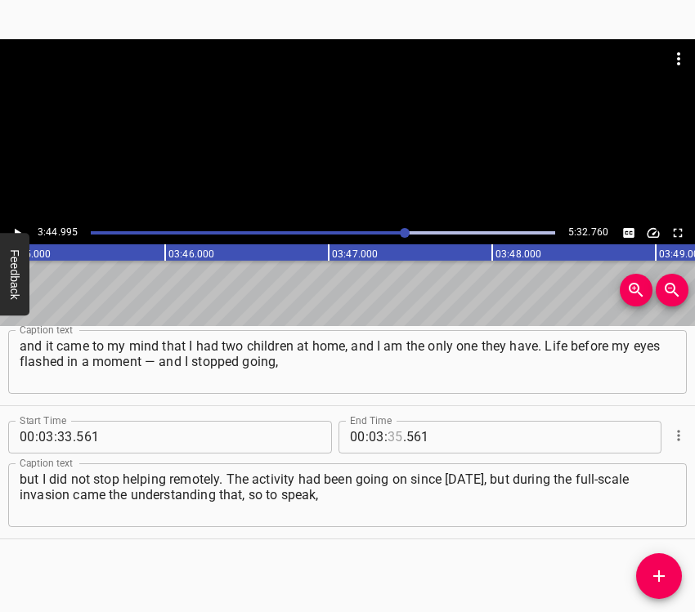
click at [392, 436] on input "number" at bounding box center [395, 437] width 16 height 33
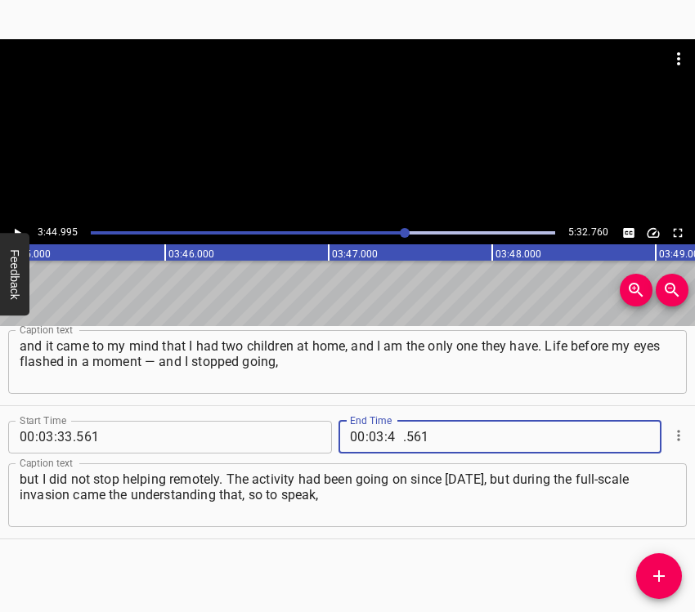
type input "44"
type input "995"
click at [665, 579] on icon "Add Cue" at bounding box center [659, 576] width 20 height 20
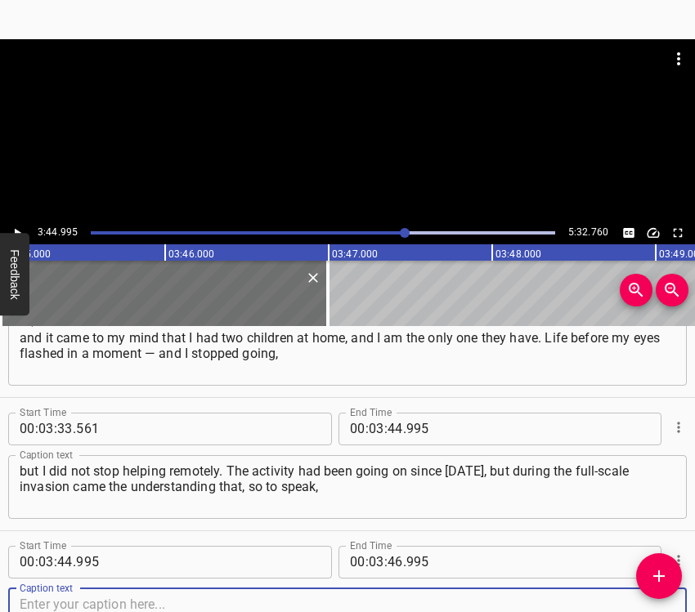
scroll to position [2322, 0]
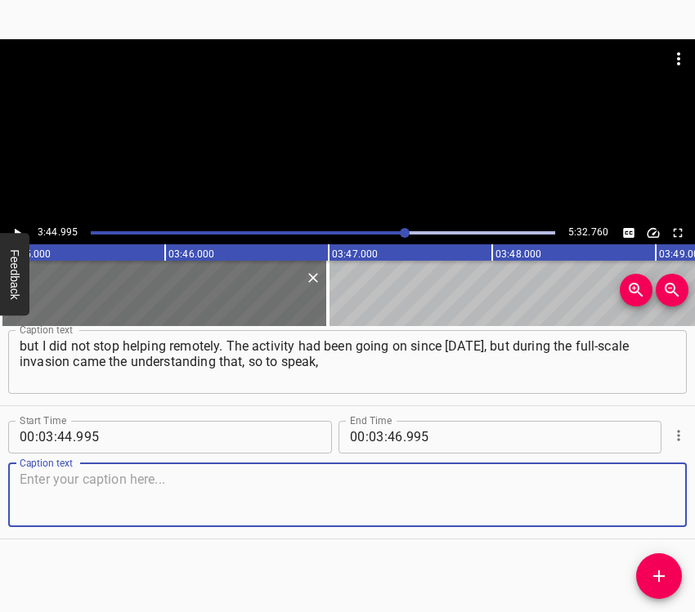
click at [658, 493] on textarea at bounding box center [348, 495] width 656 height 47
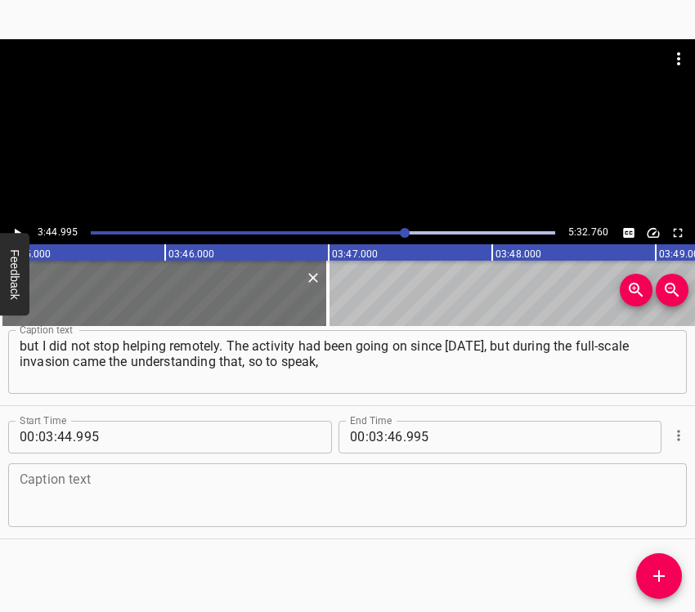
click at [87, 509] on textarea at bounding box center [348, 495] width 656 height 47
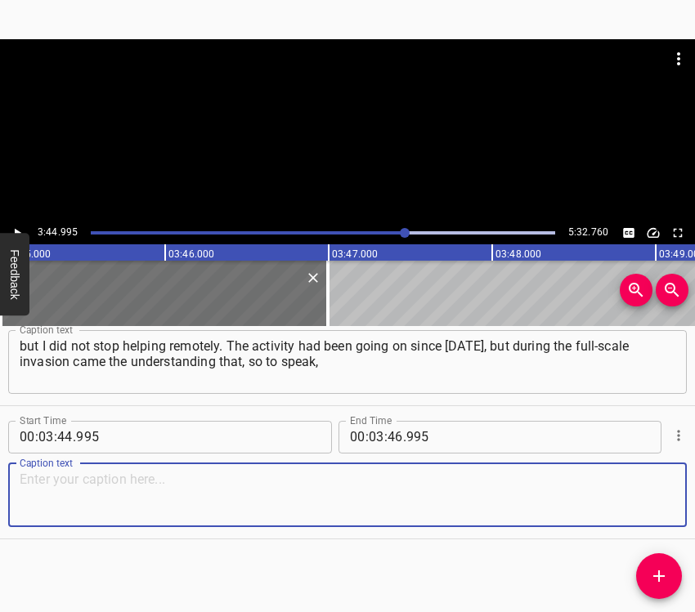
paste textarea "without official registration we would not be able to move forward. Because req…"
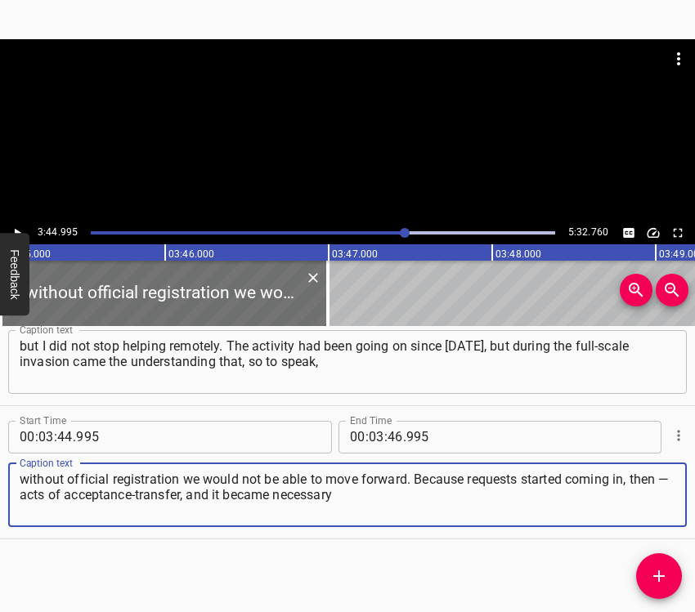
type textarea "without official registration we would not be able to move forward. Because req…"
click at [20, 229] on icon "Play/Pause" at bounding box center [17, 233] width 15 height 15
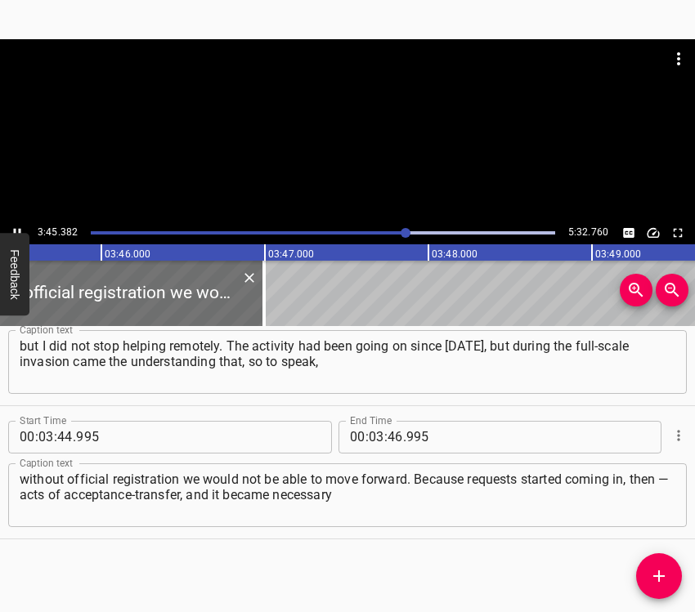
scroll to position [0, 36889]
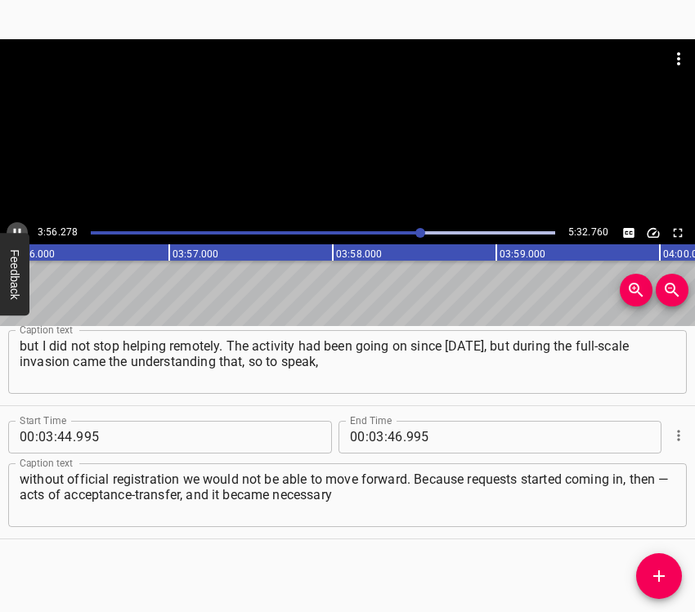
click at [16, 226] on icon "Play/Pause" at bounding box center [17, 233] width 15 height 15
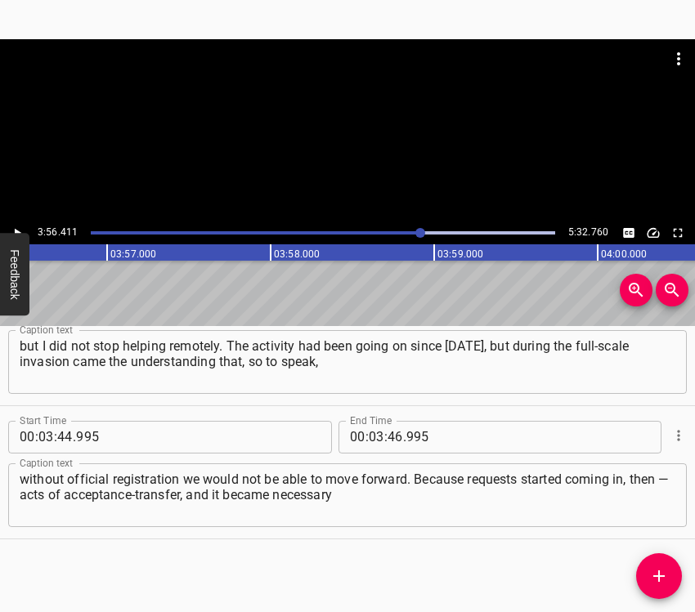
scroll to position [0, 38650]
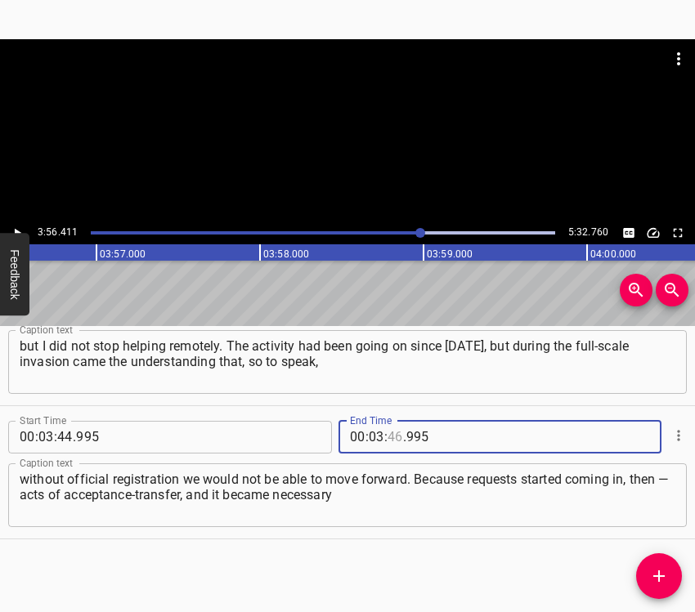
click at [387, 435] on input "number" at bounding box center [395, 437] width 16 height 33
type input "56"
type input "411"
drag, startPoint x: 659, startPoint y: 575, endPoint x: 668, endPoint y: 573, distance: 9.1
click at [660, 575] on icon "Add Cue" at bounding box center [658, 576] width 11 height 11
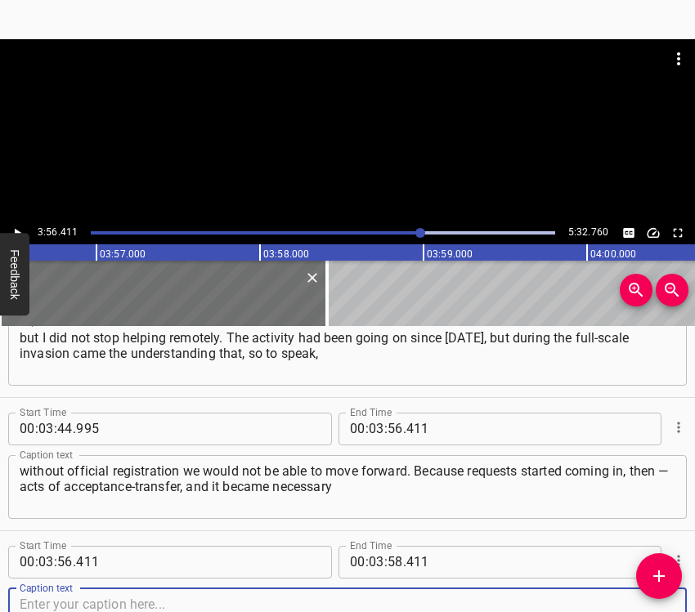
scroll to position [2455, 0]
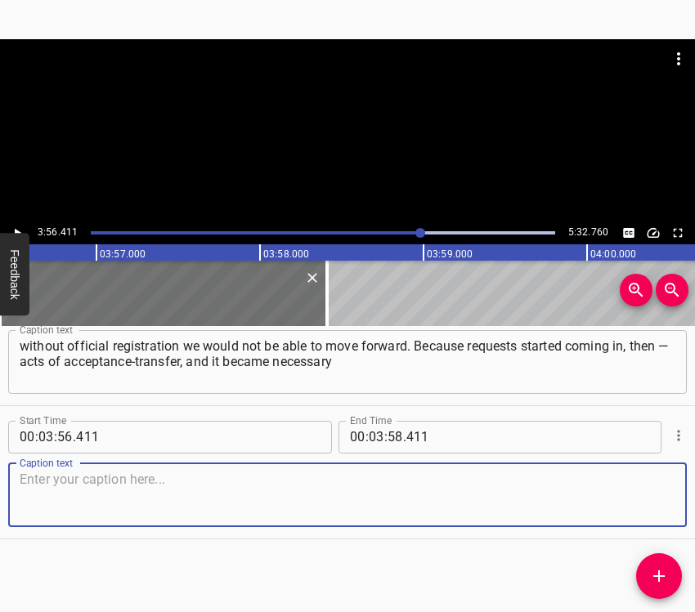
click at [657, 515] on textarea at bounding box center [348, 495] width 656 height 47
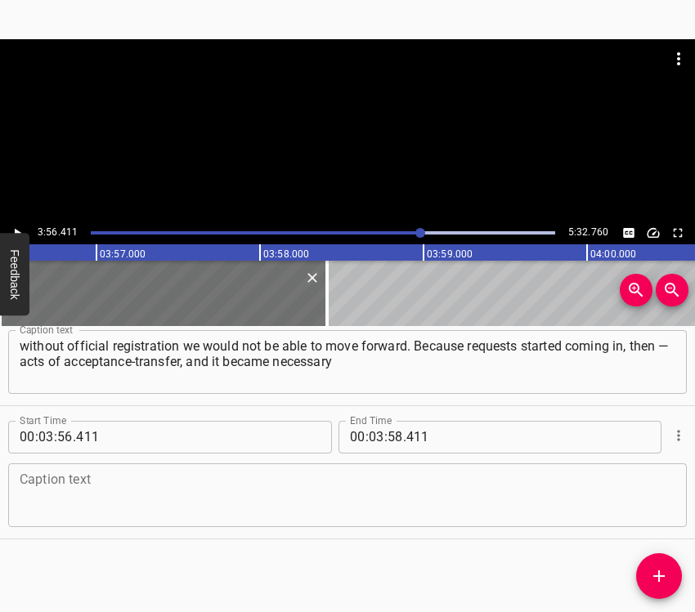
click at [89, 493] on textarea at bounding box center [348, 495] width 656 height 47
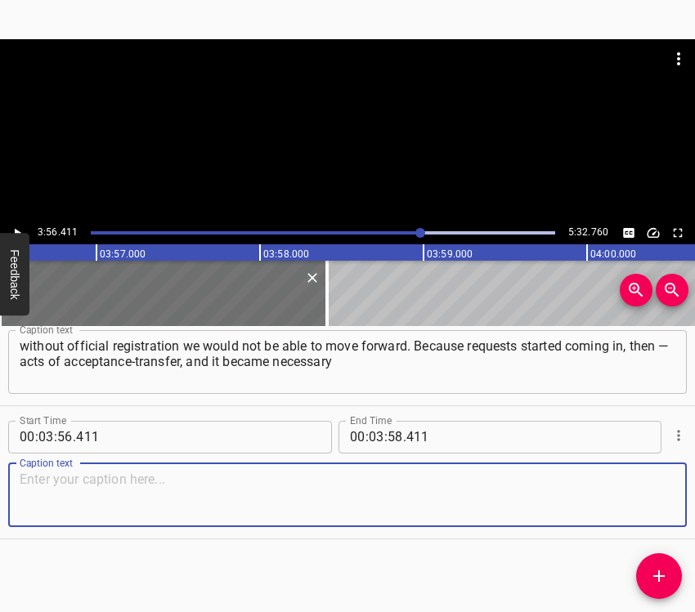
paste textarea "to formalize legally. That is why on [DATE], the charitable foundation “VlAsvii…"
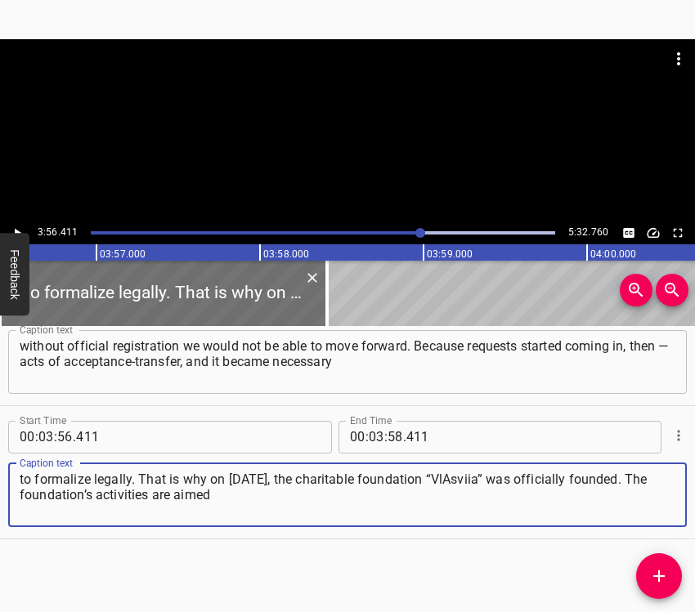
type textarea "to formalize legally. That is why on [DATE], the charitable foundation “VlAsvii…"
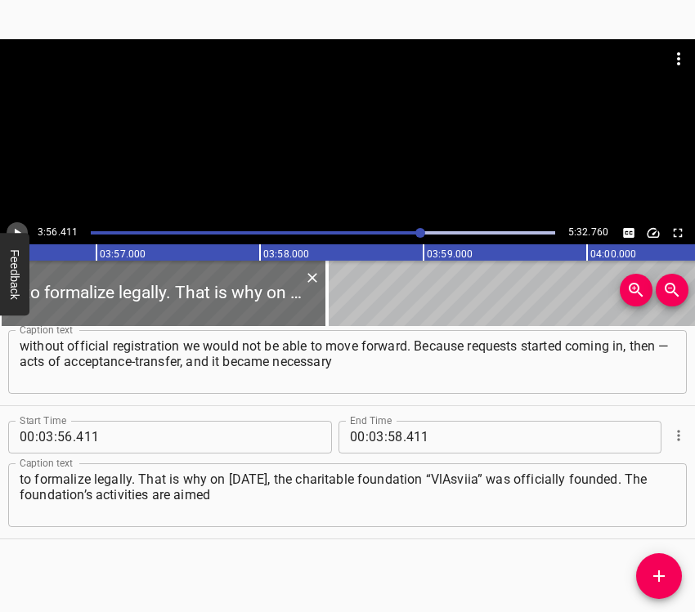
click at [11, 231] on icon "Play/Pause" at bounding box center [17, 233] width 15 height 15
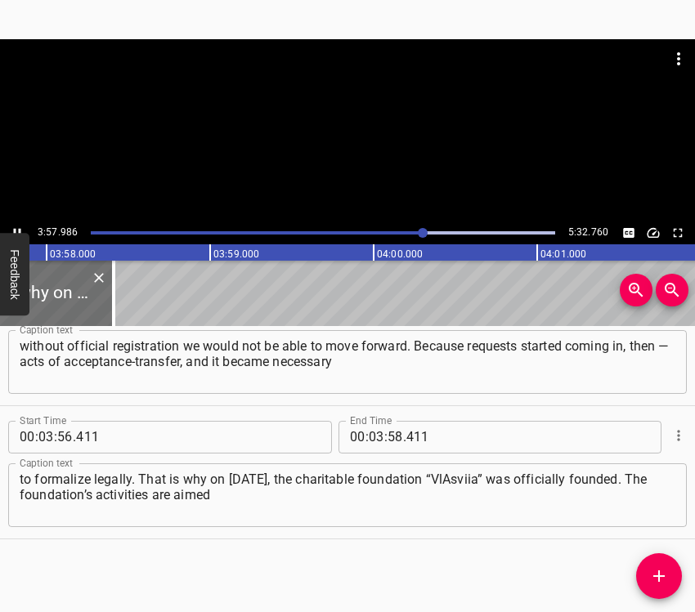
scroll to position [0, 38908]
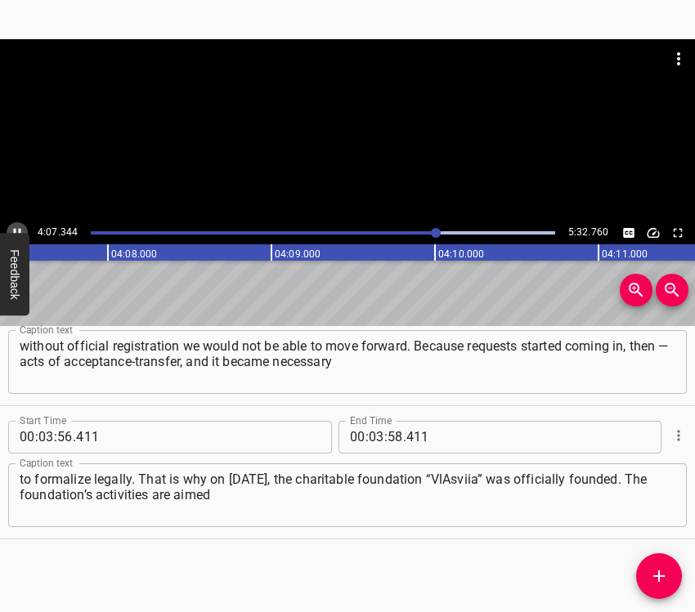
click at [11, 228] on icon "Play/Pause" at bounding box center [17, 233] width 15 height 15
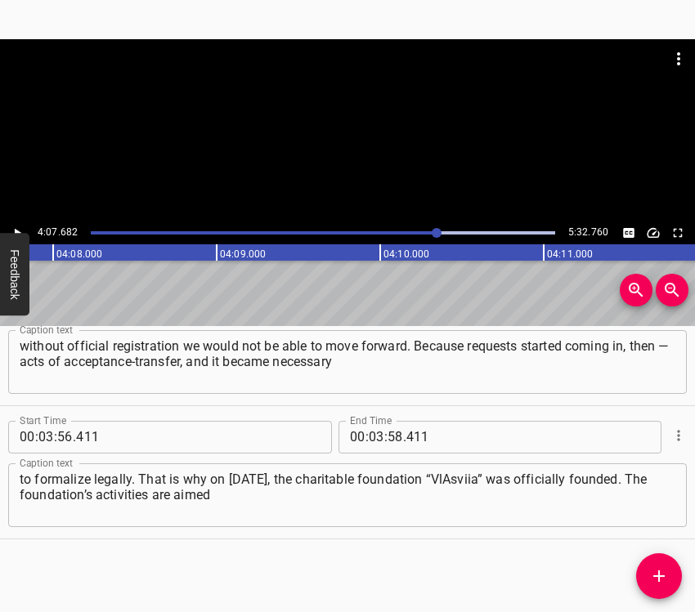
scroll to position [0, 40493]
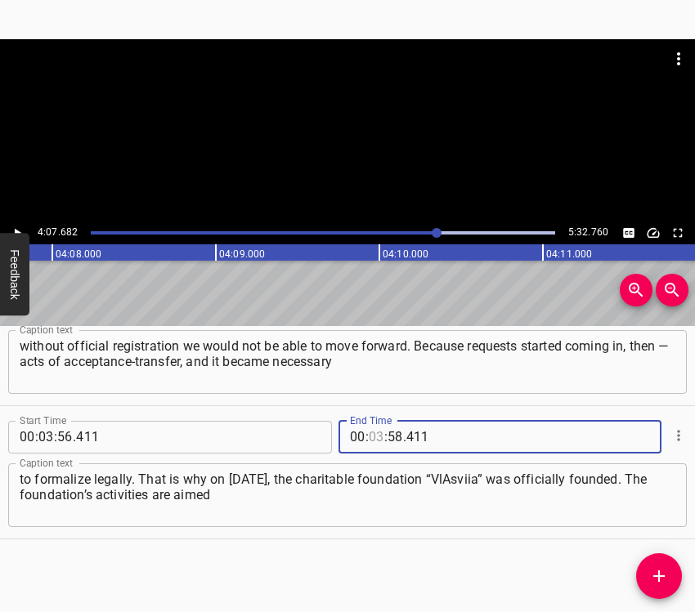
click at [371, 437] on input "number" at bounding box center [377, 437] width 16 height 33
type input "04"
type input "07"
type input "682"
click at [663, 574] on icon "Add Cue" at bounding box center [659, 576] width 20 height 20
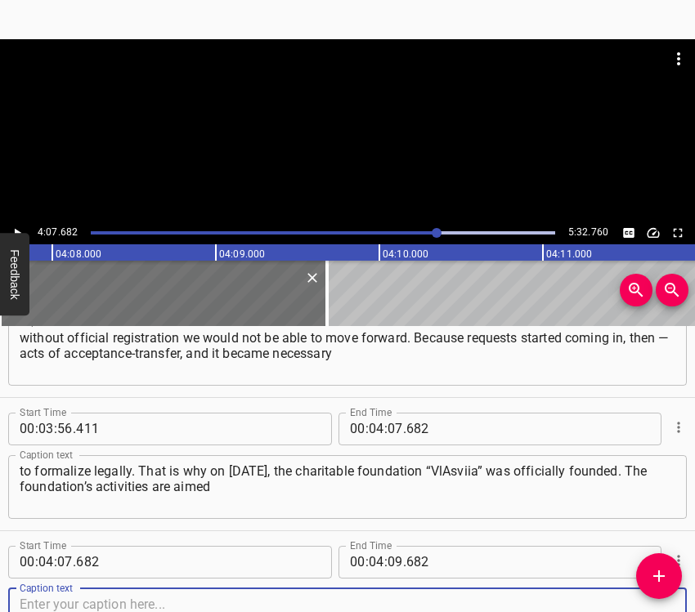
scroll to position [2588, 0]
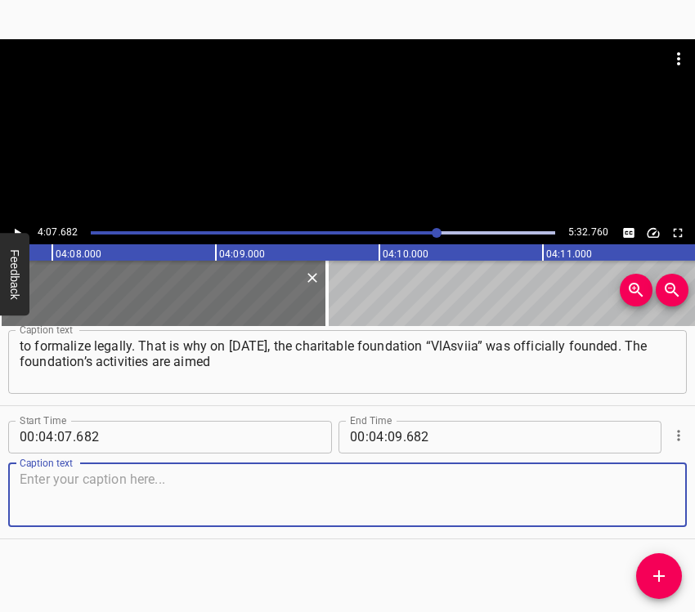
drag, startPoint x: 645, startPoint y: 506, endPoint x: 676, endPoint y: 491, distance: 34.4
click at [651, 500] on textarea at bounding box center [348, 495] width 656 height 47
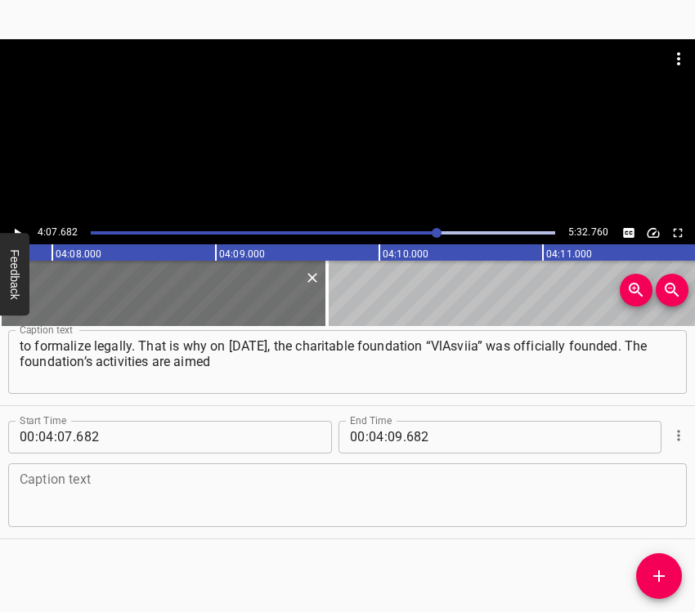
click at [50, 482] on textarea at bounding box center [348, 495] width 656 height 47
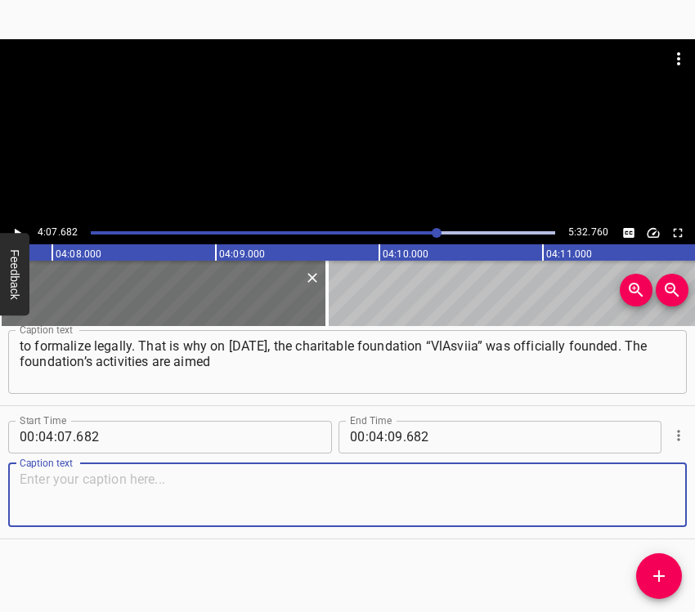
paste textarea "at comprehensive assistance to the Armed Forces of Ukraine and to people who ha…"
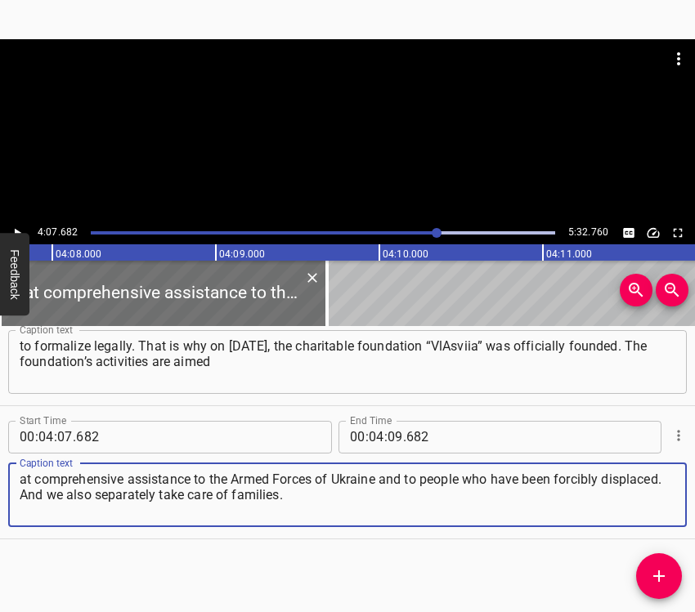
type textarea "at comprehensive assistance to the Armed Forces of Ukraine and to people who ha…"
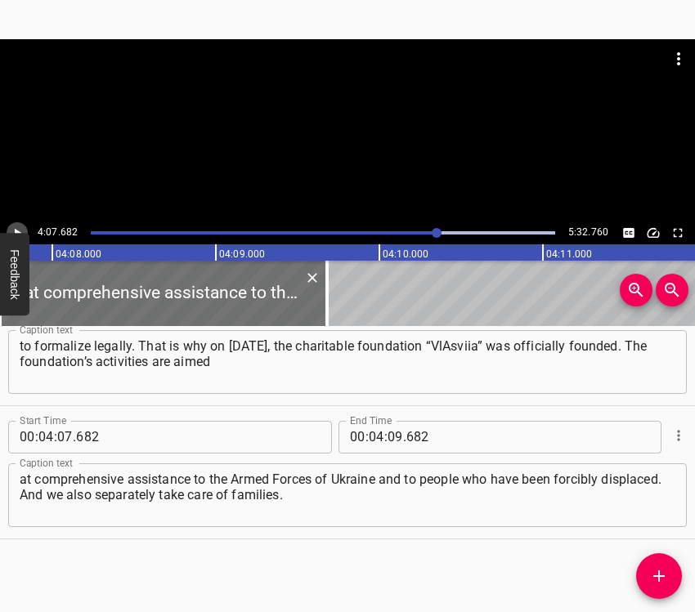
click at [24, 230] on icon "Play/Pause" at bounding box center [17, 233] width 15 height 15
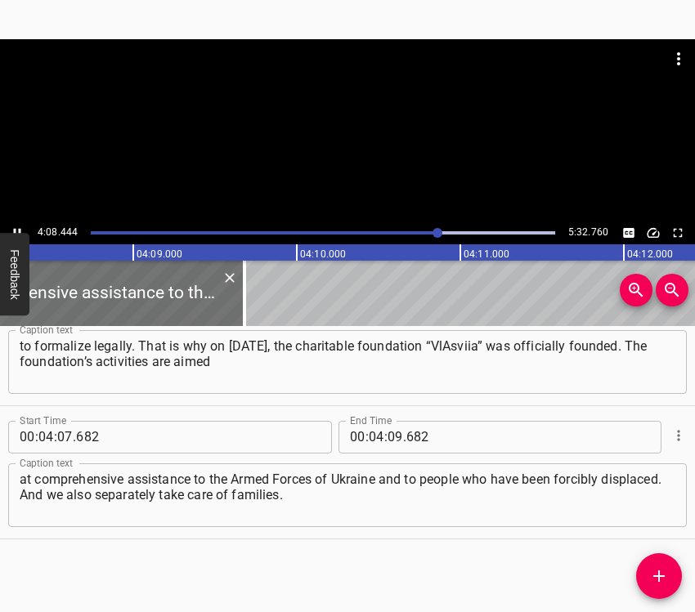
scroll to position [0, 40617]
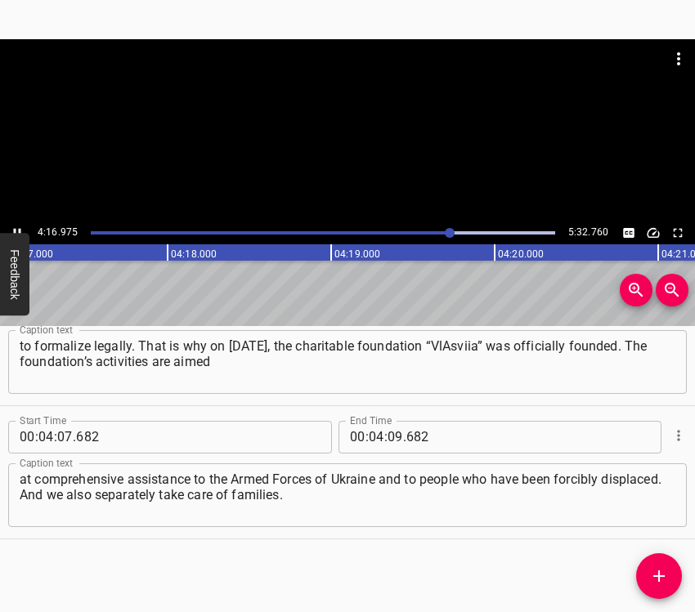
click at [18, 230] on icon "Play/Pause" at bounding box center [17, 233] width 15 height 15
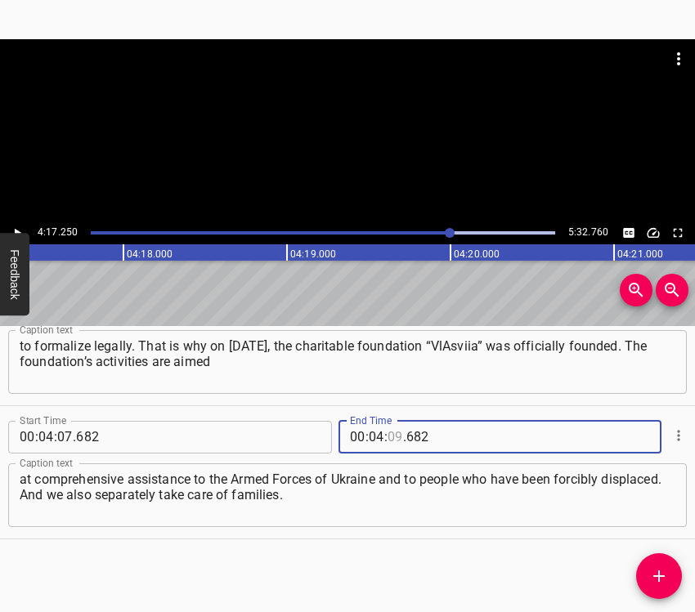
click at [389, 437] on input "number" at bounding box center [395, 437] width 16 height 33
click at [389, 437] on input "7" at bounding box center [395, 437] width 16 height 33
type input "71"
type input "7"
type input "682"
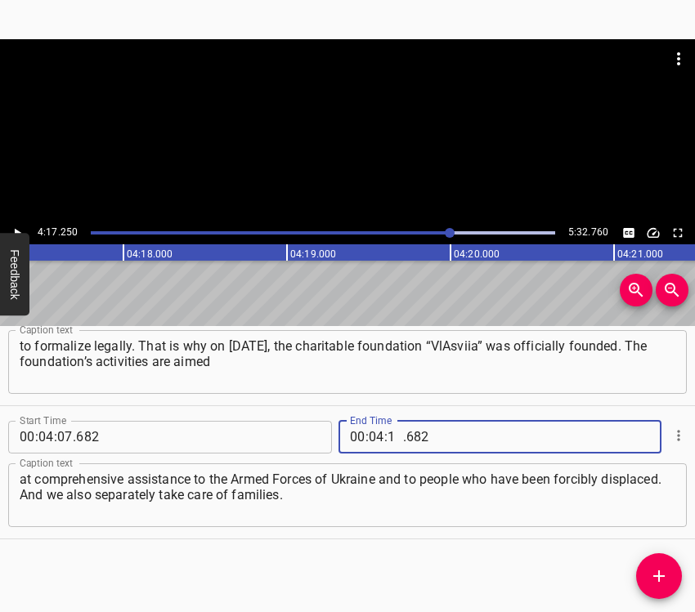
type input "17"
type input "250"
click at [650, 574] on icon "Add Cue" at bounding box center [659, 576] width 20 height 20
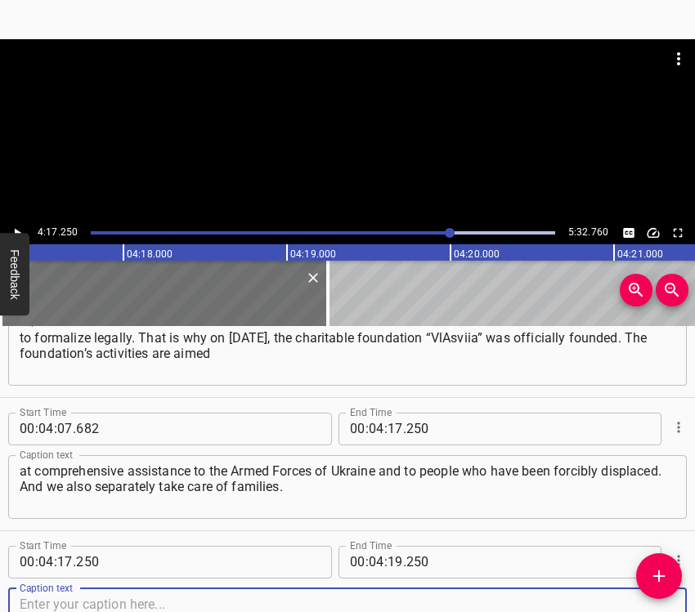
scroll to position [2721, 0]
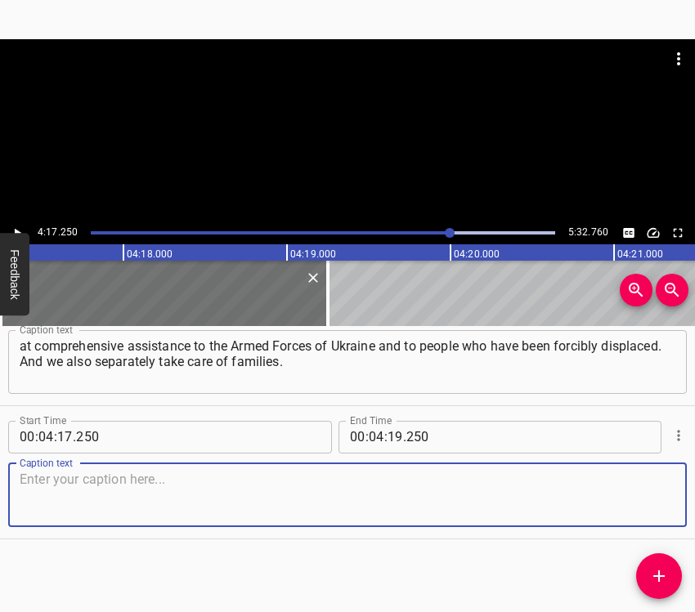
drag, startPoint x: 643, startPoint y: 496, endPoint x: 693, endPoint y: 487, distance: 50.7
click at [643, 495] on textarea at bounding box center [348, 495] width 656 height 47
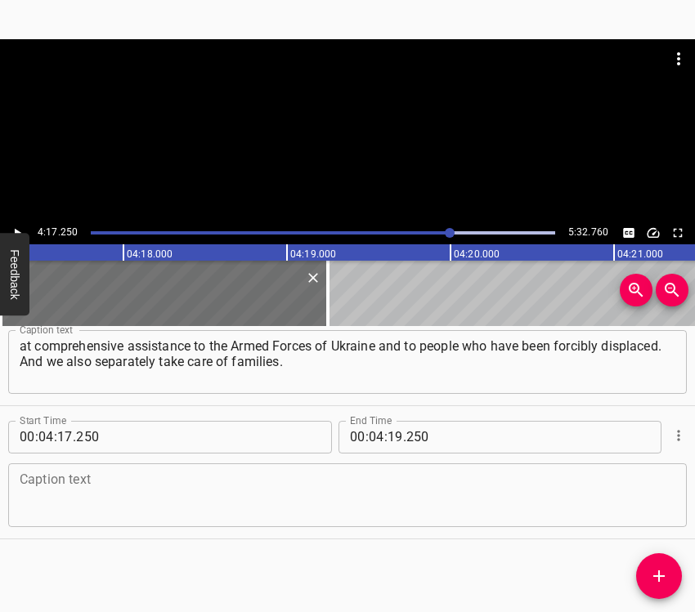
click at [78, 495] on textarea at bounding box center [348, 495] width 656 height 47
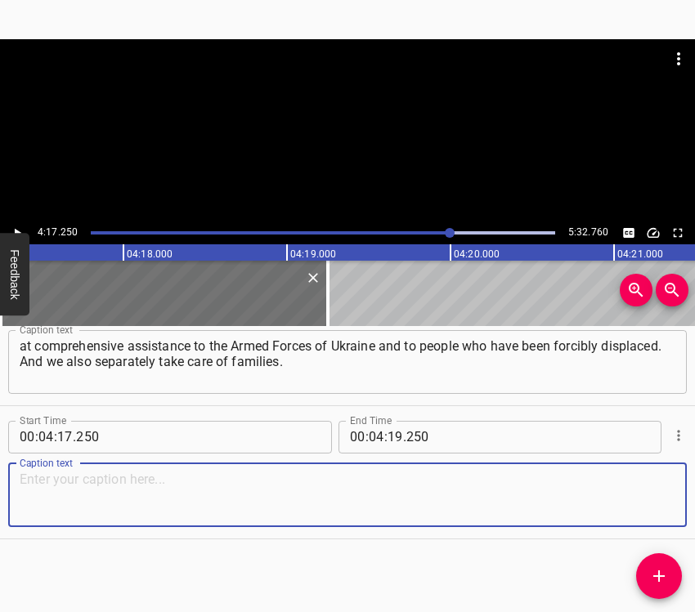
paste textarea "We have under our care a family that first relocated from [GEOGRAPHIC_DATA], an…"
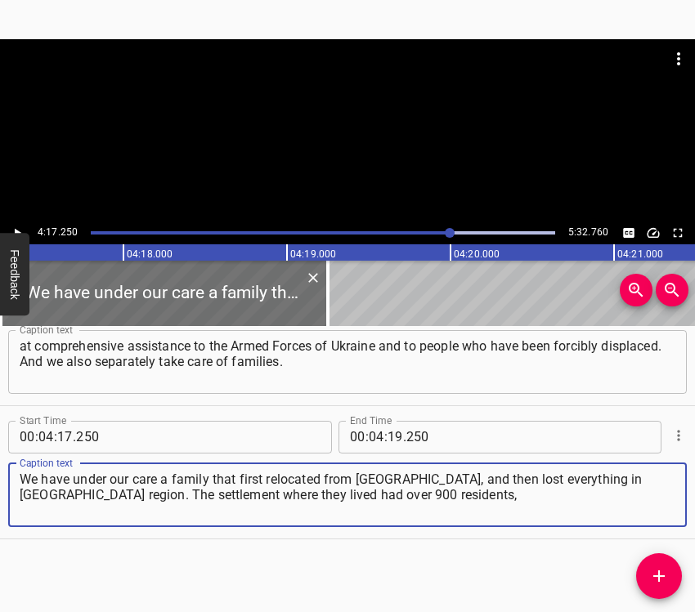
type textarea "We have under our care a family that first relocated from [GEOGRAPHIC_DATA], an…"
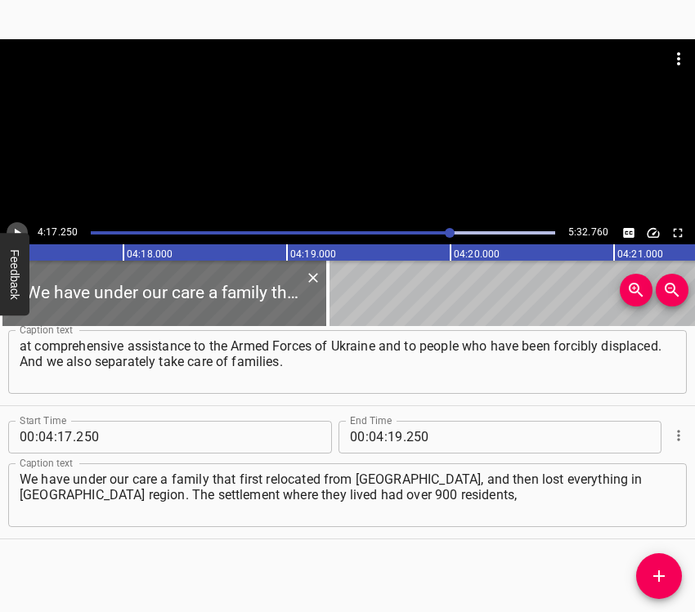
click at [14, 231] on icon "Play/Pause" at bounding box center [17, 233] width 15 height 15
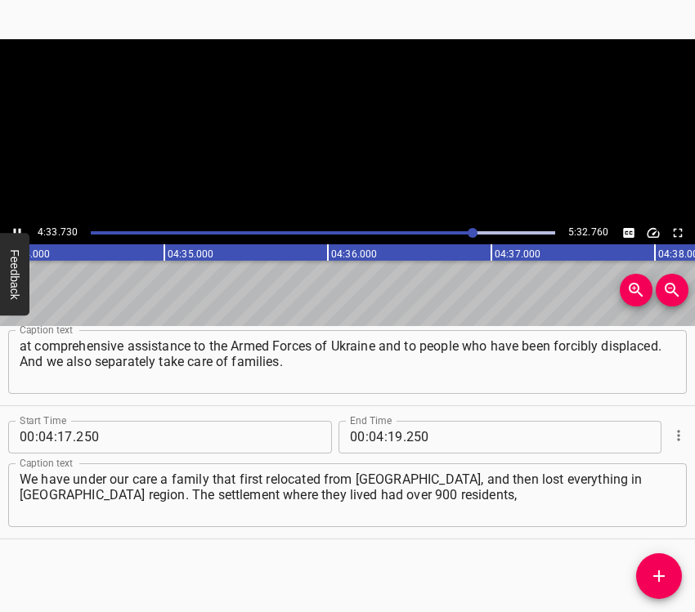
click at [14, 231] on icon "Play/Pause" at bounding box center [17, 232] width 7 height 9
click at [387, 430] on input "number" at bounding box center [395, 437] width 16 height 33
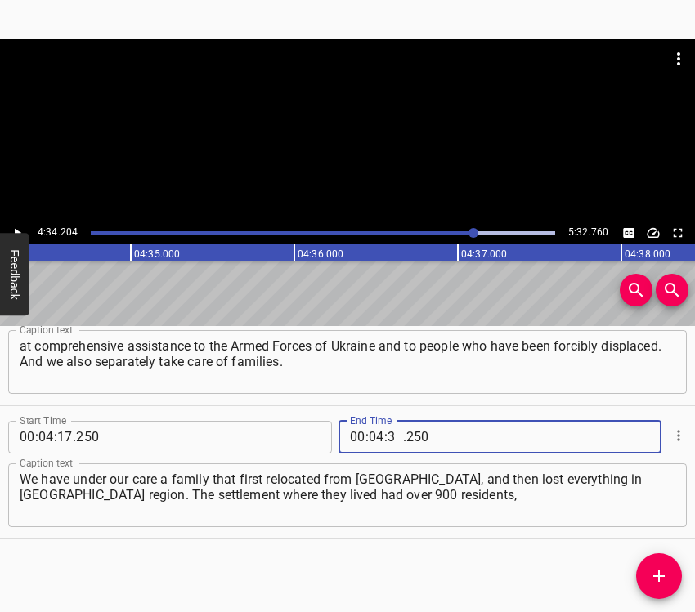
type input "34"
type input "204"
click at [662, 577] on icon "Add Cue" at bounding box center [659, 576] width 20 height 20
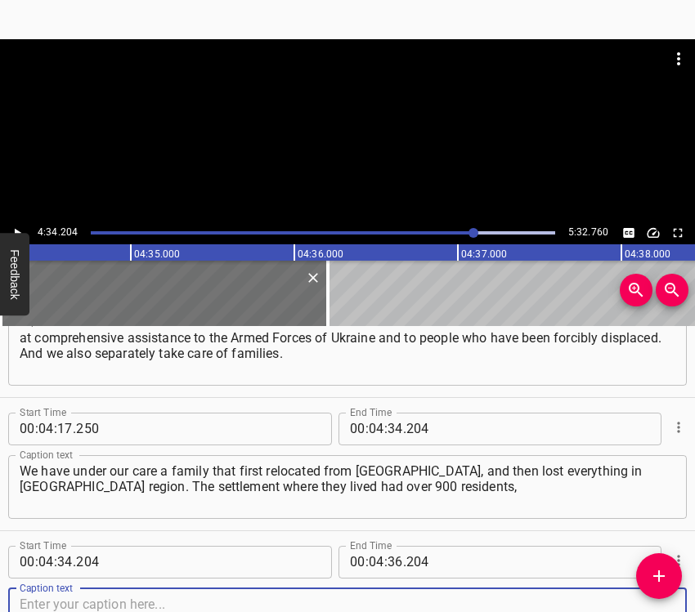
scroll to position [2855, 0]
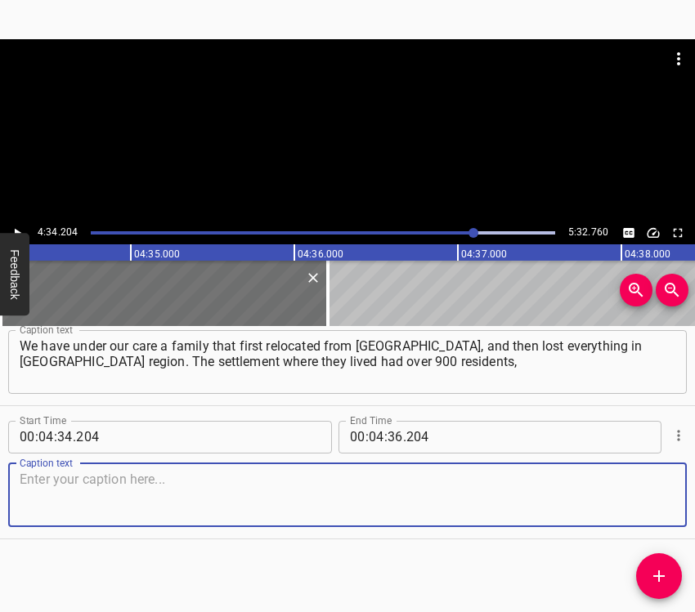
drag, startPoint x: 646, startPoint y: 493, endPoint x: 693, endPoint y: 470, distance: 52.6
click at [646, 490] on textarea at bounding box center [348, 495] width 656 height 47
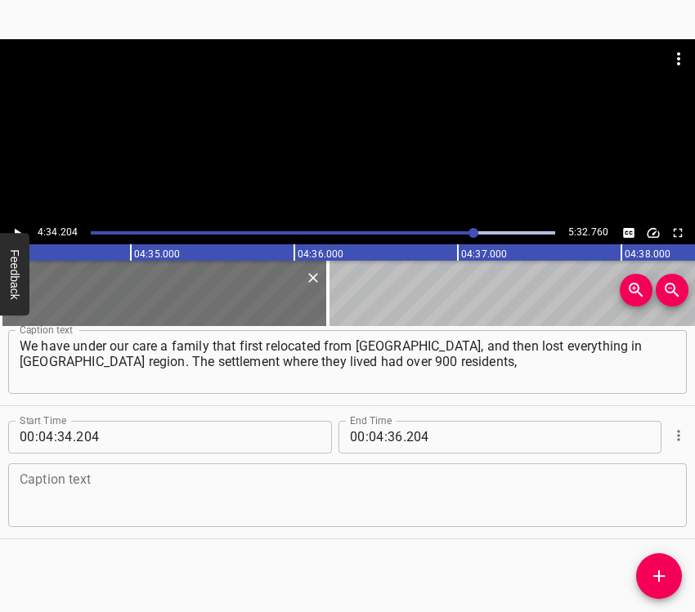
click at [80, 490] on textarea at bounding box center [348, 495] width 656 height 47
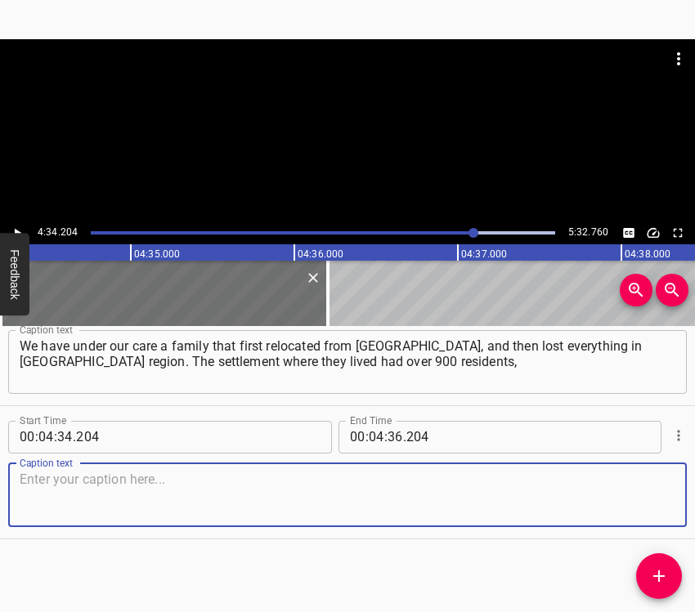
paste textarea "and now only 12 live there. I am incredibly proud of another family we are help…"
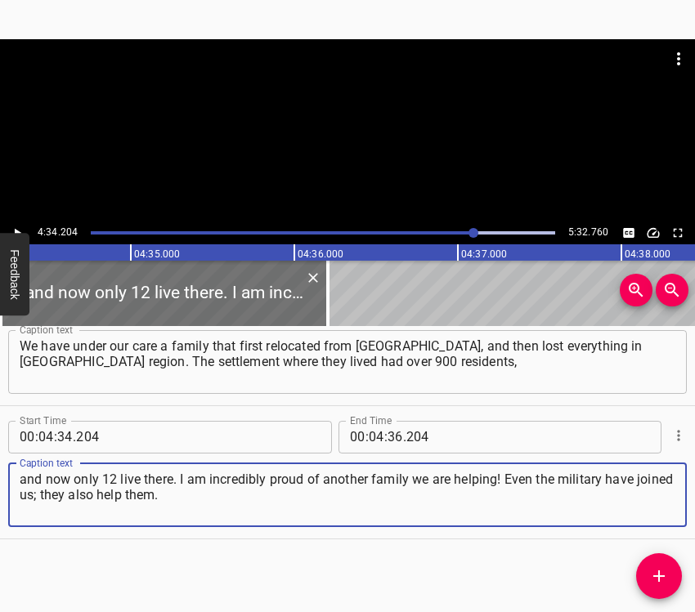
type textarea "and now only 12 live there. I am incredibly proud of another family we are help…"
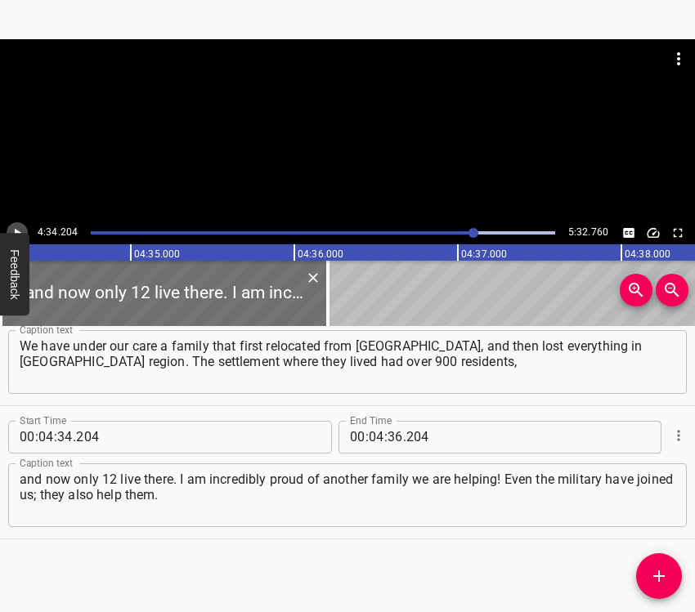
click at [13, 226] on icon "Play/Pause" at bounding box center [17, 233] width 15 height 15
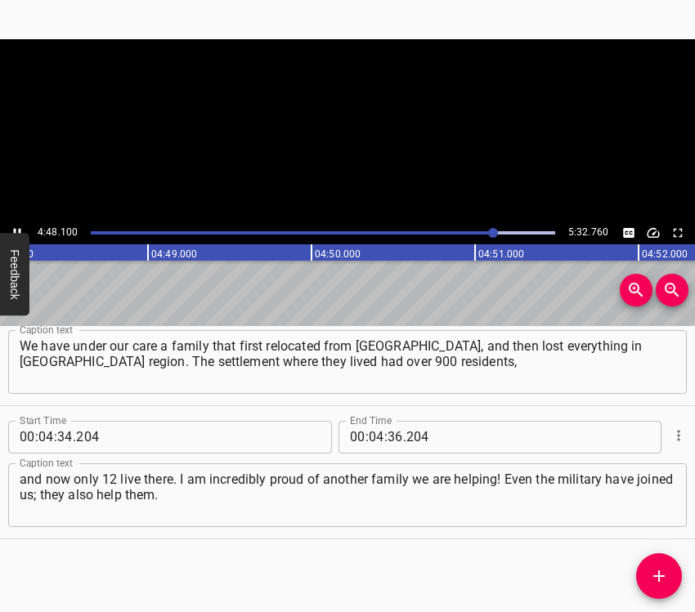
click at [13, 226] on icon "Play/Pause" at bounding box center [17, 233] width 15 height 15
click at [394, 441] on input "number" at bounding box center [395, 437] width 16 height 33
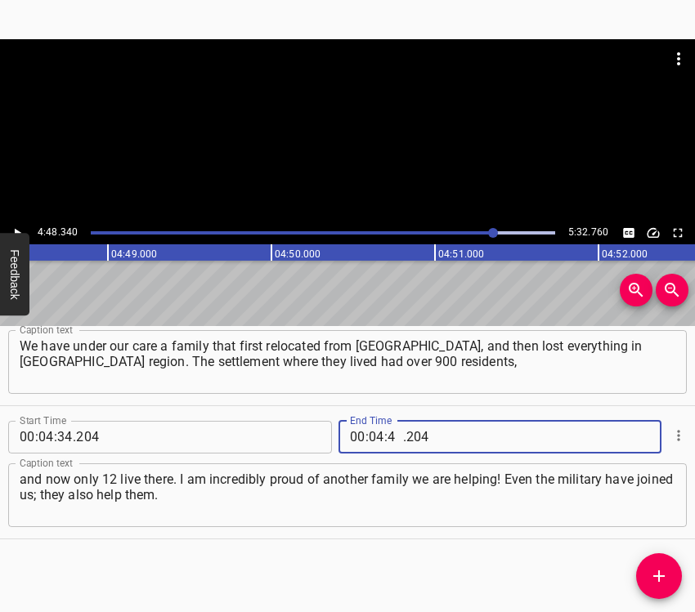
type input "48"
type input "340"
click at [658, 584] on icon "Add Cue" at bounding box center [659, 576] width 20 height 20
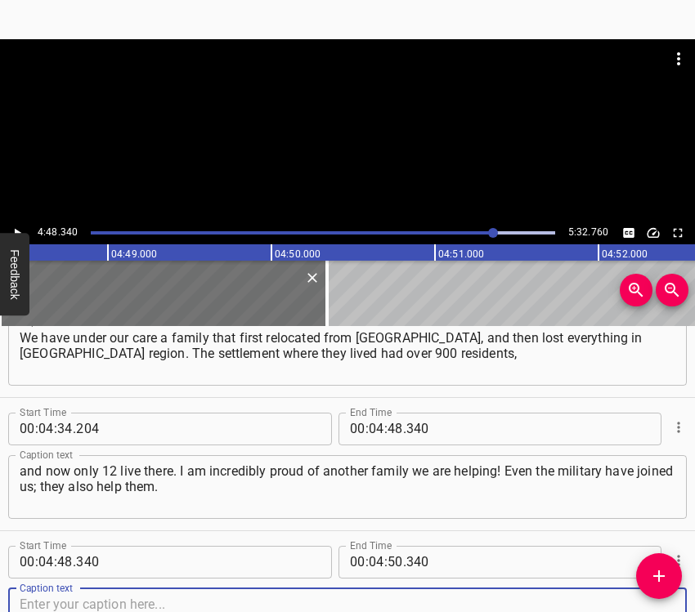
scroll to position [2988, 0]
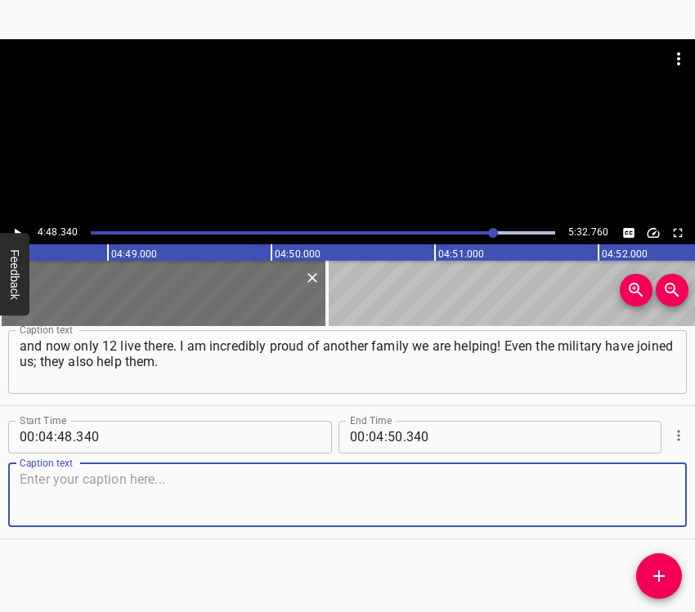
click at [638, 496] on textarea at bounding box center [348, 495] width 656 height 47
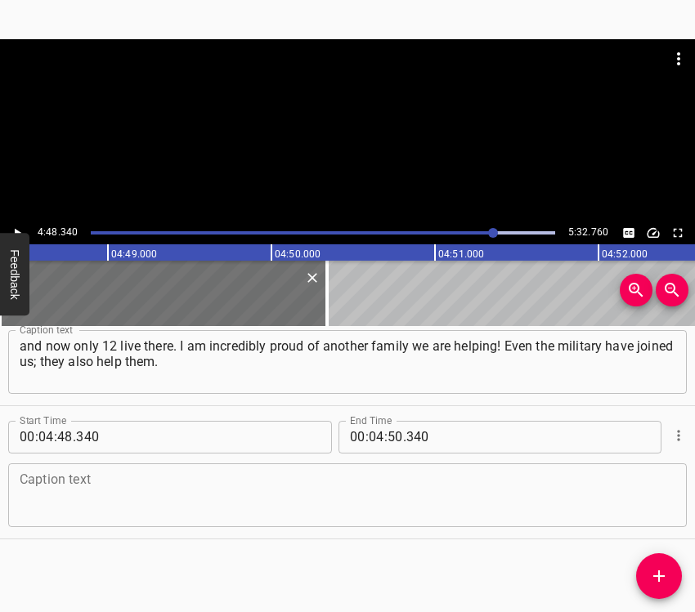
click at [117, 496] on textarea at bounding box center [348, 495] width 656 height 47
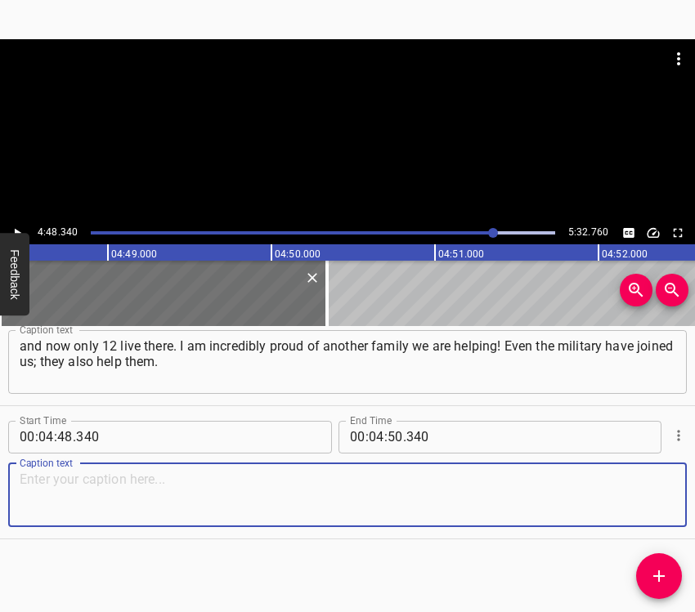
paste textarea "The mother is [DEMOGRAPHIC_DATA], the father is 35, and they care for 10 childr…"
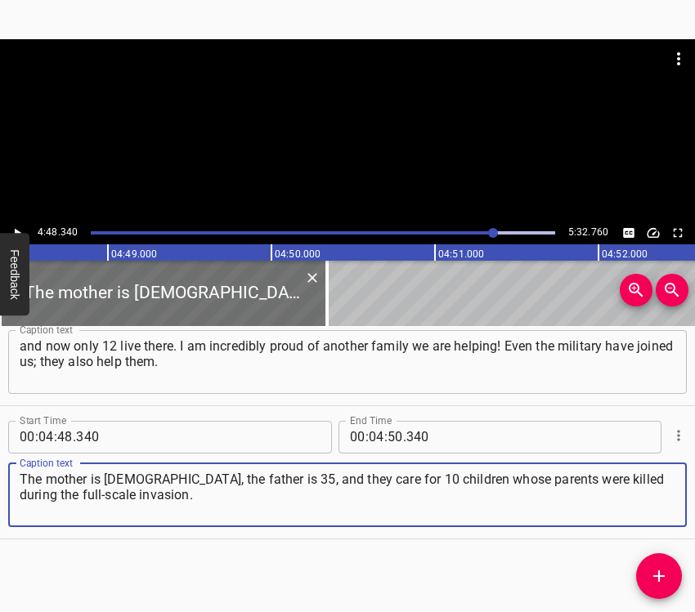
type textarea "The mother is [DEMOGRAPHIC_DATA], the father is 35, and they care for 10 childr…"
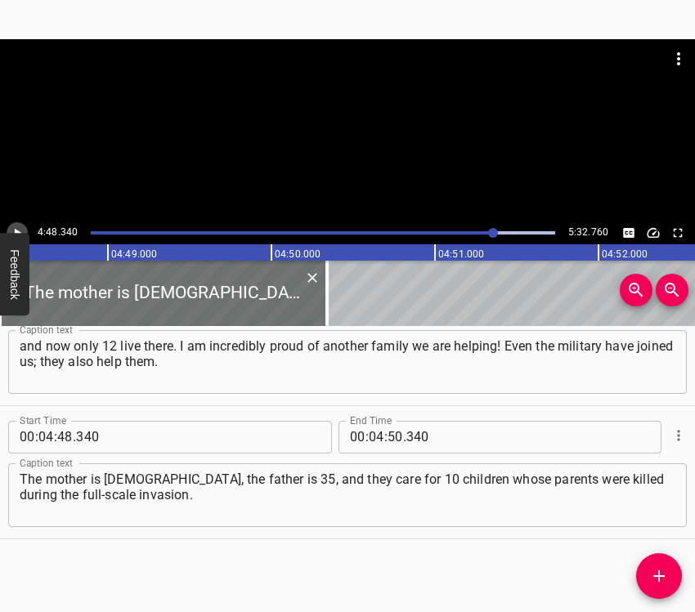
click at [11, 232] on icon "Play/Pause" at bounding box center [17, 233] width 15 height 15
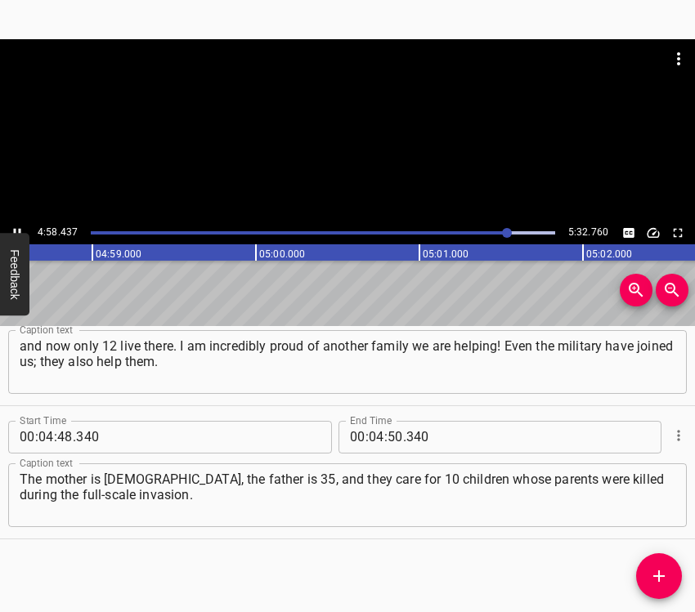
click at [15, 226] on icon "Play/Pause" at bounding box center [17, 233] width 15 height 15
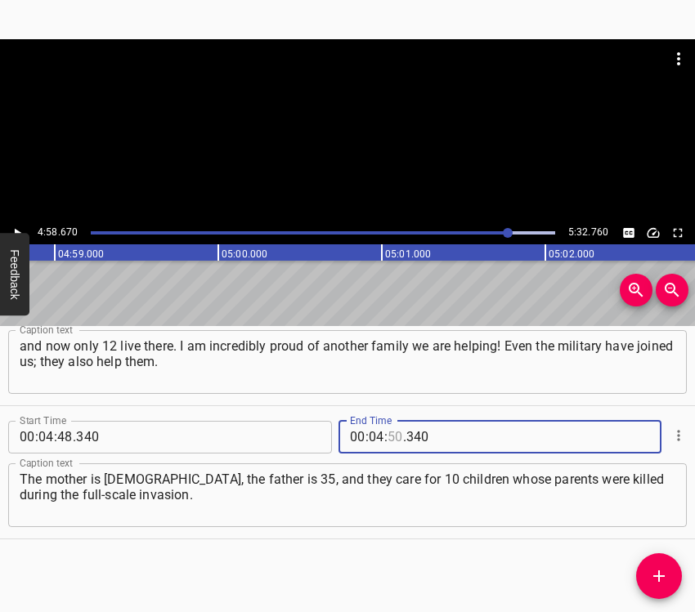
click at [388, 433] on input "number" at bounding box center [395, 437] width 16 height 33
type input "58"
type input "670"
click at [665, 576] on icon "Add Cue" at bounding box center [658, 576] width 11 height 11
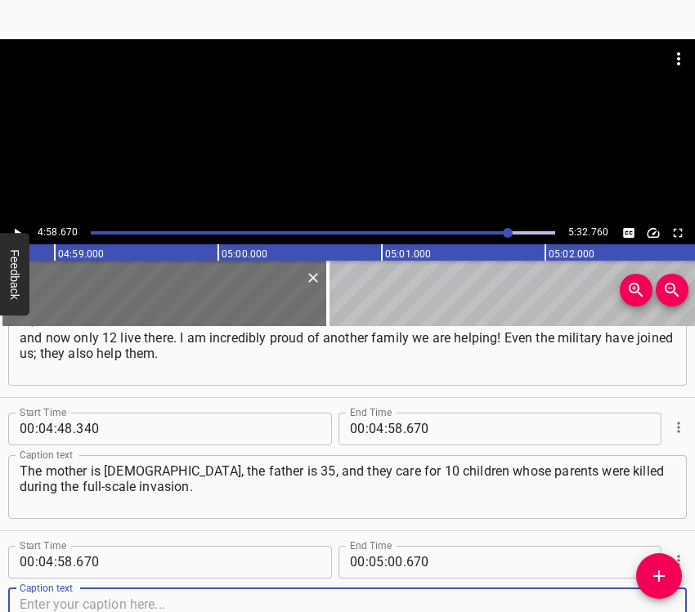
scroll to position [3121, 0]
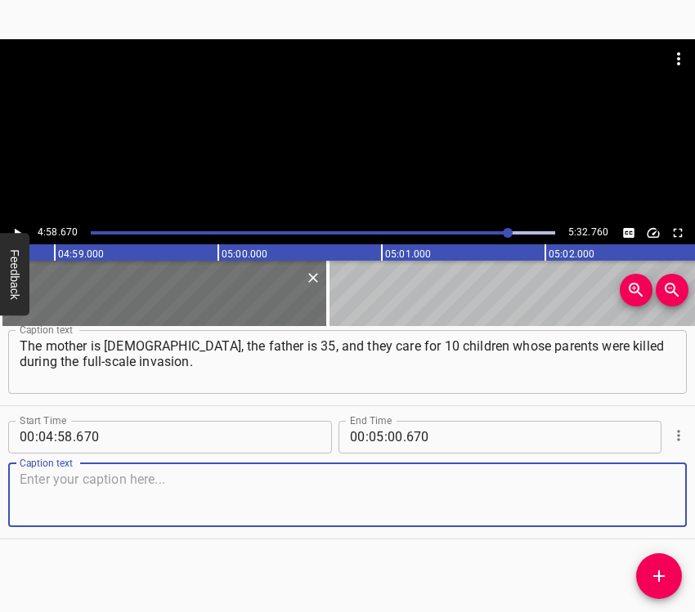
drag, startPoint x: 657, startPoint y: 495, endPoint x: 692, endPoint y: 487, distance: 36.1
click at [656, 495] on textarea at bounding box center [348, 495] width 656 height 47
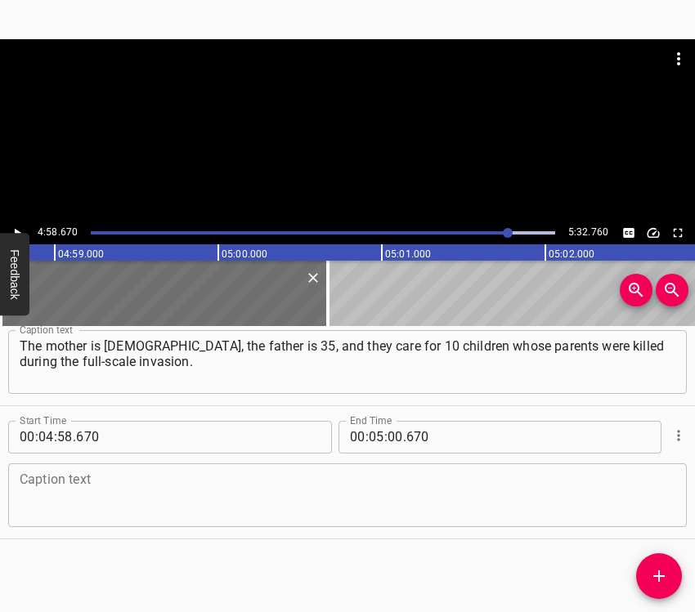
click at [51, 499] on textarea at bounding box center [348, 495] width 656 height 47
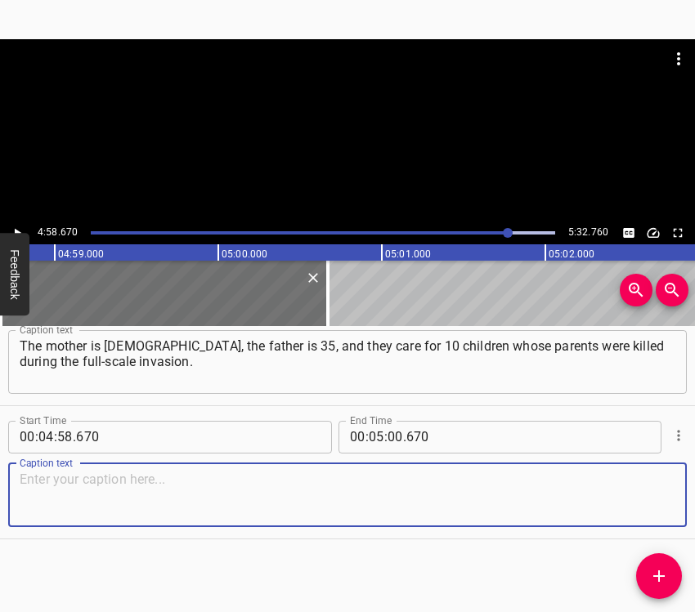
paste textarea "Our “[DATE]” shapes our “[DATE].” What have we done [DATE] so that [DATE] will …"
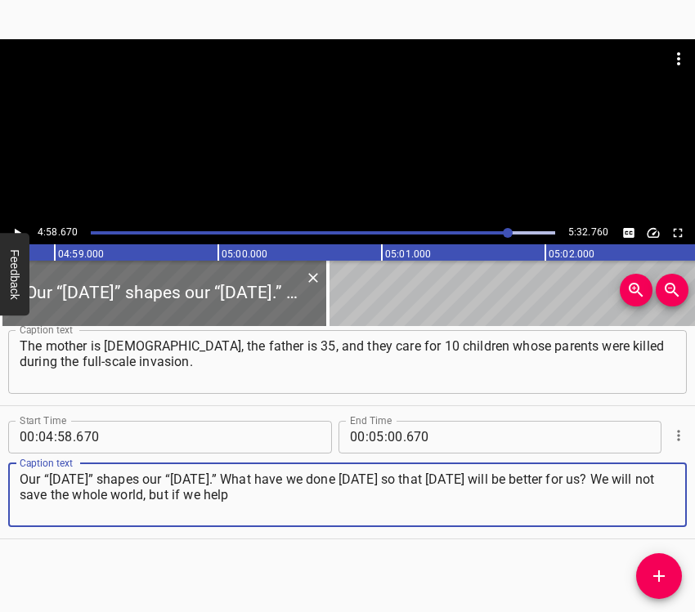
type textarea "Our “[DATE]” shapes our “[DATE].” What have we done [DATE] so that [DATE] will …"
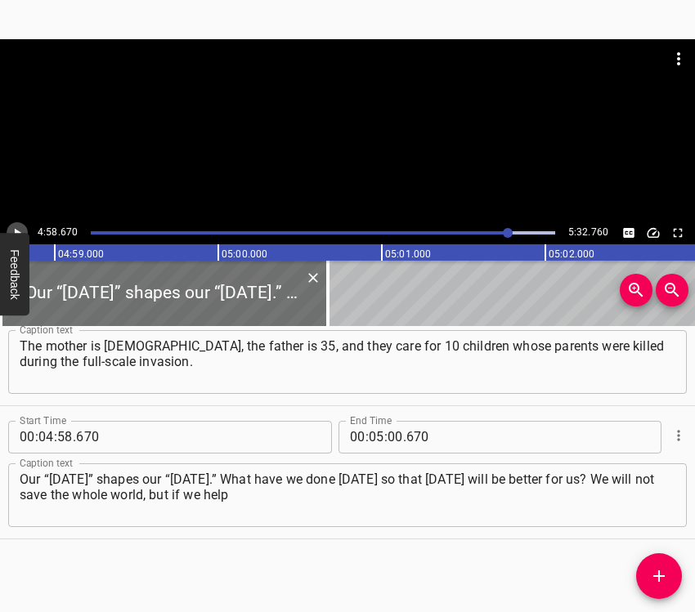
click at [17, 223] on button "Play/Pause" at bounding box center [17, 232] width 21 height 21
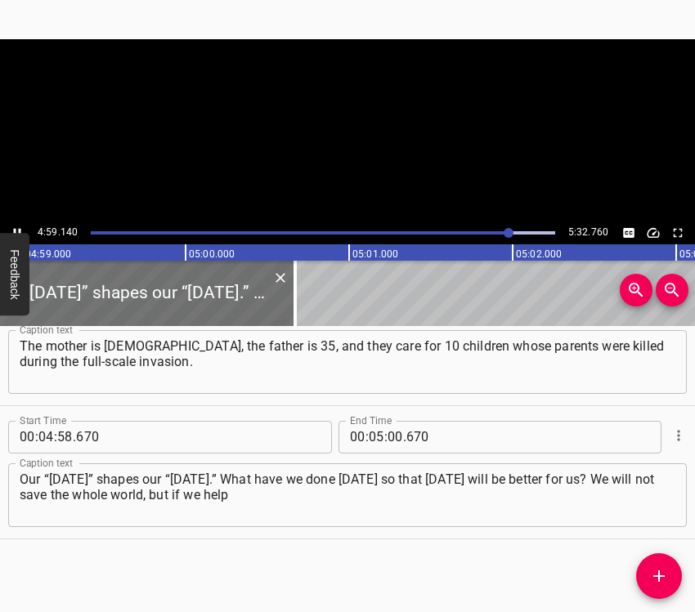
scroll to position [0, 48862]
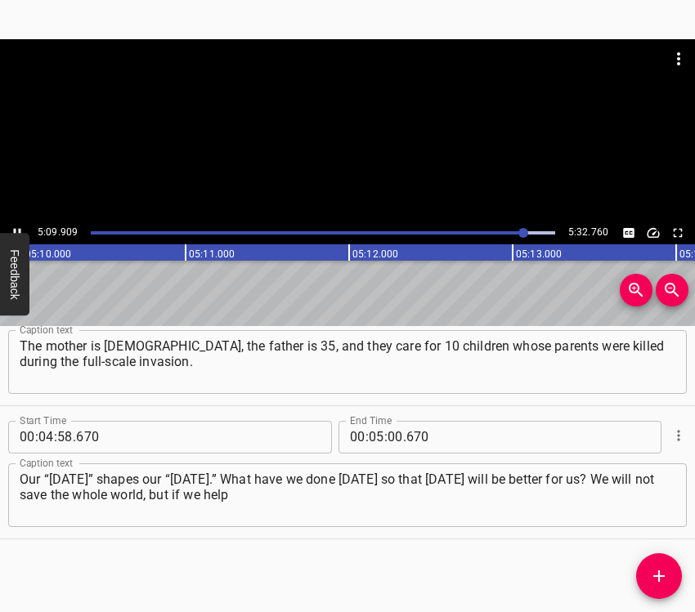
click at [16, 226] on icon "Play/Pause" at bounding box center [17, 233] width 15 height 15
click at [389, 435] on input "number" at bounding box center [395, 437] width 16 height 33
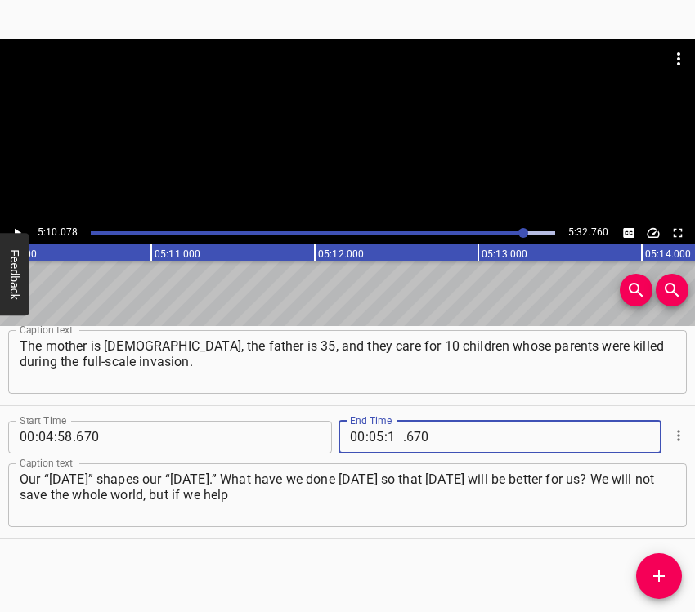
type input "10"
type input "078"
click at [668, 580] on icon "Add Cue" at bounding box center [659, 576] width 20 height 20
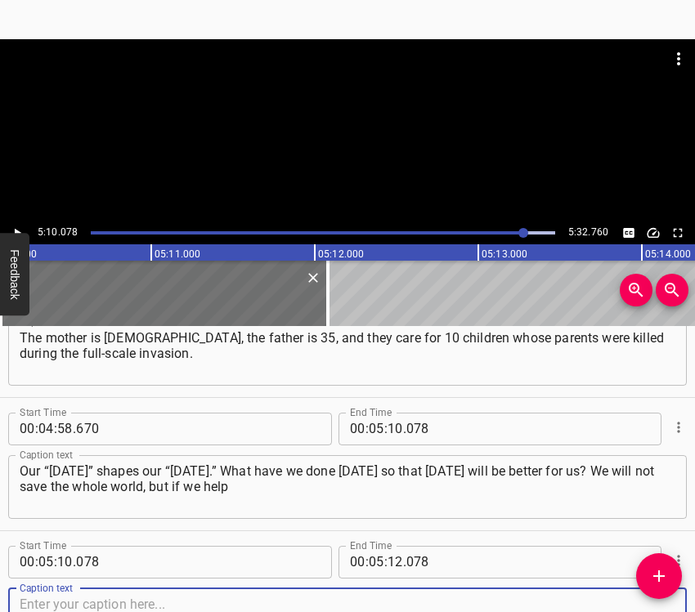
scroll to position [3254, 0]
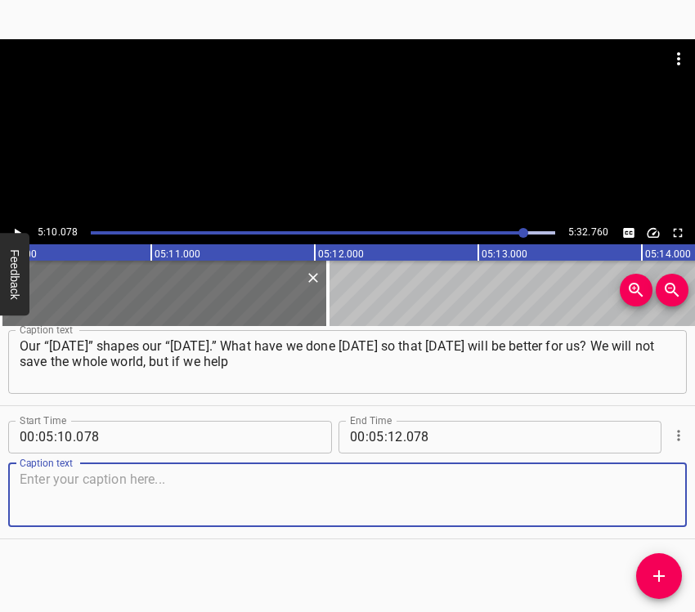
click at [629, 491] on textarea at bounding box center [348, 495] width 656 height 47
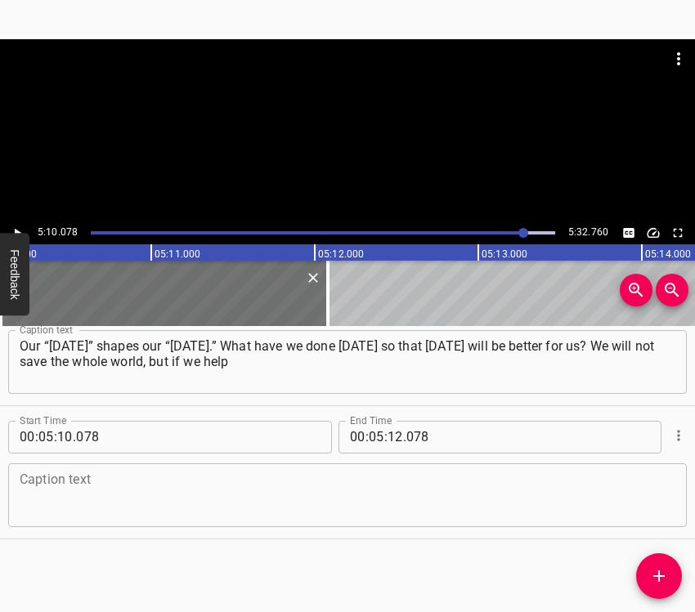
click at [301, 478] on textarea at bounding box center [348, 495] width 656 height 47
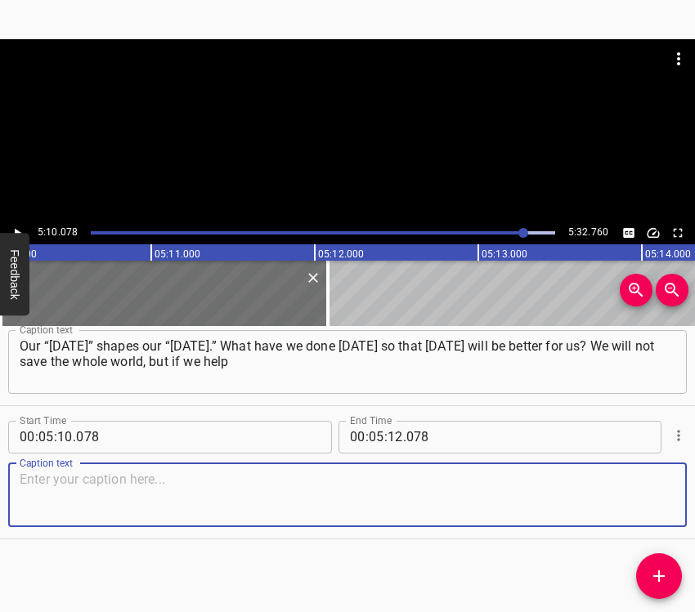
paste textarea "at least one person [DATE], that will have an impact on our “[DATE].” So, even …"
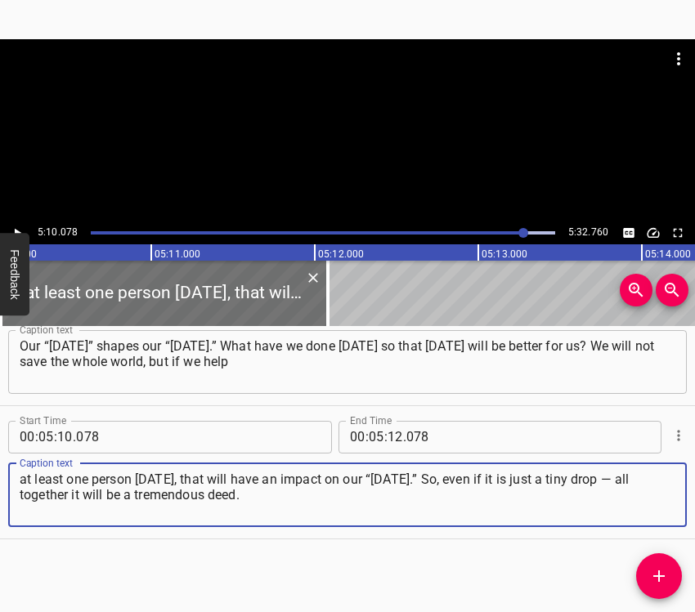
type textarea "at least one person [DATE], that will have an impact on our “[DATE].” So, even …"
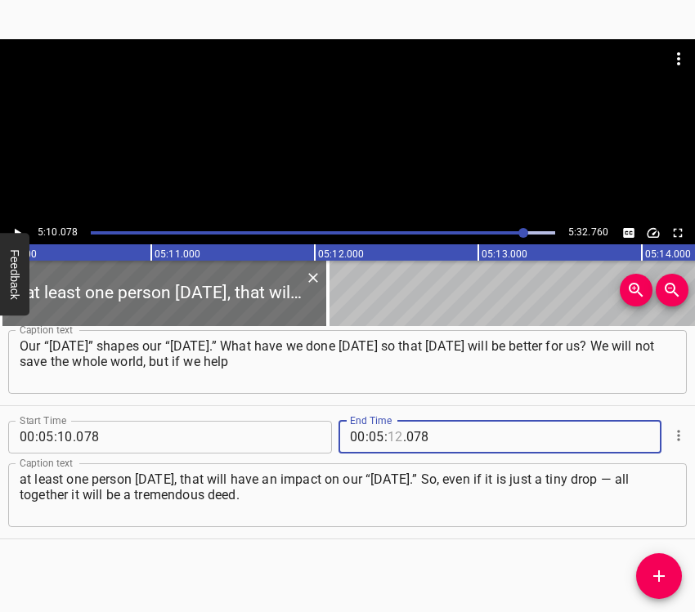
click at [392, 438] on input "number" at bounding box center [395, 437] width 16 height 33
type input "22"
type input "760"
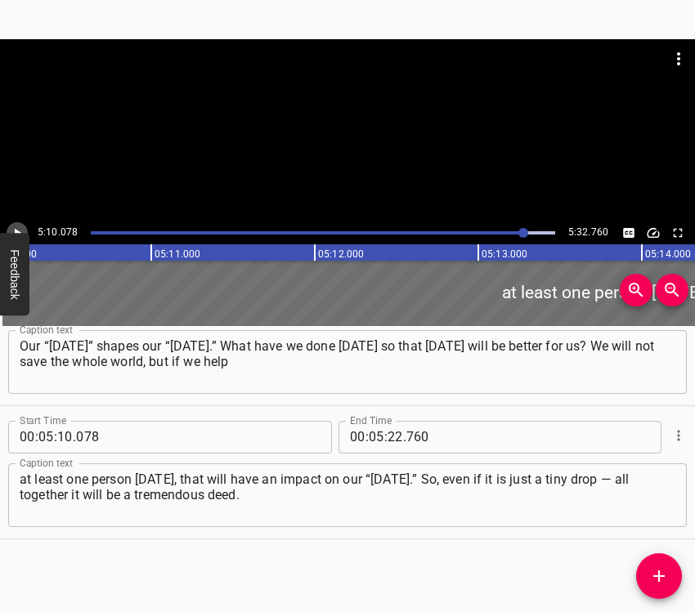
click at [16, 231] on icon "Play/Pause" at bounding box center [18, 232] width 7 height 9
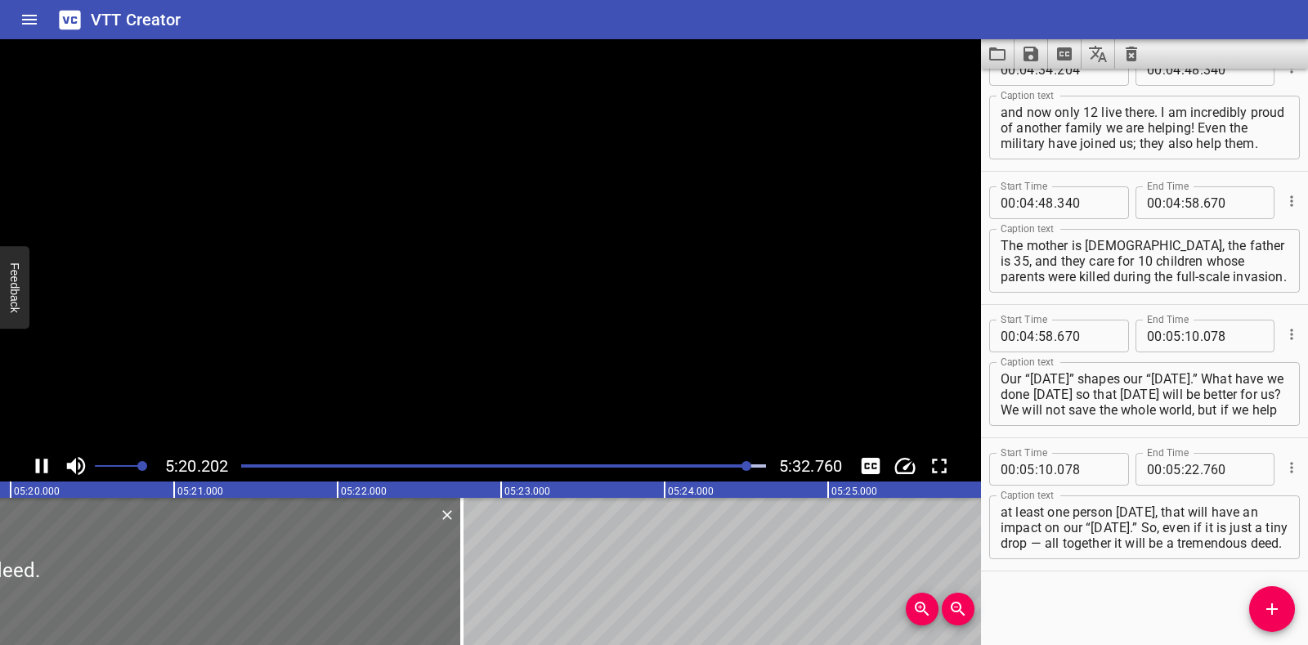
scroll to position [0, 52349]
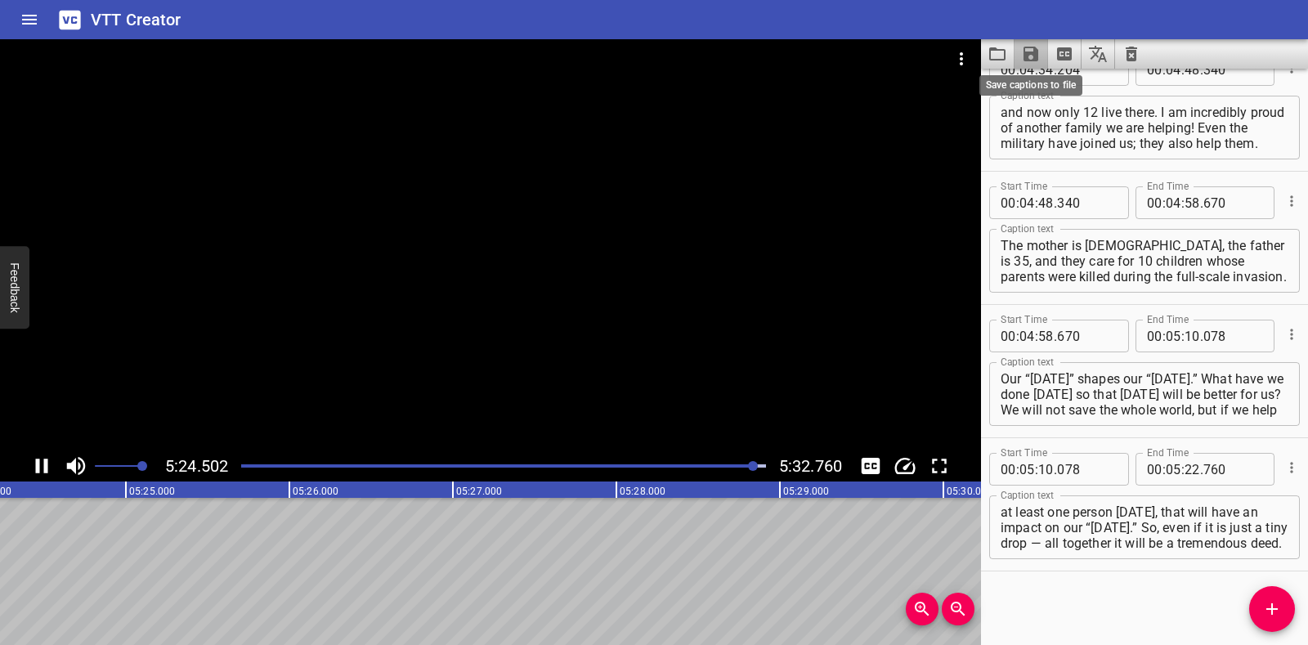
click at [1034, 54] on icon "Save captions to file" at bounding box center [1030, 54] width 15 height 15
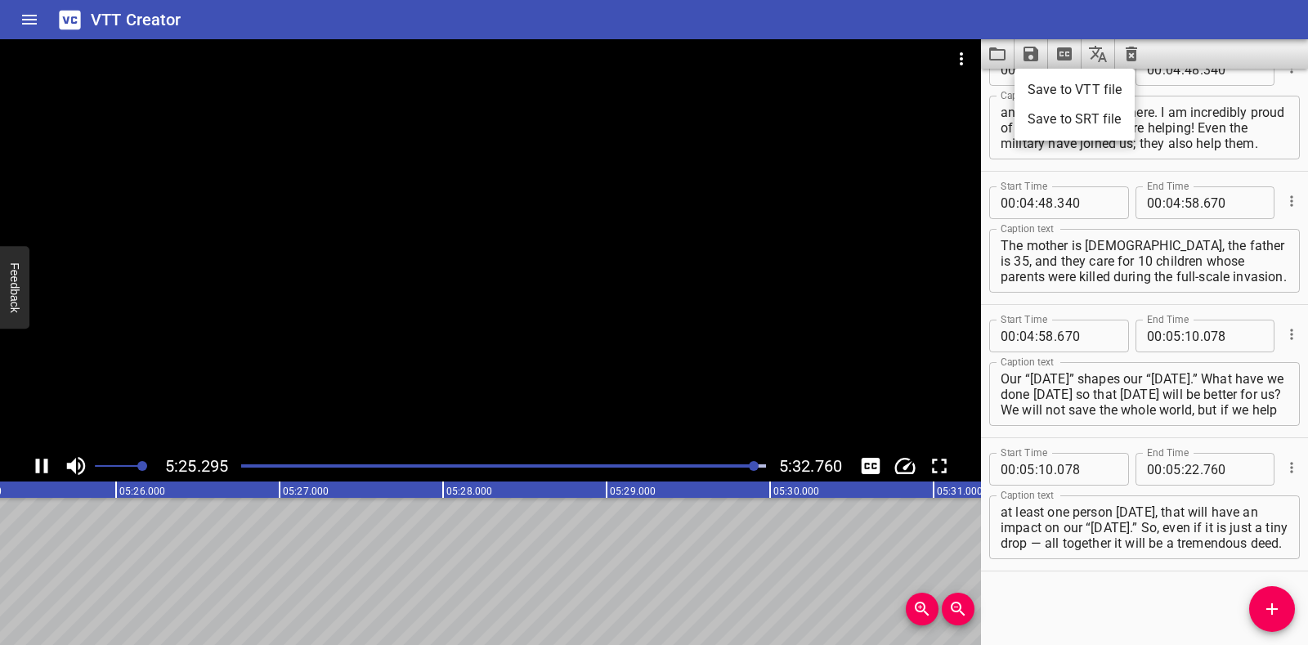
click at [1041, 88] on li "Save to VTT file" at bounding box center [1074, 89] width 120 height 29
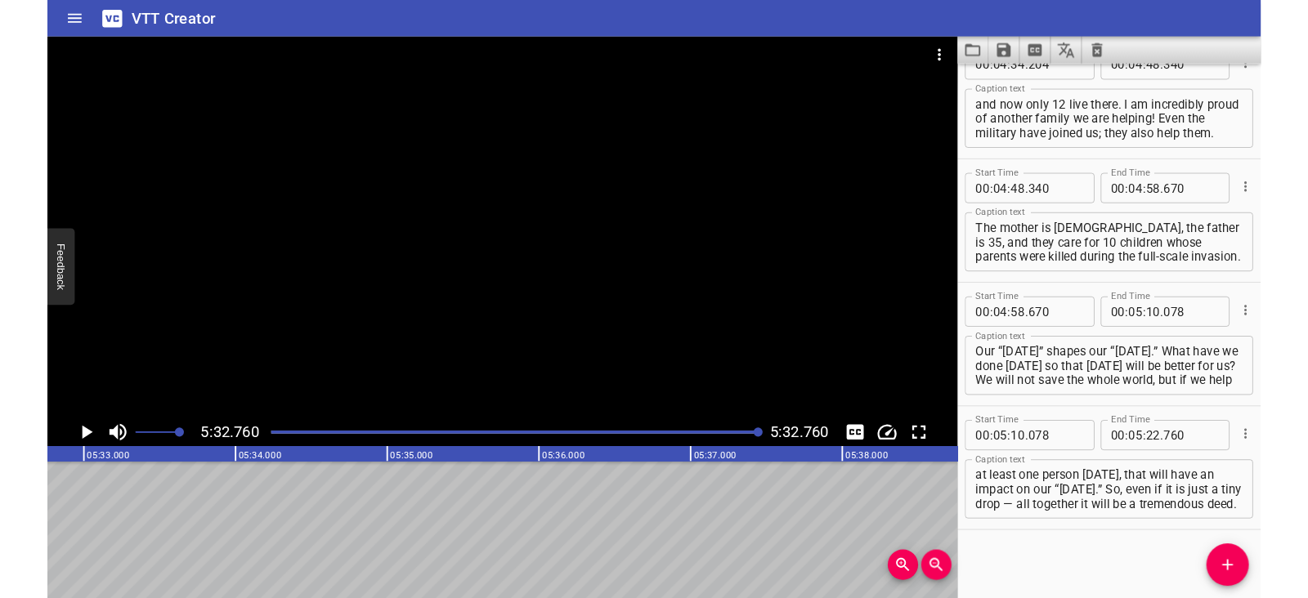
scroll to position [3011, 0]
